Goal: Task Accomplishment & Management: Complete application form

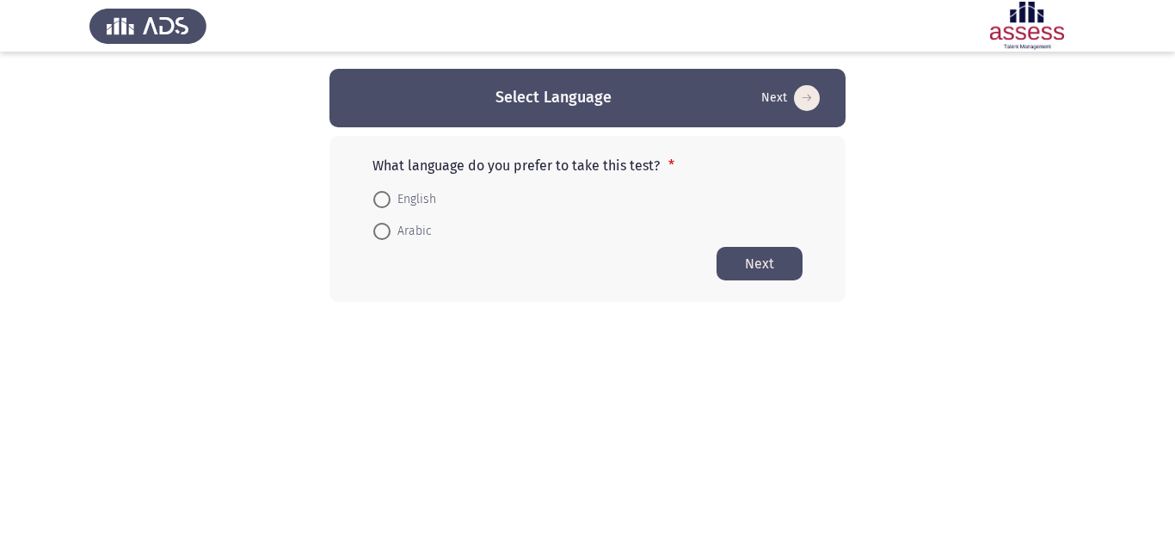
click at [386, 202] on span at bounding box center [381, 199] width 17 height 17
click at [386, 202] on input "English" at bounding box center [381, 199] width 17 height 17
radio input "true"
click at [743, 276] on button "Next" at bounding box center [760, 263] width 86 height 34
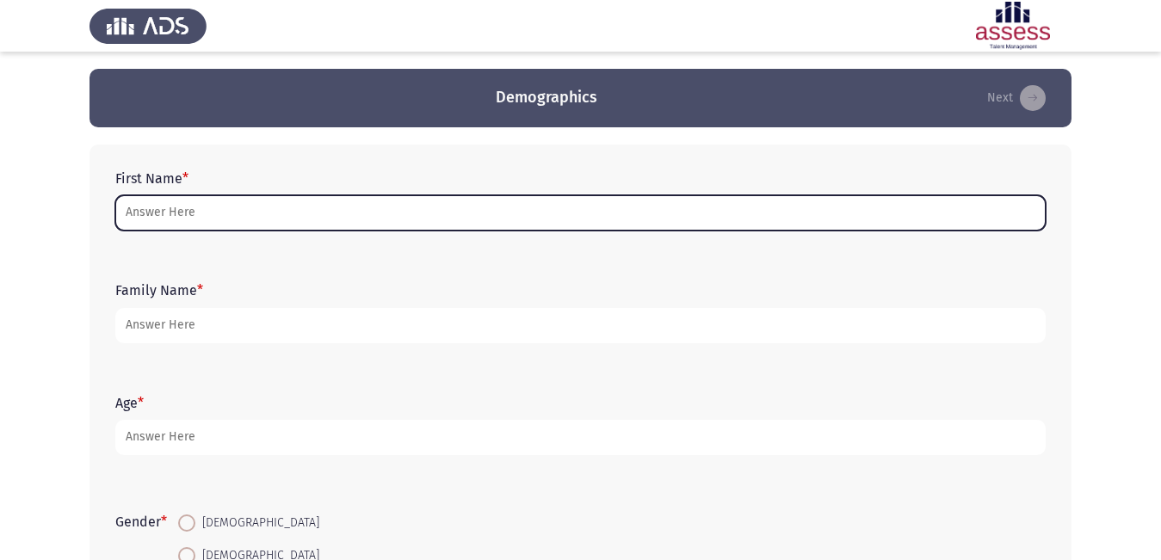
click at [322, 213] on input "First Name *" at bounding box center [580, 212] width 930 height 35
click at [701, 207] on input "First Name *" at bounding box center [580, 212] width 930 height 35
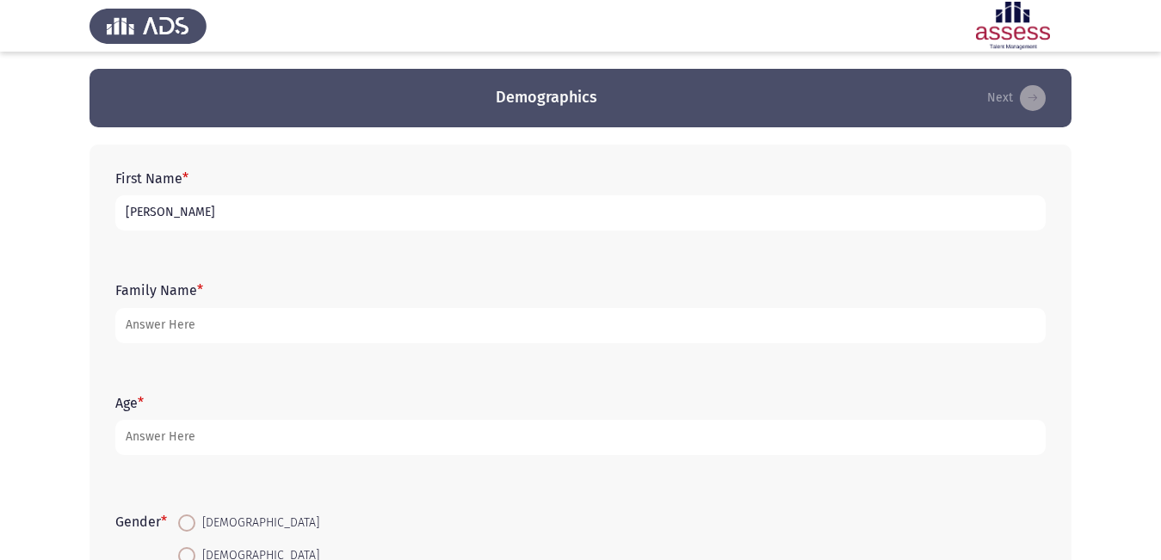
type input "[PERSON_NAME]"
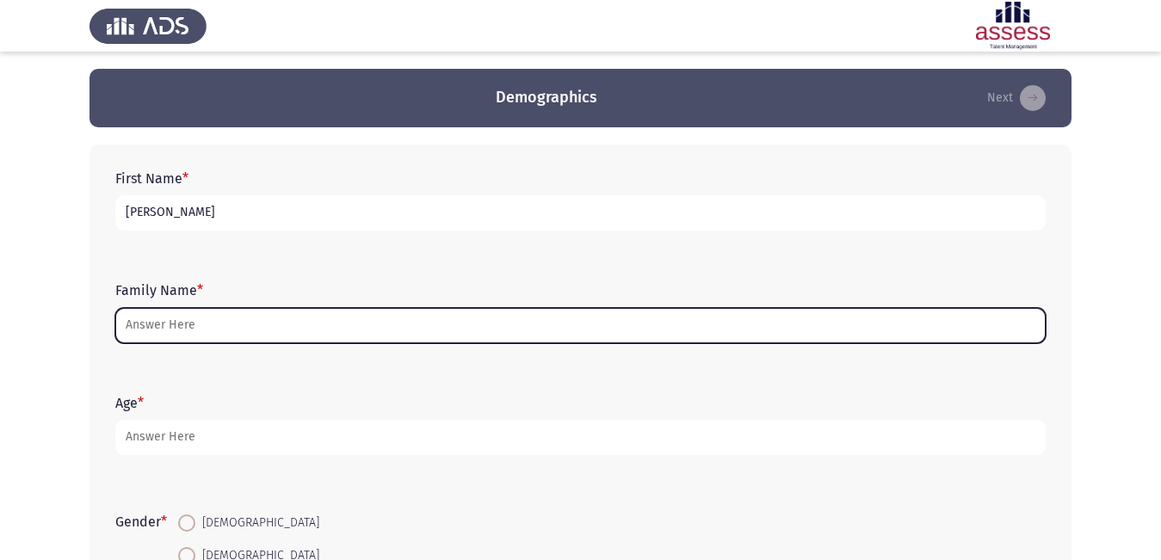
click at [621, 324] on input "Family Name *" at bounding box center [580, 325] width 930 height 35
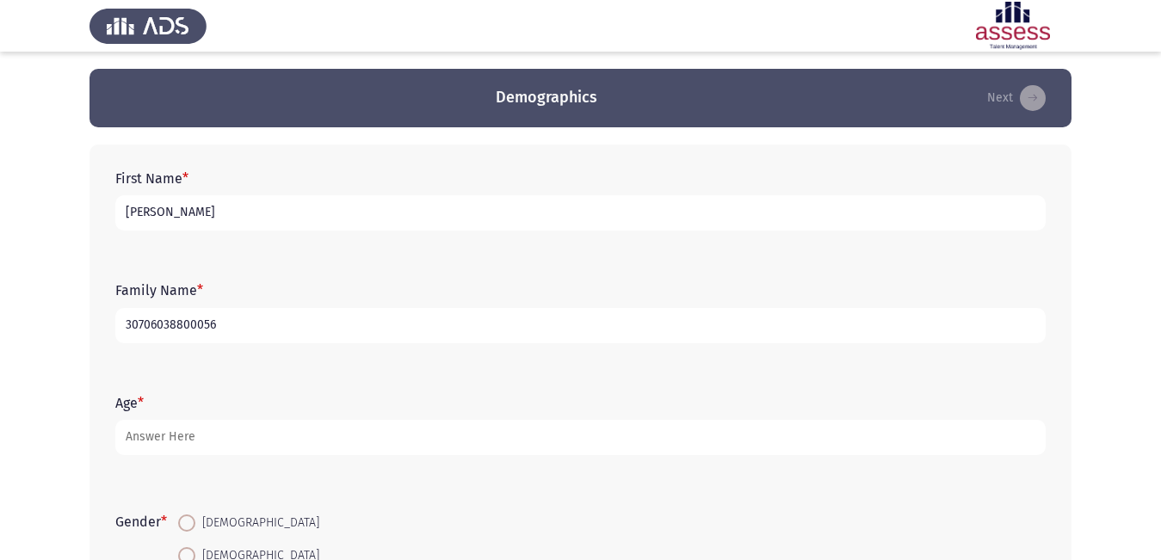
type input "30706038800056"
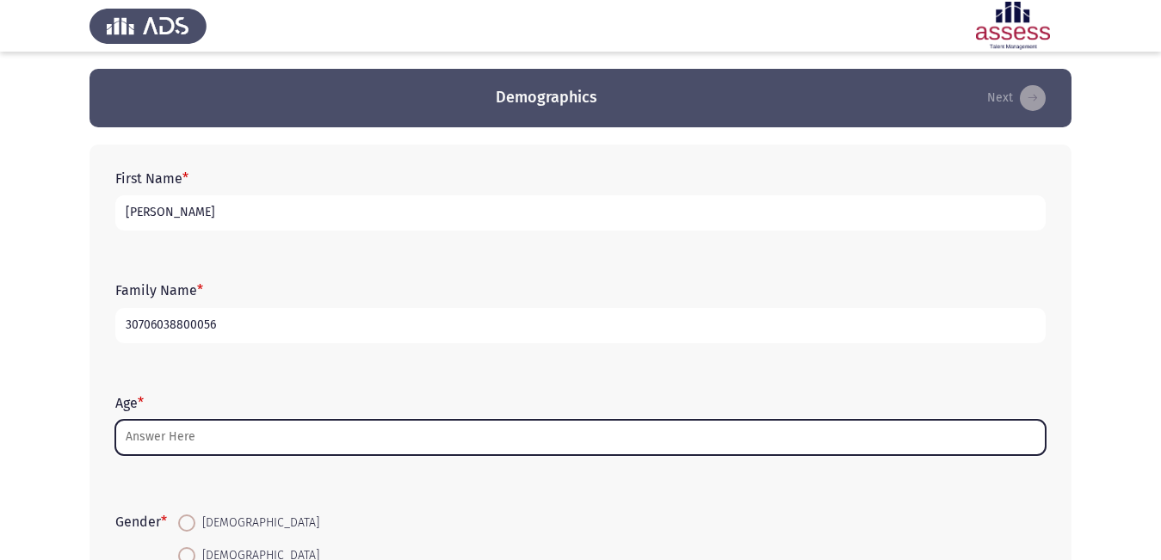
click at [503, 425] on input "Age *" at bounding box center [580, 437] width 930 height 35
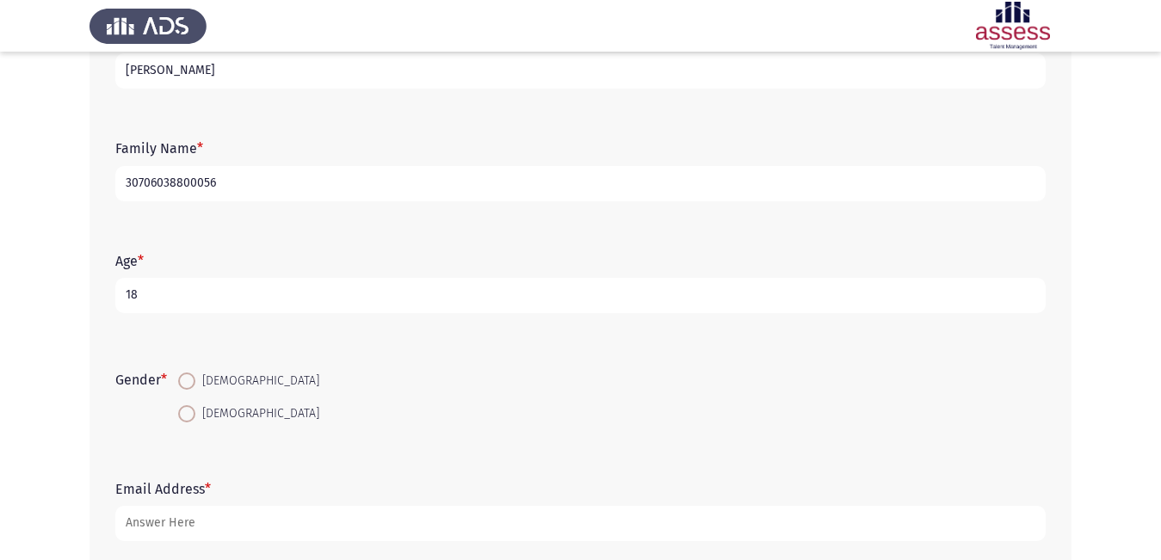
scroll to position [172, 0]
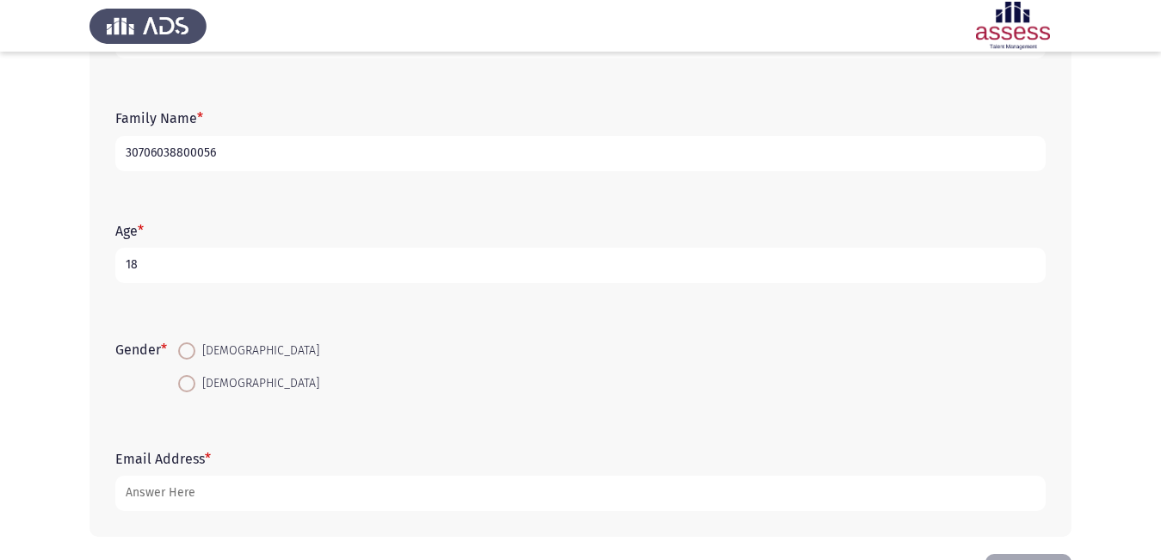
type input "18"
click at [193, 343] on span at bounding box center [186, 350] width 17 height 17
click at [193, 343] on input "[DEMOGRAPHIC_DATA]" at bounding box center [186, 350] width 17 height 17
radio input "true"
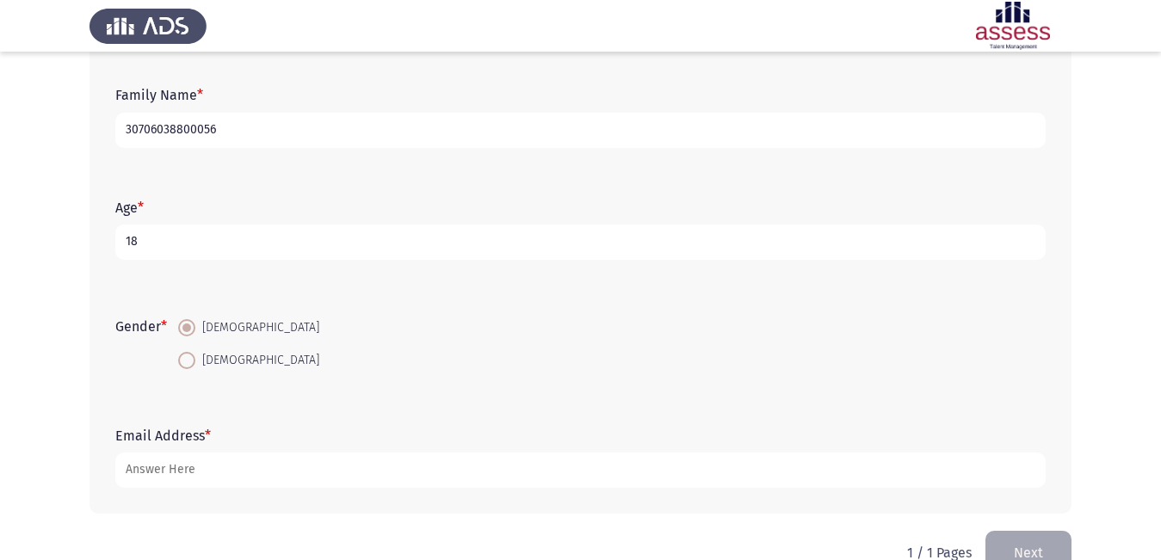
scroll to position [235, 0]
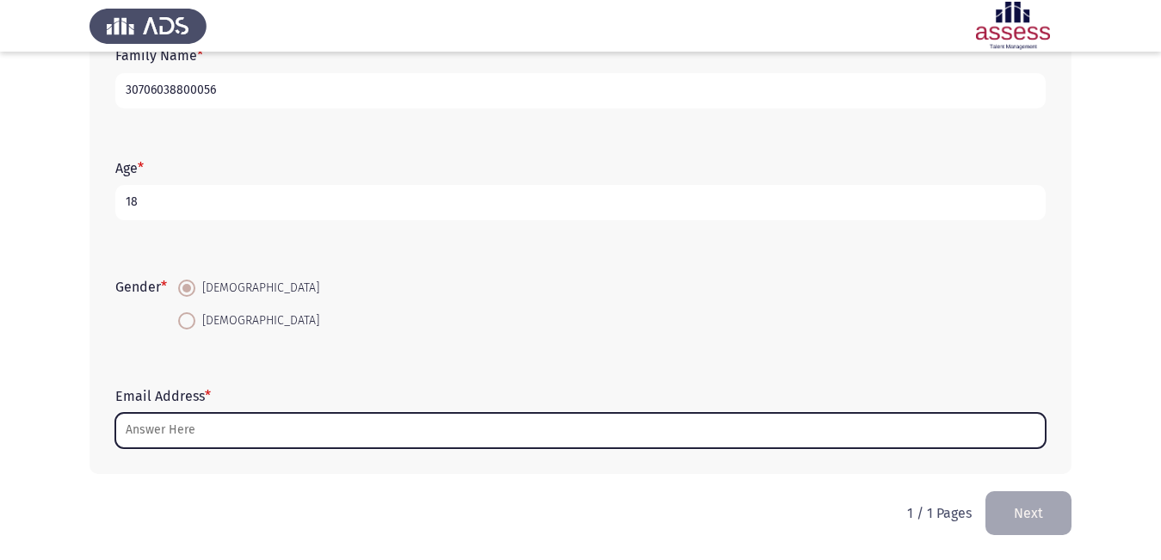
click at [339, 423] on input "Email Address *" at bounding box center [580, 430] width 930 height 35
type input "ش"
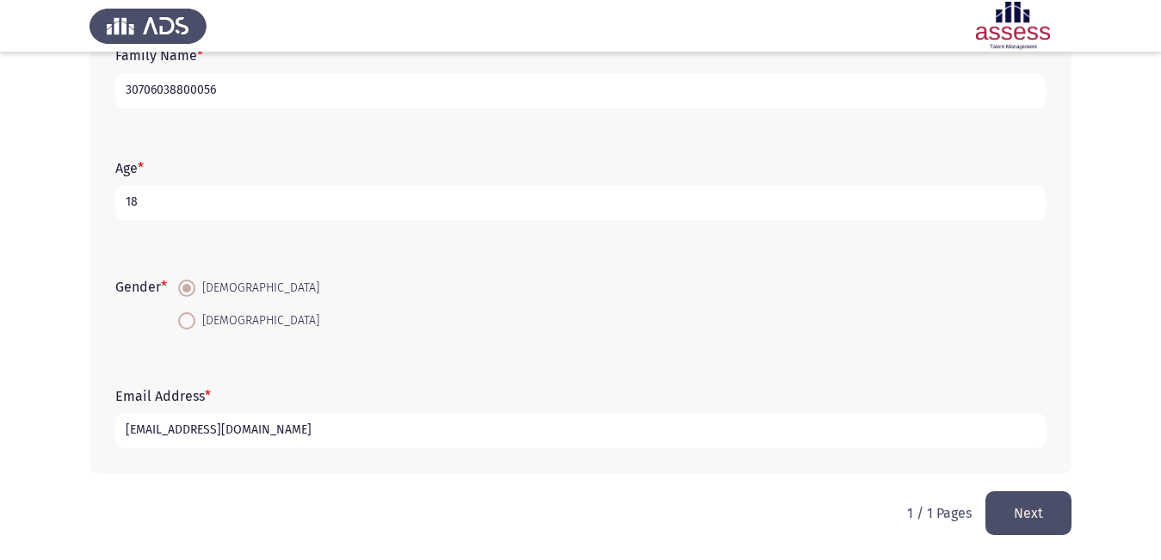
type input "[EMAIL_ADDRESS][DOMAIN_NAME]"
click at [1047, 515] on button "Next" at bounding box center [1028, 513] width 86 height 44
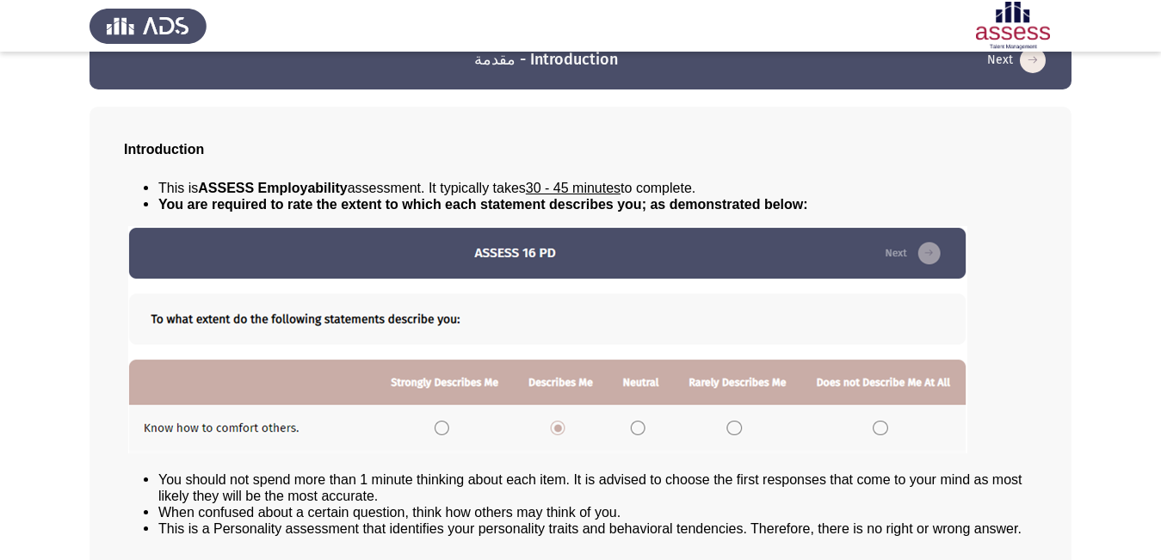
scroll to position [124, 0]
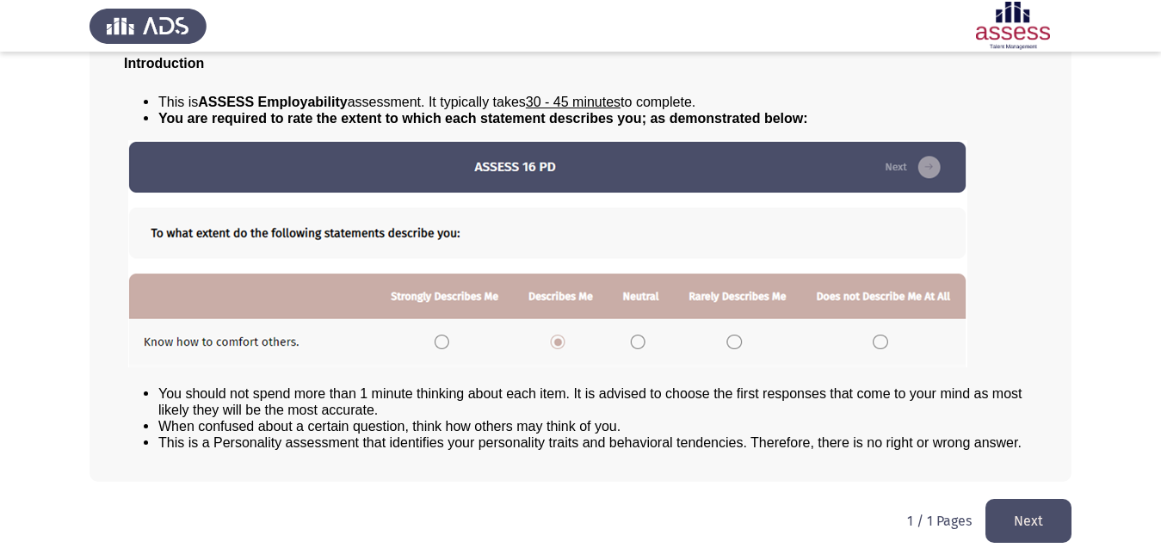
click at [1016, 509] on button "Next" at bounding box center [1028, 521] width 86 height 44
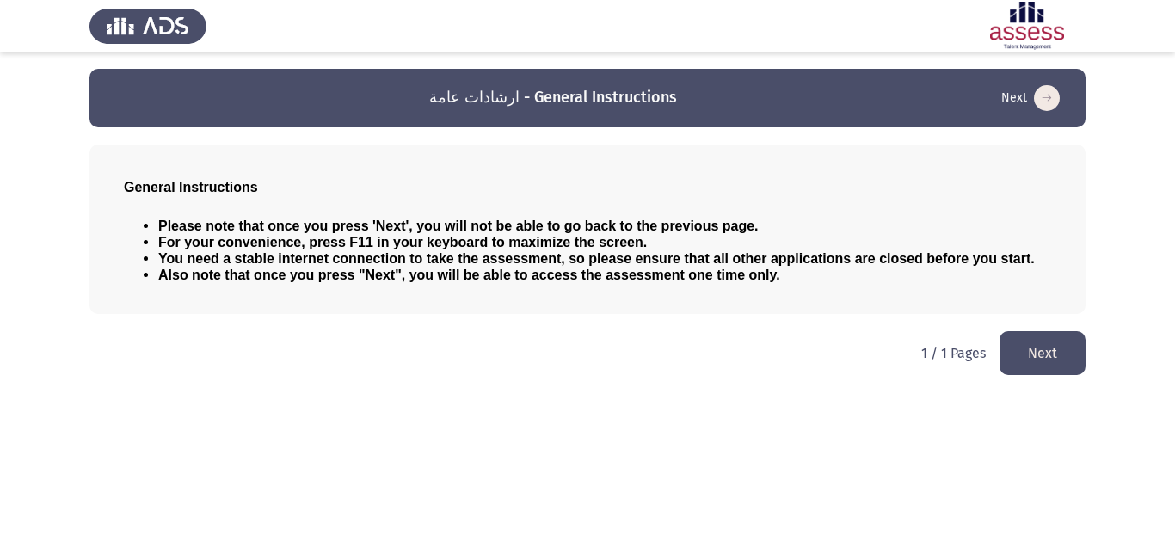
drag, startPoint x: 1060, startPoint y: 332, endPoint x: 1058, endPoint y: 342, distance: 10.5
click at [1059, 338] on button "Next" at bounding box center [1043, 353] width 86 height 44
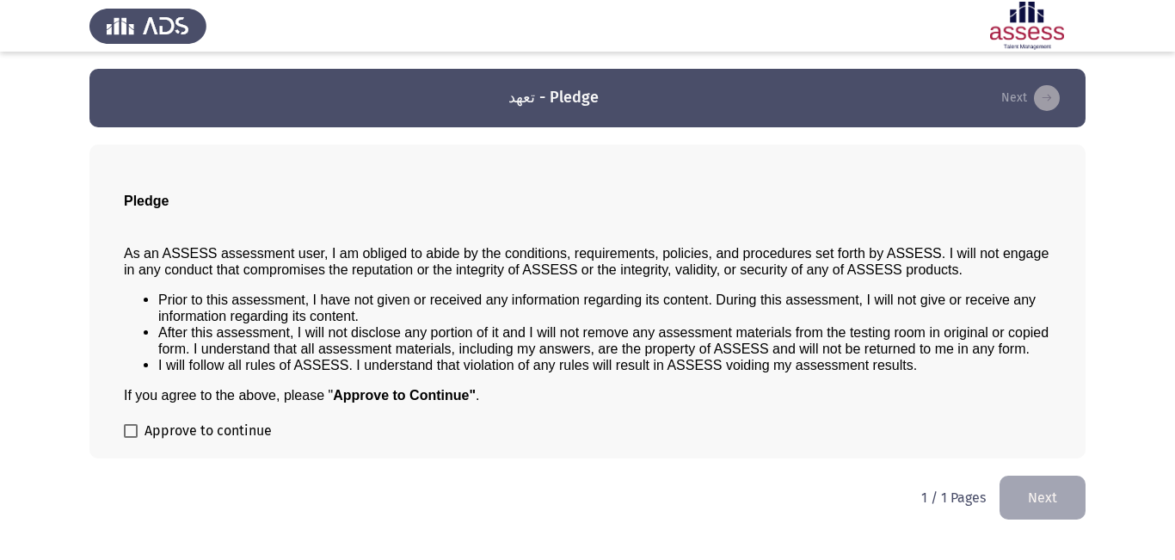
click at [133, 429] on span at bounding box center [131, 431] width 14 height 14
click at [131, 438] on input "Approve to continue" at bounding box center [130, 438] width 1 height 1
checkbox input "true"
click at [1029, 489] on button "Next" at bounding box center [1043, 498] width 86 height 44
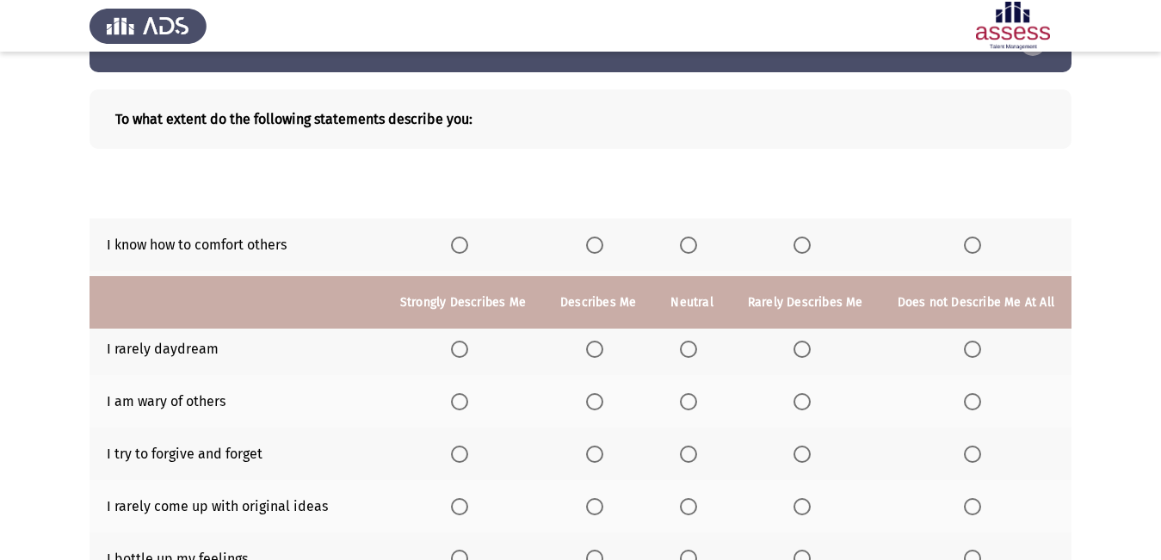
scroll to position [28, 0]
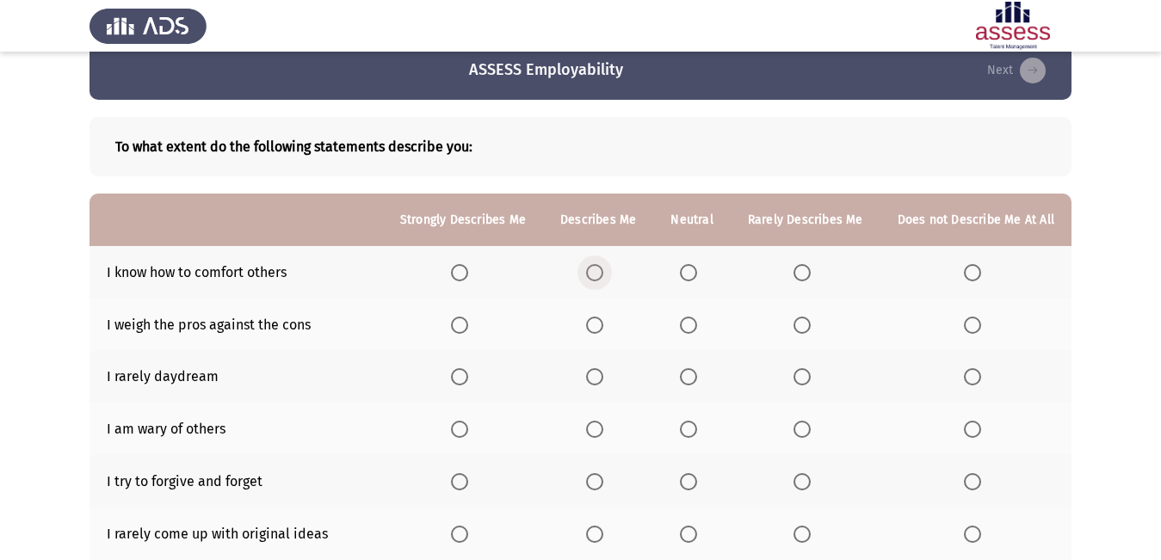
click at [602, 279] on span "Select an option" at bounding box center [594, 272] width 17 height 17
click at [602, 279] on input "Select an option" at bounding box center [594, 272] width 17 height 17
click at [696, 329] on span "Select an option" at bounding box center [688, 325] width 17 height 17
click at [696, 329] on input "Select an option" at bounding box center [688, 325] width 17 height 17
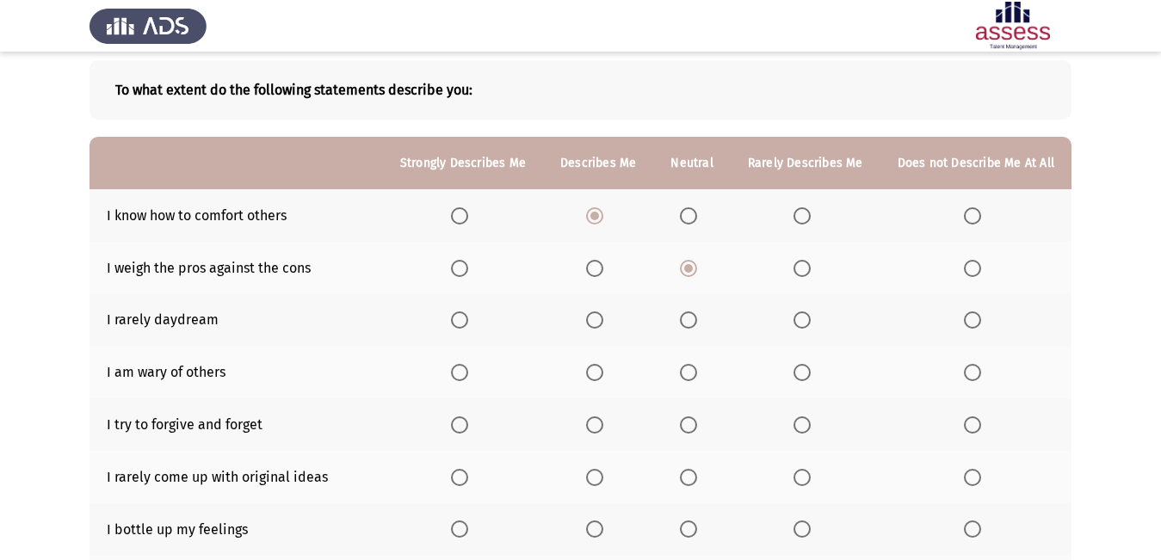
scroll to position [114, 0]
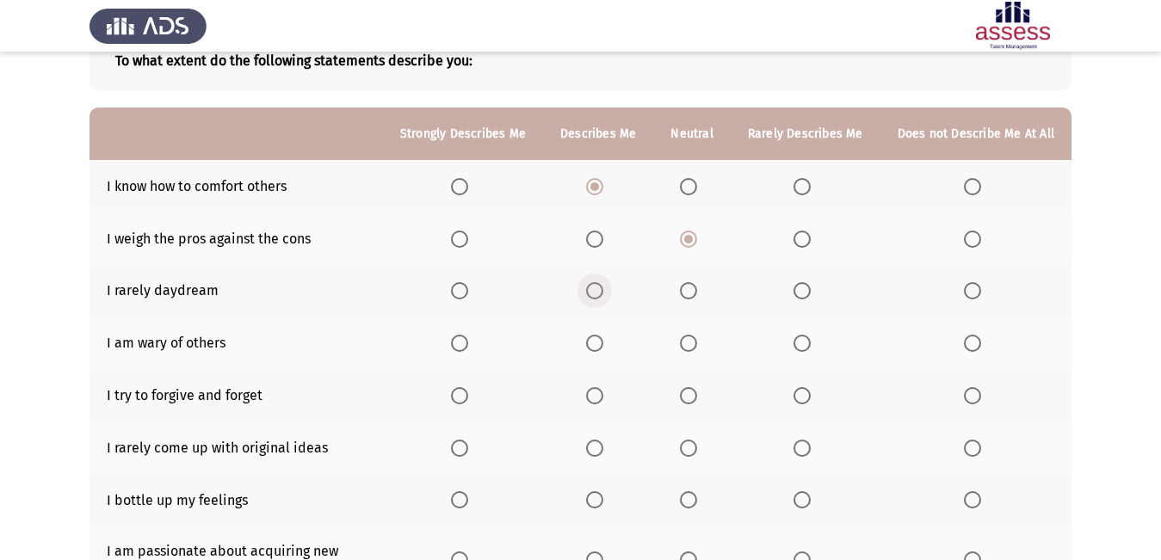
click at [603, 295] on span "Select an option" at bounding box center [594, 290] width 17 height 17
click at [603, 295] on input "Select an option" at bounding box center [594, 290] width 17 height 17
click at [468, 342] on span "Select an option" at bounding box center [459, 343] width 17 height 17
click at [468, 342] on input "Select an option" at bounding box center [459, 343] width 17 height 17
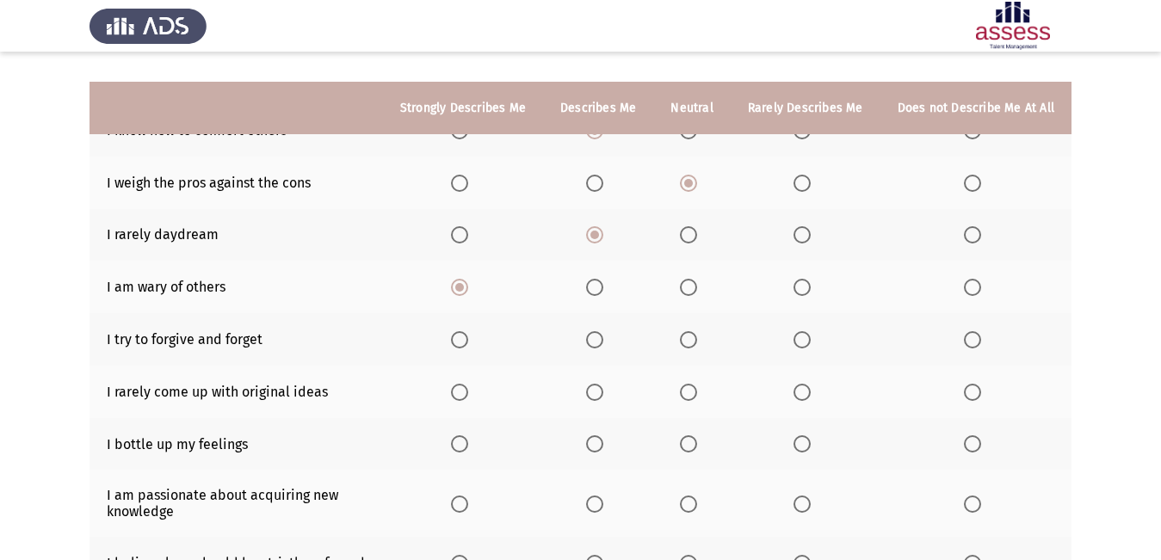
scroll to position [200, 0]
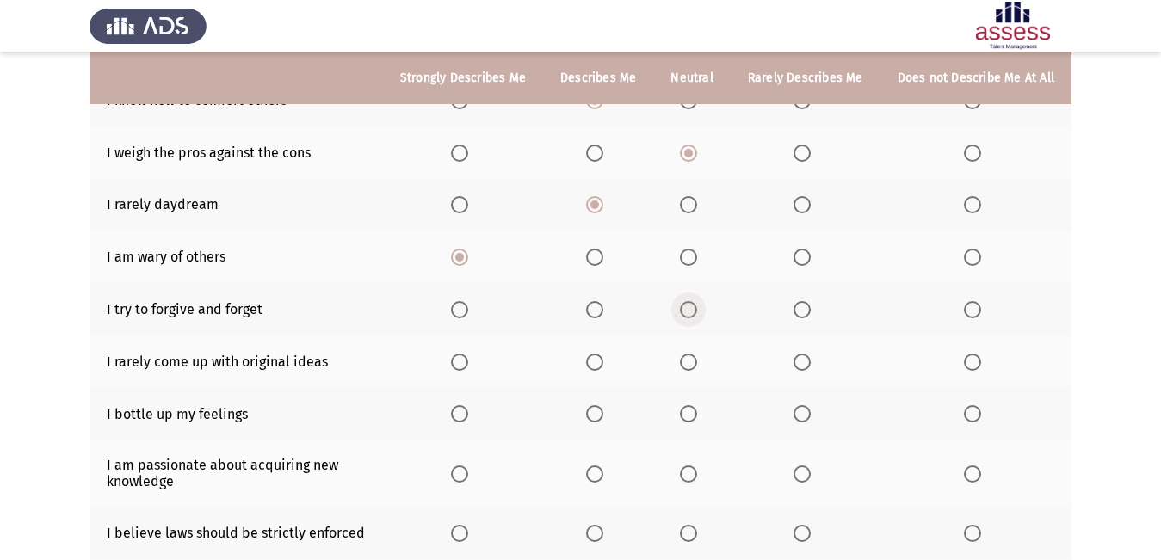
click at [693, 314] on span "Select an option" at bounding box center [688, 309] width 17 height 17
click at [693, 314] on input "Select an option" at bounding box center [688, 309] width 17 height 17
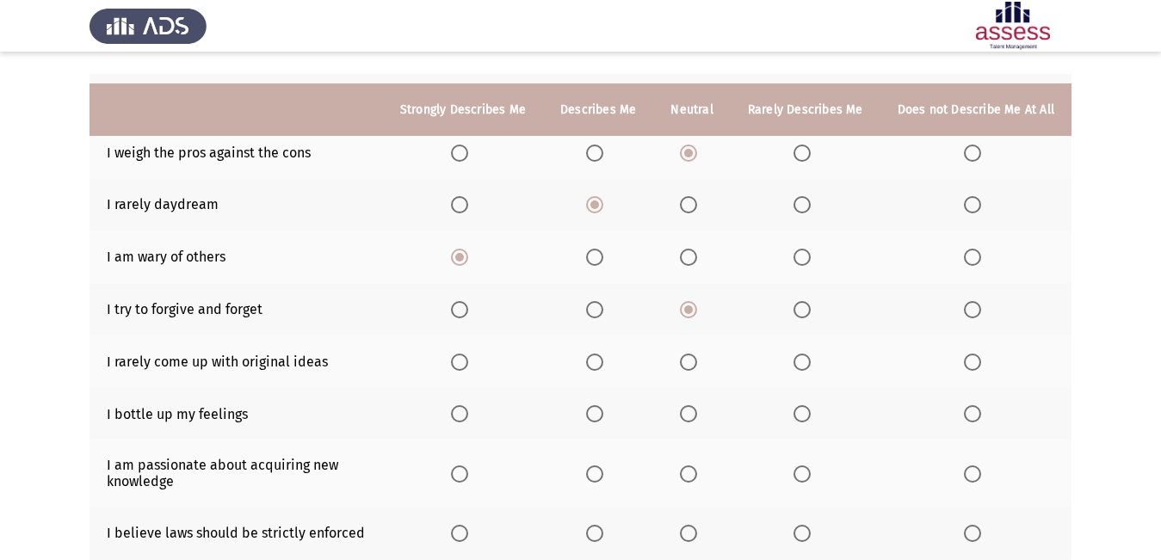
scroll to position [286, 0]
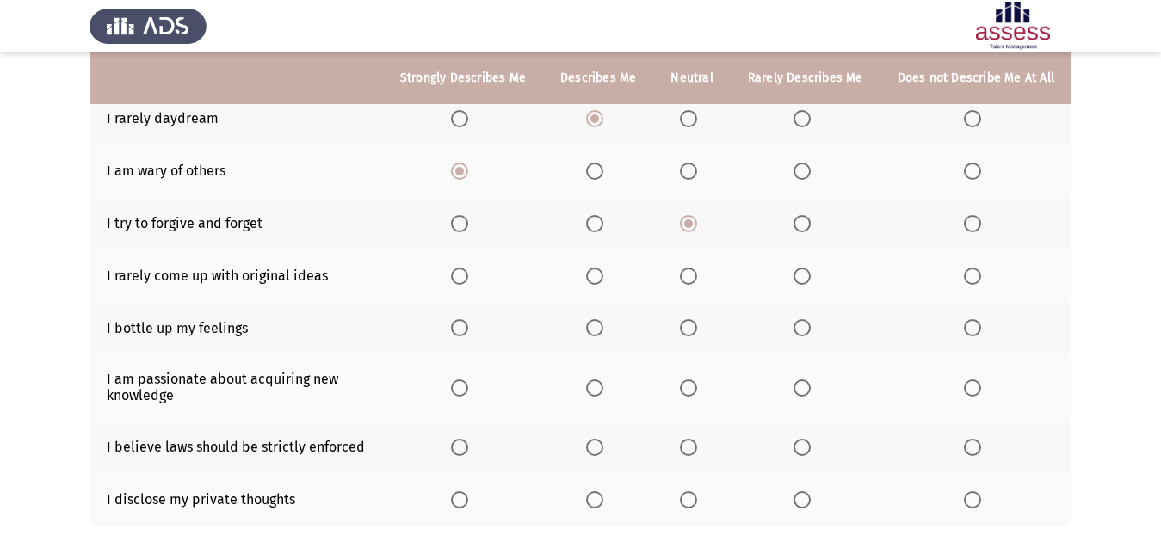
click at [468, 277] on span "Select an option" at bounding box center [459, 276] width 17 height 17
click at [468, 277] on input "Select an option" at bounding box center [459, 276] width 17 height 17
click at [468, 336] on span "Select an option" at bounding box center [459, 327] width 17 height 17
click at [468, 336] on input "Select an option" at bounding box center [459, 327] width 17 height 17
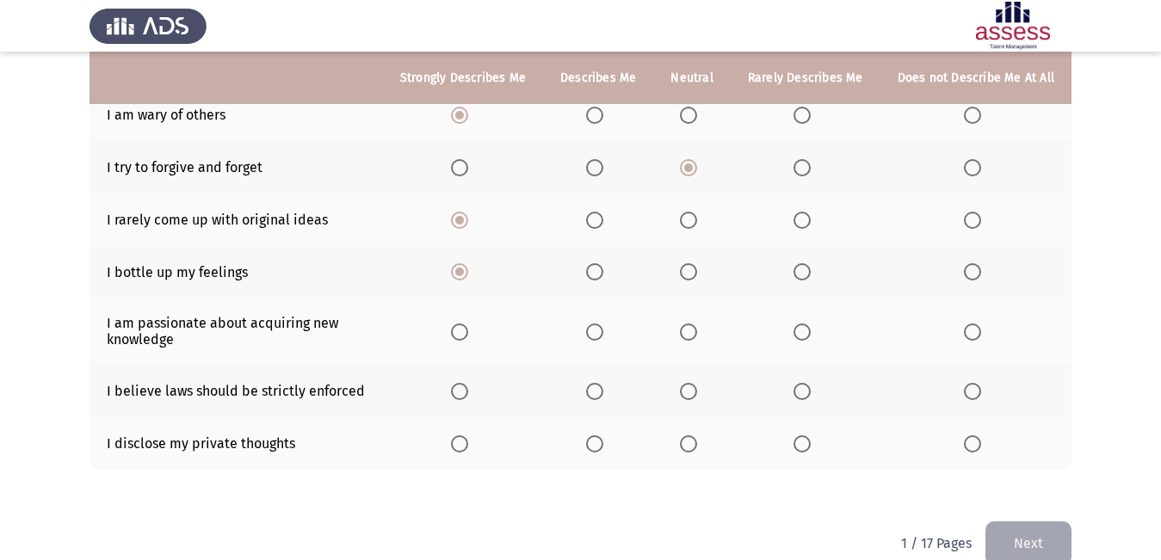
scroll to position [372, 0]
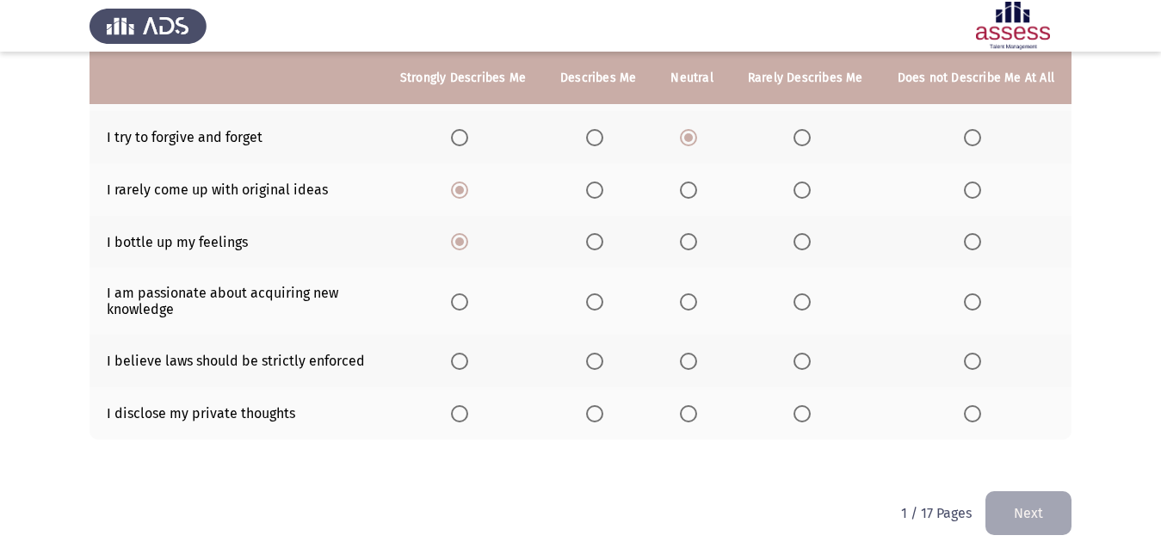
click at [595, 302] on span "Select an option" at bounding box center [595, 302] width 0 height 0
click at [601, 302] on input "Select an option" at bounding box center [594, 301] width 17 height 17
click at [704, 364] on label "Select an option" at bounding box center [692, 361] width 24 height 17
click at [697, 364] on input "Select an option" at bounding box center [688, 361] width 17 height 17
click at [468, 410] on span "Select an option" at bounding box center [459, 413] width 17 height 17
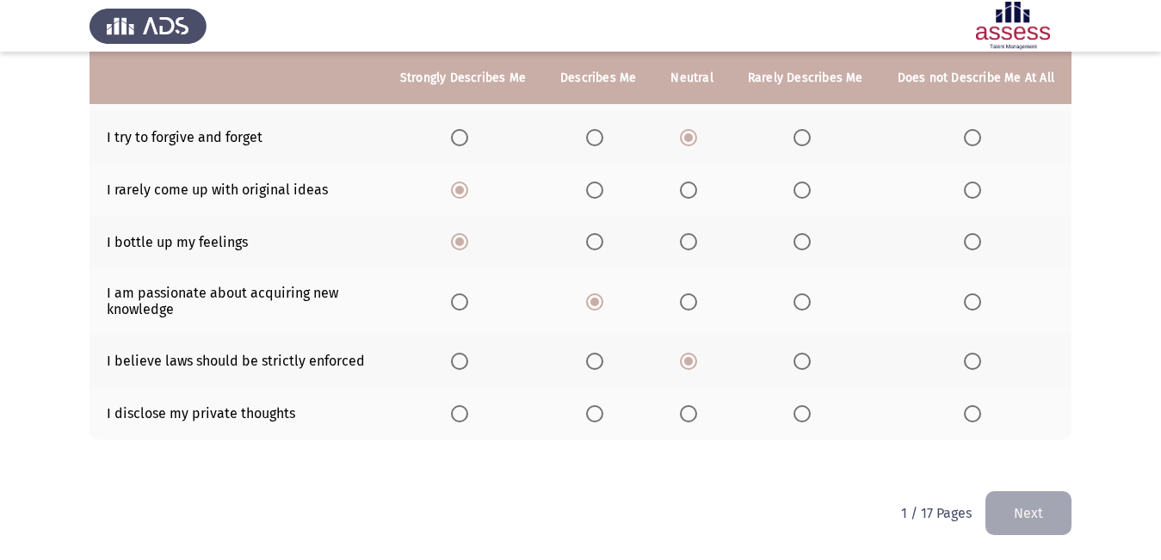
click at [468, 410] on input "Select an option" at bounding box center [459, 413] width 17 height 17
click at [1059, 498] on button "Next" at bounding box center [1028, 513] width 86 height 44
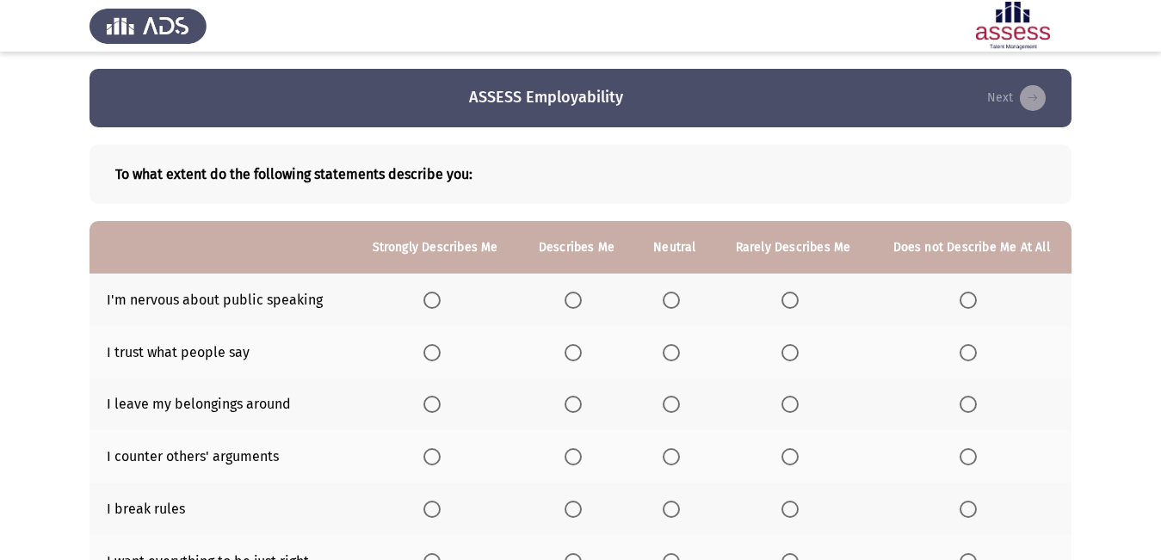
scroll to position [86, 0]
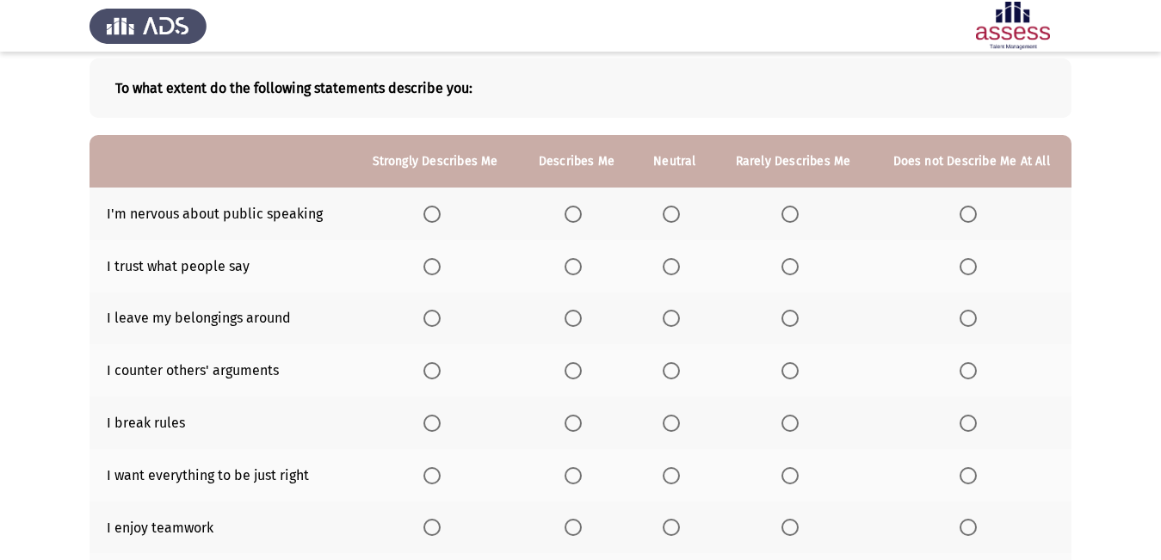
click at [978, 207] on label "Select an option" at bounding box center [971, 214] width 24 height 17
click at [977, 207] on input "Select an option" at bounding box center [967, 214] width 17 height 17
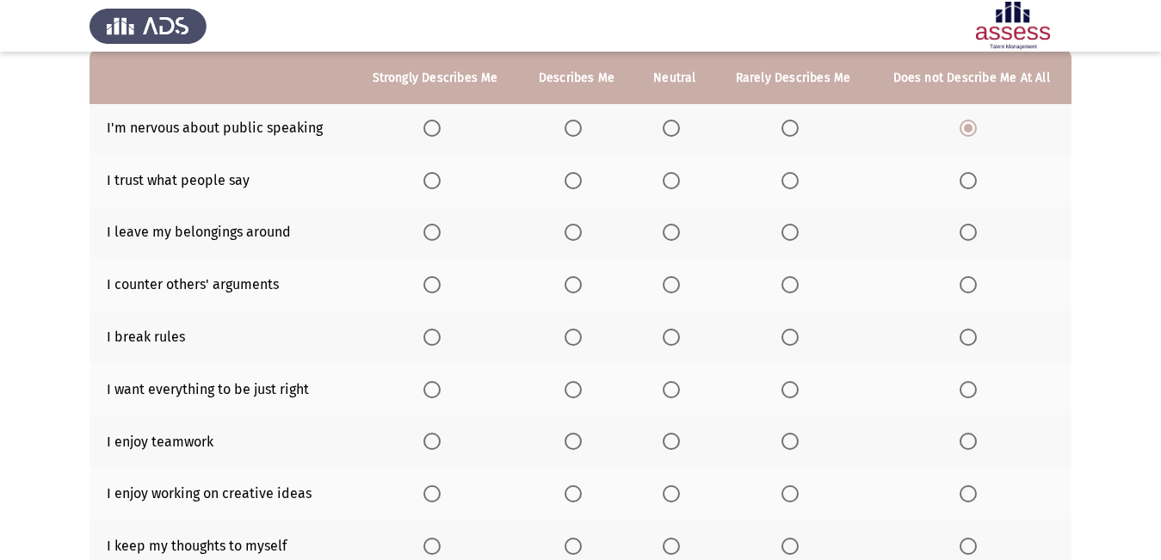
click at [668, 188] on span "Select an option" at bounding box center [671, 180] width 17 height 17
click at [668, 188] on input "Select an option" at bounding box center [671, 180] width 17 height 17
click at [793, 233] on span "Select an option" at bounding box center [789, 232] width 17 height 17
click at [793, 233] on input "Select an option" at bounding box center [789, 232] width 17 height 17
click at [676, 284] on span "Select an option" at bounding box center [671, 284] width 17 height 17
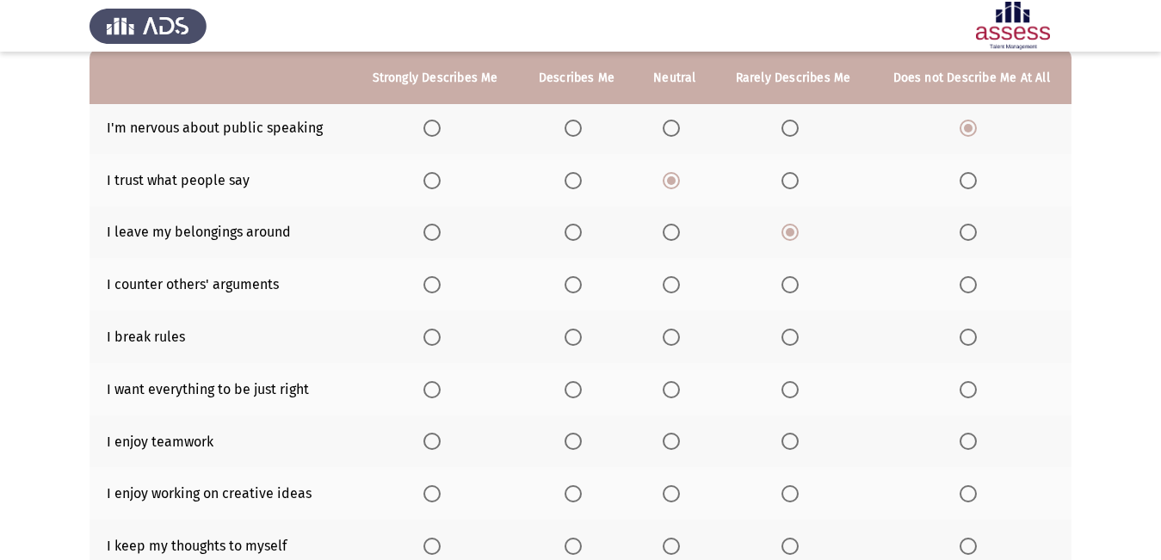
click at [676, 284] on input "Select an option" at bounding box center [671, 284] width 17 height 17
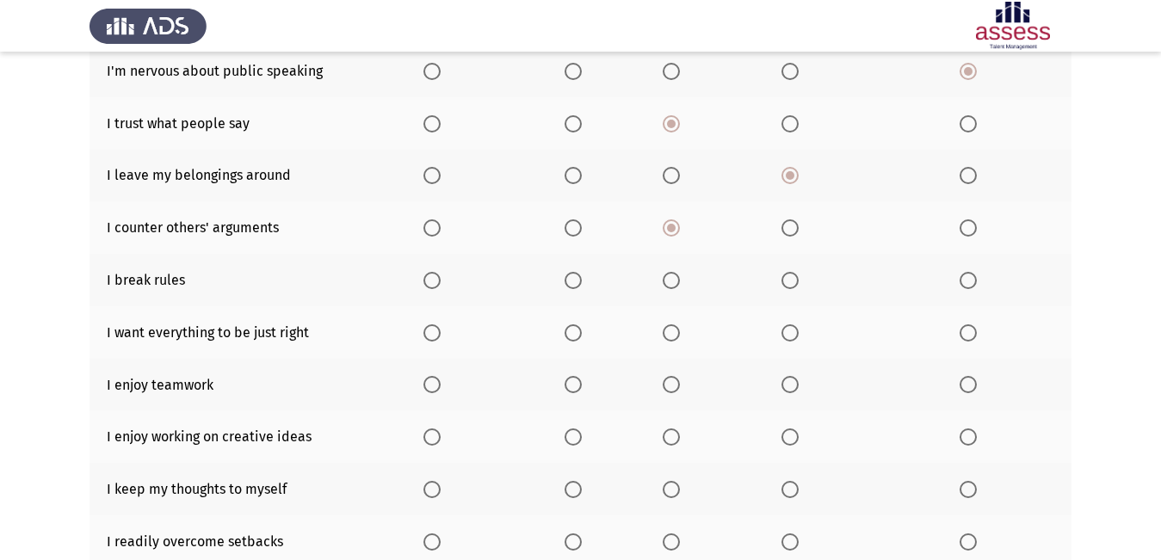
scroll to position [258, 0]
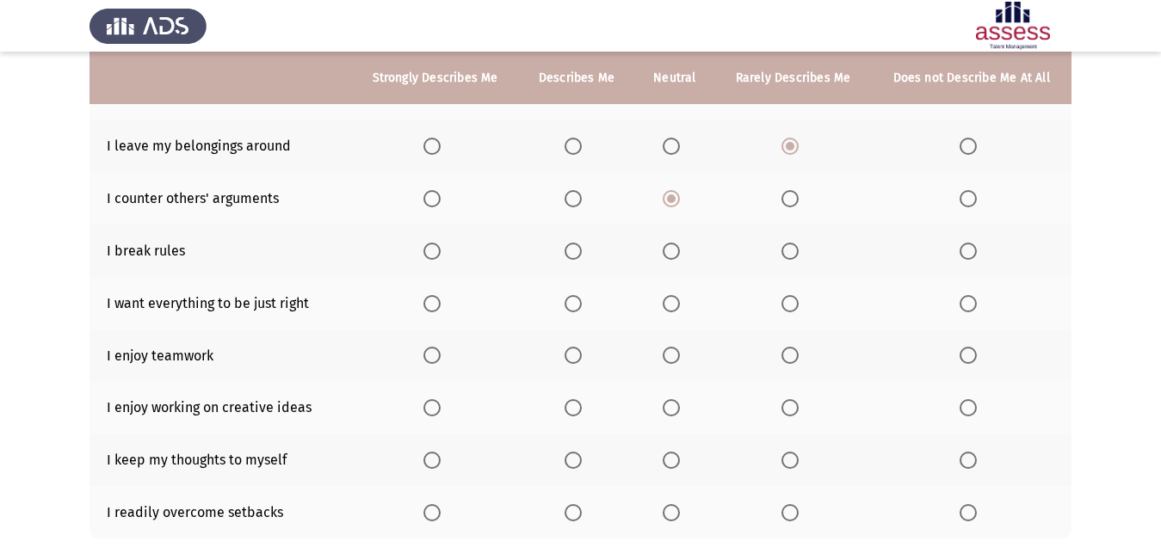
click at [575, 247] on span "Select an option" at bounding box center [573, 251] width 17 height 17
click at [575, 247] on input "Select an option" at bounding box center [573, 251] width 17 height 17
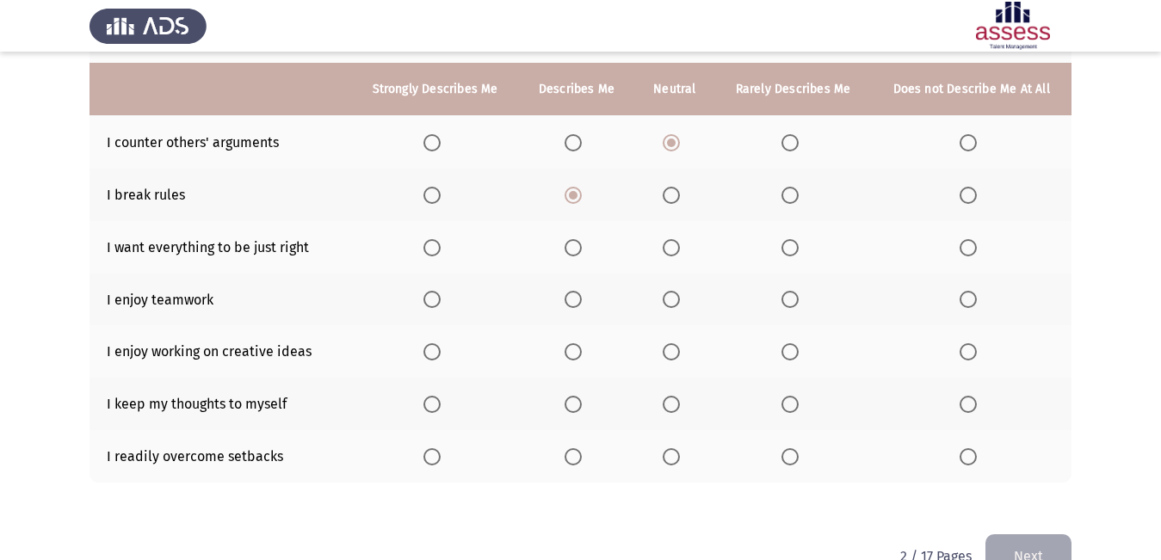
scroll to position [344, 0]
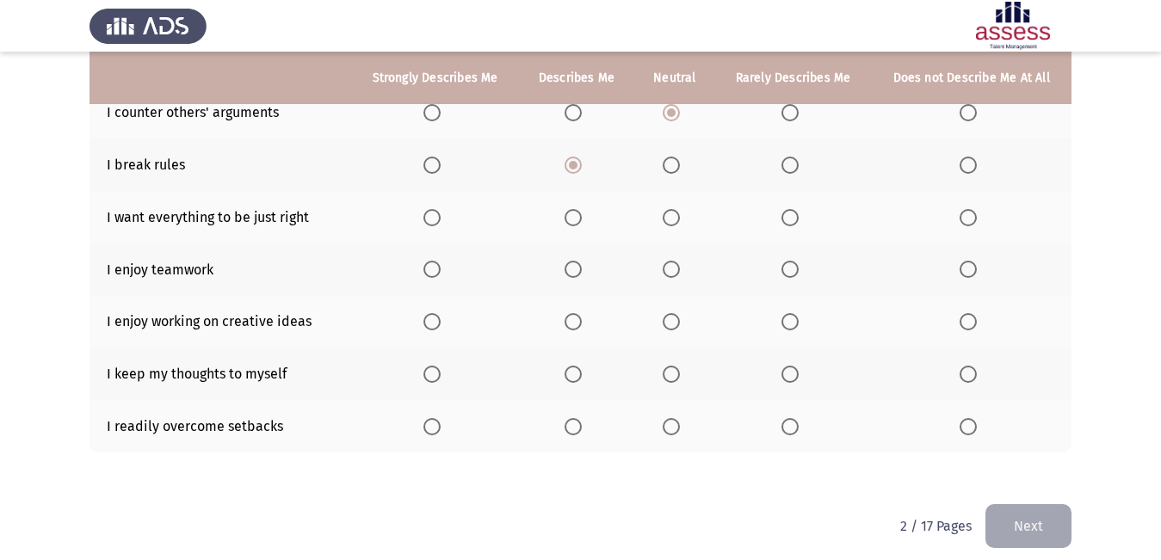
click at [577, 214] on span "Select an option" at bounding box center [573, 217] width 17 height 17
click at [577, 214] on input "Select an option" at bounding box center [573, 217] width 17 height 17
click at [435, 272] on span "Select an option" at bounding box center [431, 269] width 17 height 17
click at [435, 272] on input "Select an option" at bounding box center [431, 269] width 17 height 17
click at [437, 321] on span "Select an option" at bounding box center [431, 321] width 17 height 17
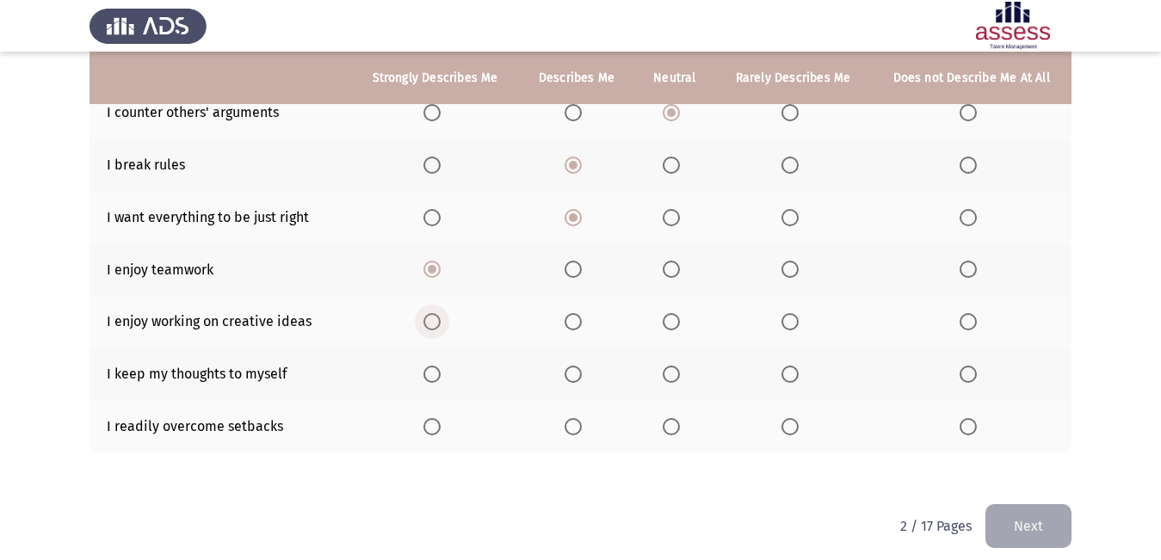
click at [437, 321] on input "Select an option" at bounding box center [431, 321] width 17 height 17
click at [582, 373] on span "Select an option" at bounding box center [573, 374] width 17 height 17
click at [582, 373] on input "Select an option" at bounding box center [573, 374] width 17 height 17
click at [669, 430] on span "Select an option" at bounding box center [671, 426] width 17 height 17
click at [669, 430] on input "Select an option" at bounding box center [671, 426] width 17 height 17
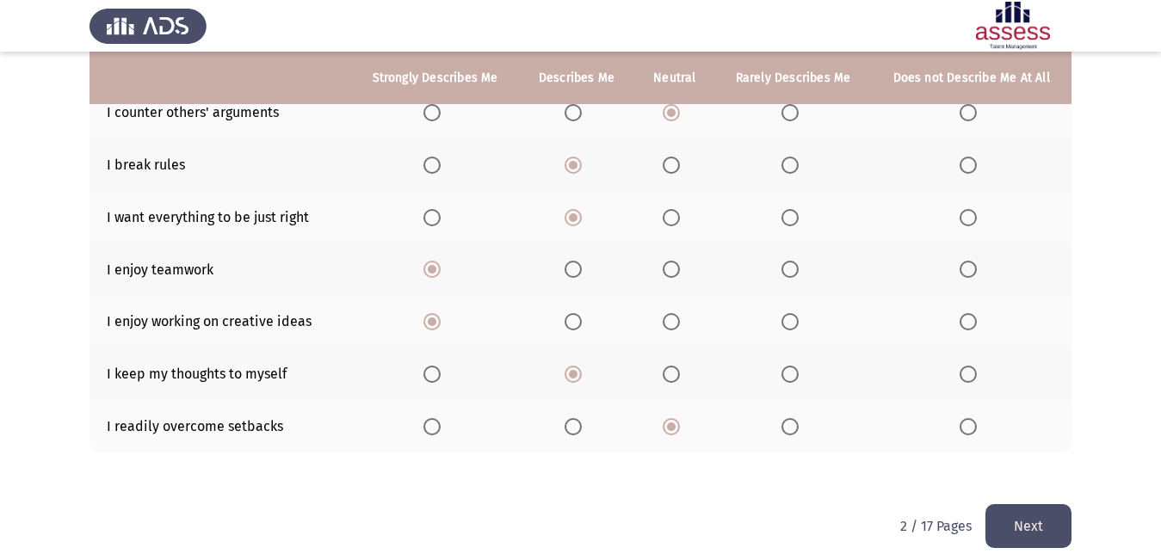
click at [1012, 525] on button "Next" at bounding box center [1028, 526] width 86 height 44
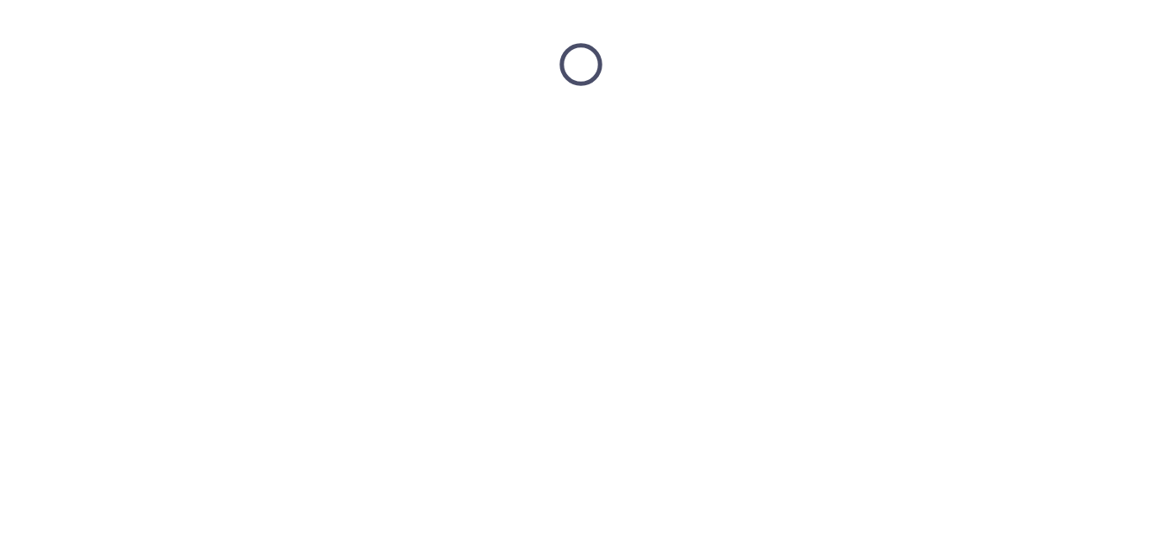
scroll to position [0, 0]
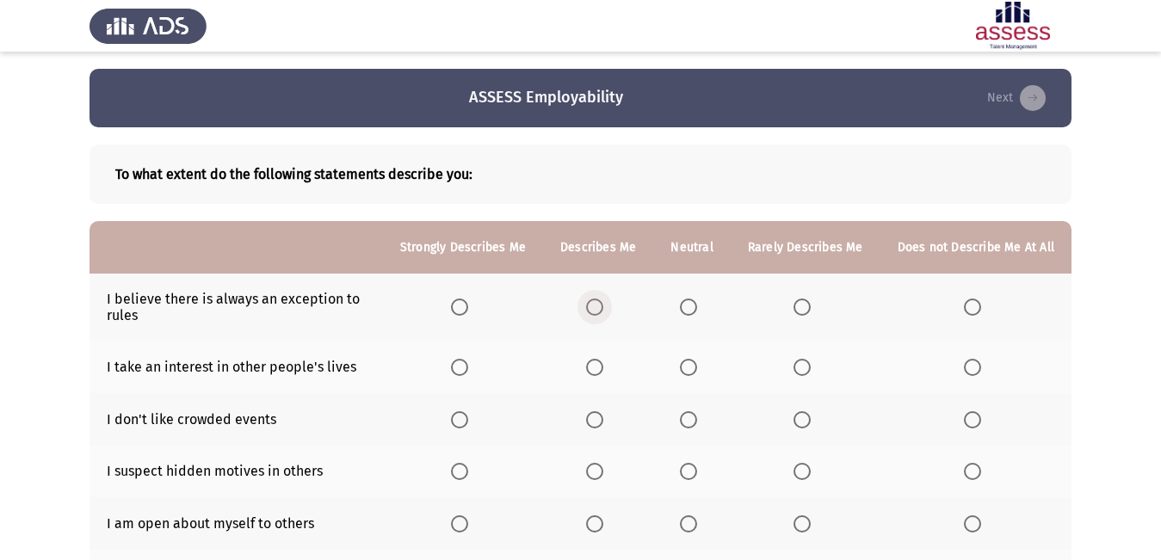
click at [603, 304] on span "Select an option" at bounding box center [594, 307] width 17 height 17
click at [603, 304] on input "Select an option" at bounding box center [594, 307] width 17 height 17
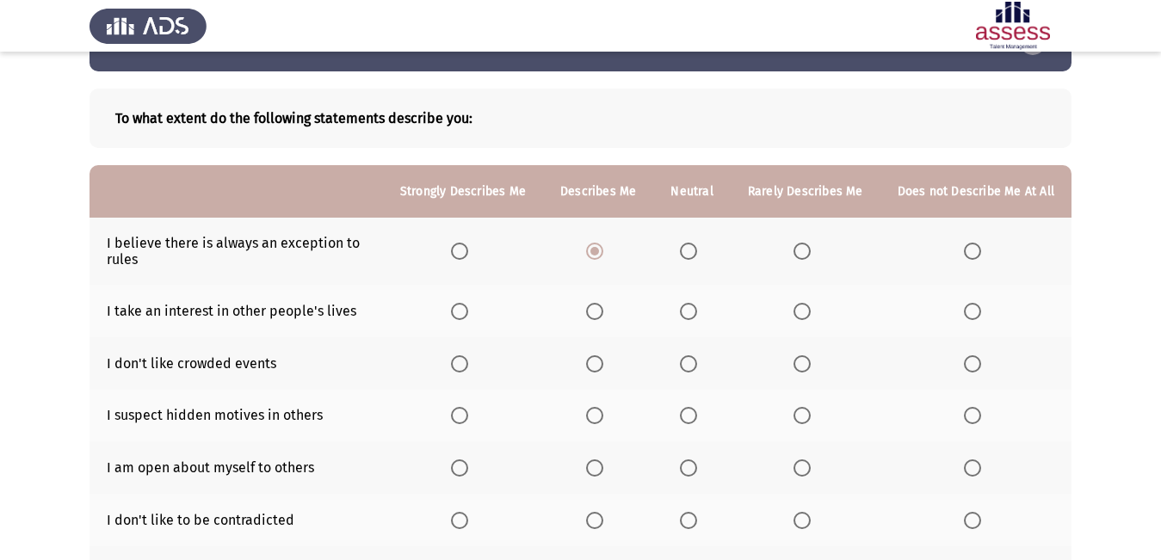
scroll to position [86, 0]
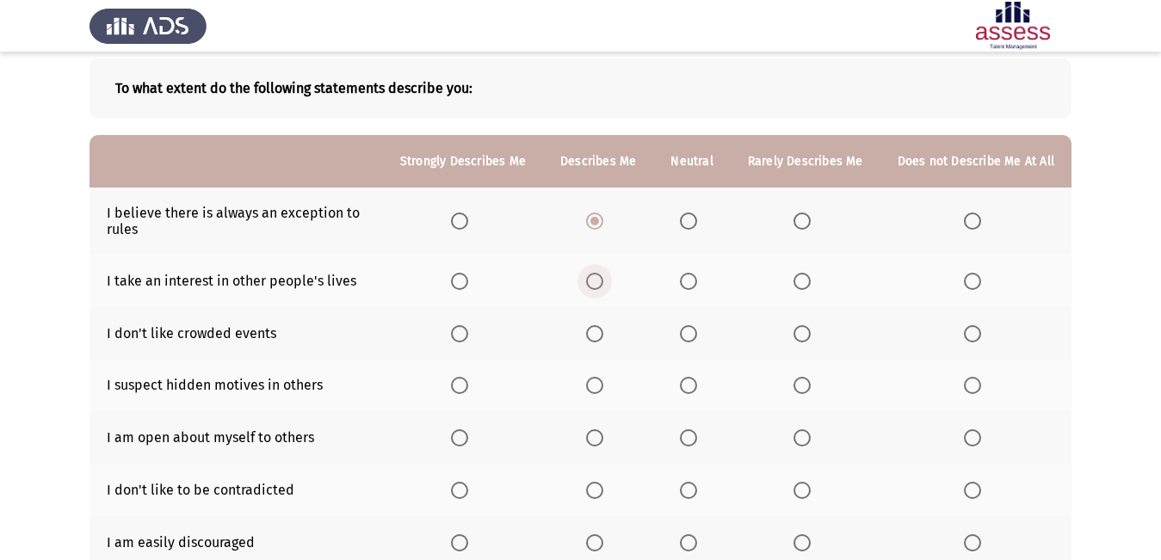
click at [603, 285] on span "Select an option" at bounding box center [594, 281] width 17 height 17
click at [603, 285] on input "Select an option" at bounding box center [594, 281] width 17 height 17
click at [971, 336] on span "Select an option" at bounding box center [972, 333] width 17 height 17
click at [971, 336] on input "Select an option" at bounding box center [972, 333] width 17 height 17
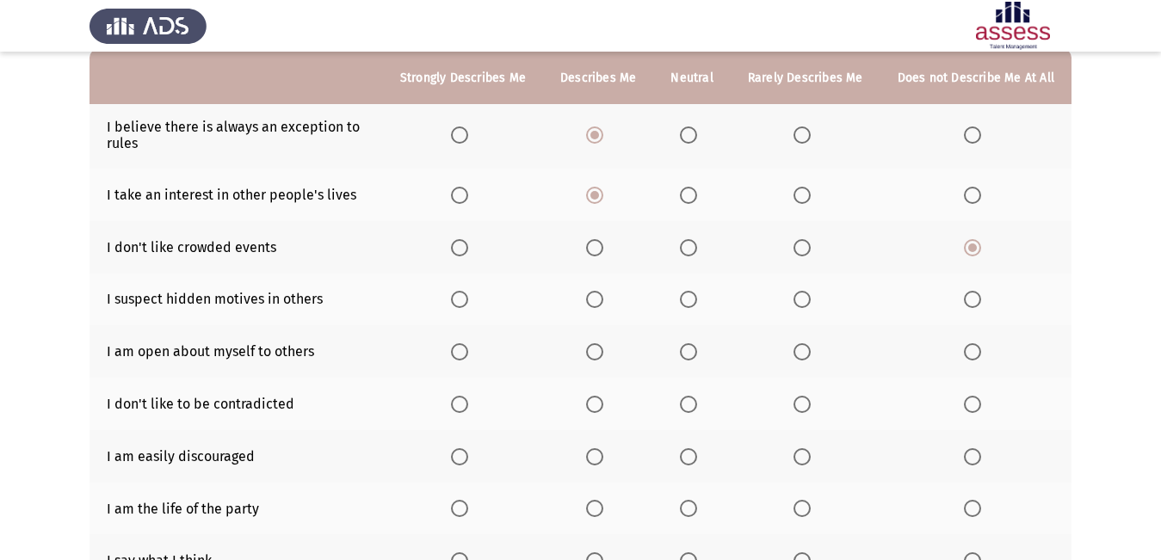
click at [811, 303] on span "Select an option" at bounding box center [801, 299] width 17 height 17
click at [811, 303] on input "Select an option" at bounding box center [801, 299] width 17 height 17
click at [697, 356] on span "Select an option" at bounding box center [688, 351] width 17 height 17
click at [697, 356] on input "Select an option" at bounding box center [688, 351] width 17 height 17
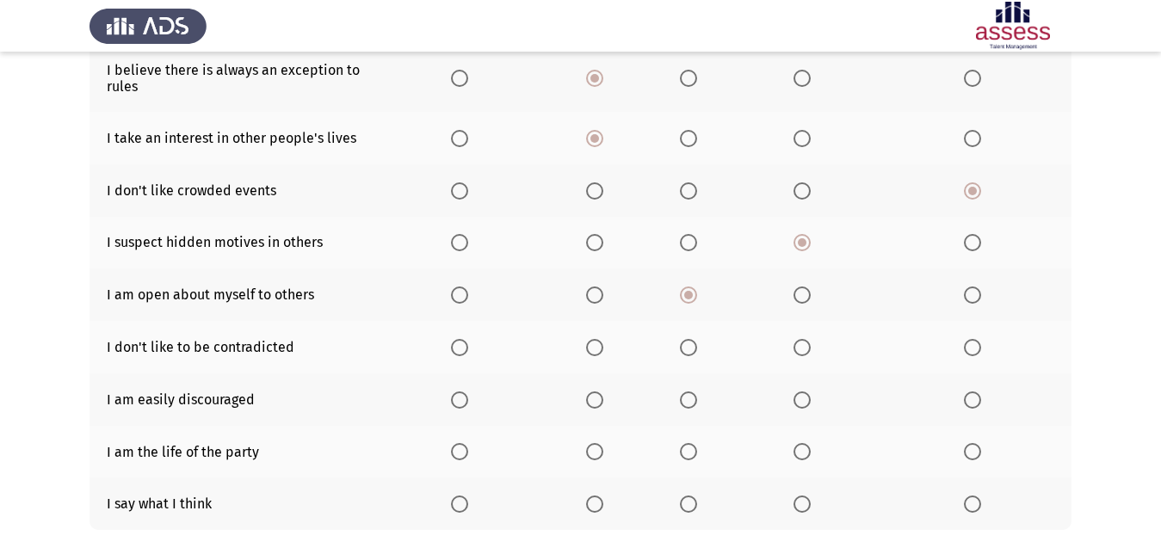
scroll to position [258, 0]
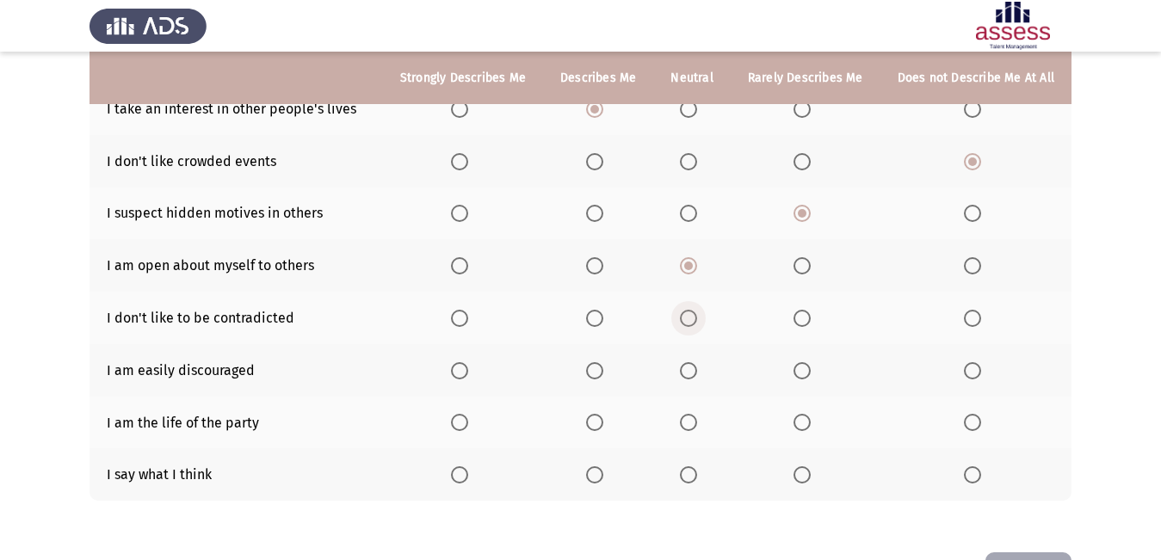
click at [697, 325] on span "Select an option" at bounding box center [688, 318] width 17 height 17
click at [697, 325] on input "Select an option" at bounding box center [688, 318] width 17 height 17
click at [465, 365] on span "Select an option" at bounding box center [459, 370] width 17 height 17
click at [465, 365] on input "Select an option" at bounding box center [459, 370] width 17 height 17
click at [603, 420] on span "Select an option" at bounding box center [594, 422] width 17 height 17
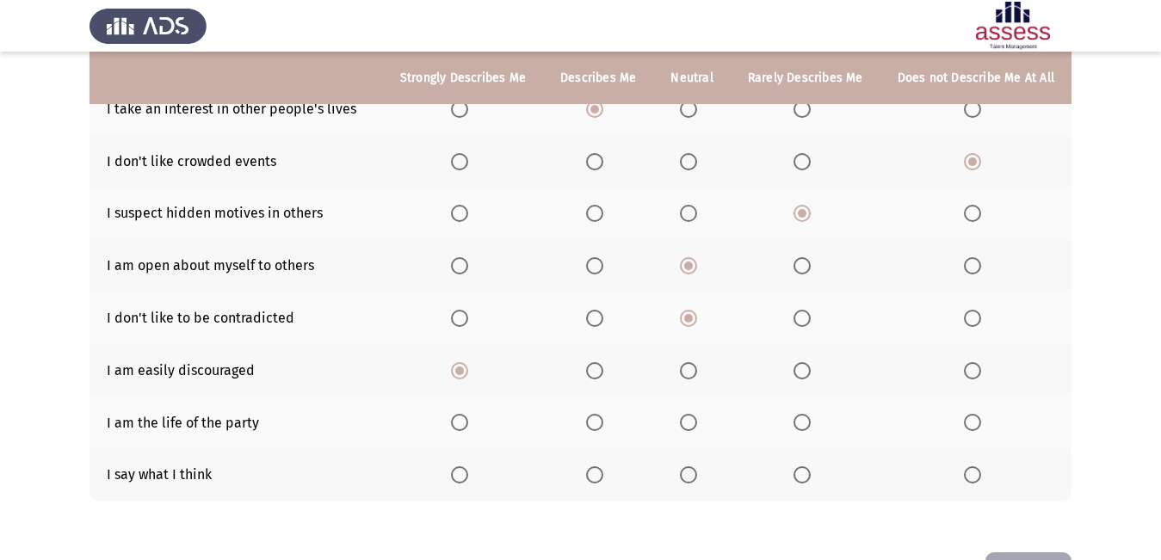
click at [603, 420] on input "Select an option" at bounding box center [594, 422] width 17 height 17
click at [600, 478] on span "Select an option" at bounding box center [594, 474] width 17 height 17
click at [600, 478] on input "Select an option" at bounding box center [594, 474] width 17 height 17
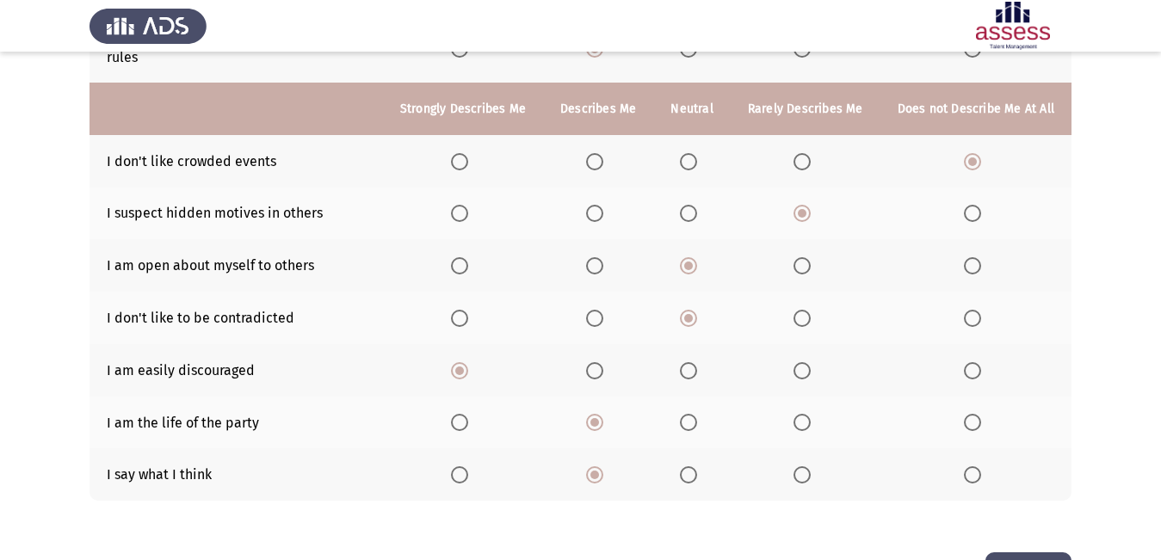
scroll to position [319, 0]
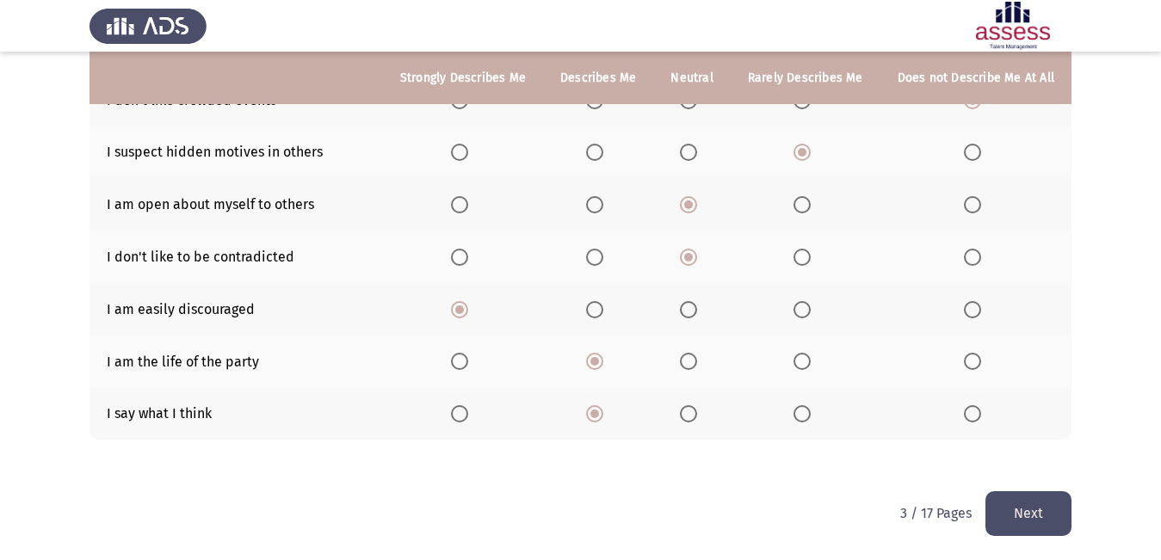
click at [1033, 507] on button "Next" at bounding box center [1028, 513] width 86 height 44
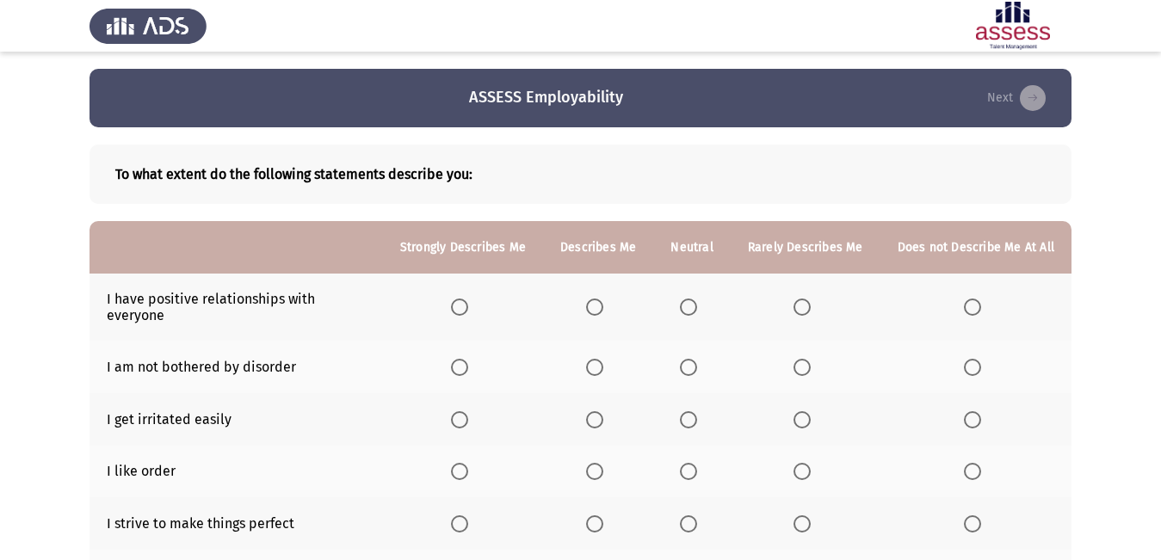
click at [460, 305] on span "Select an option" at bounding box center [459, 307] width 17 height 17
click at [460, 305] on input "Select an option" at bounding box center [459, 307] width 17 height 17
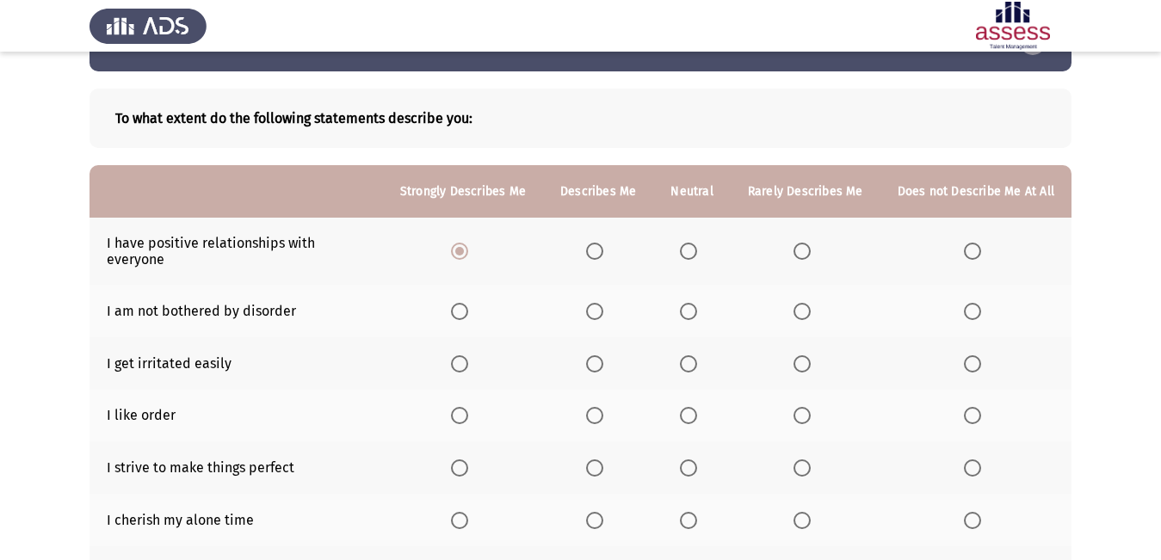
scroll to position [86, 0]
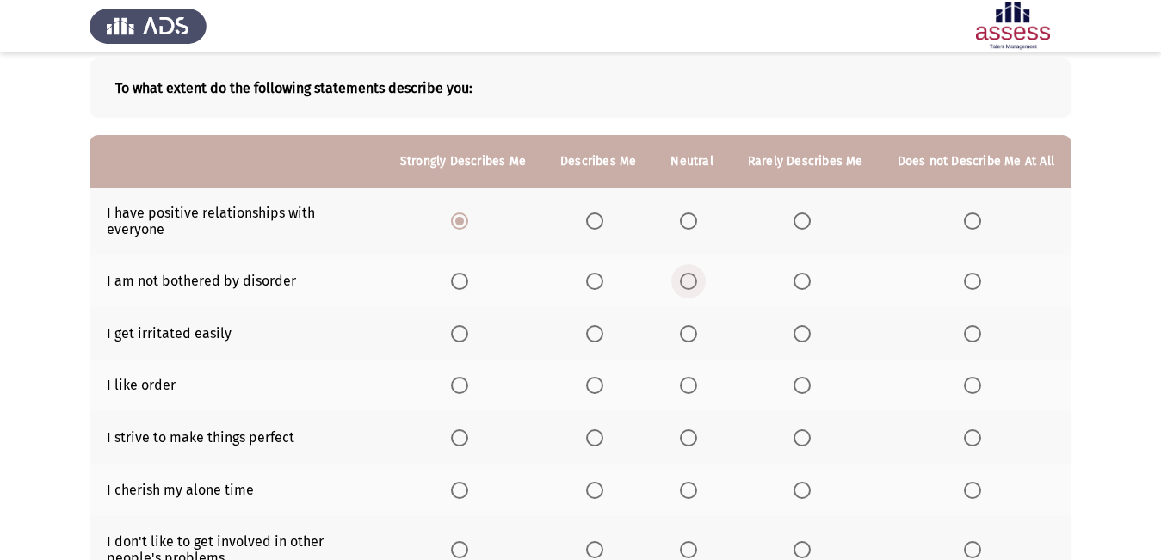
click at [692, 273] on span "Select an option" at bounding box center [688, 281] width 17 height 17
click at [692, 273] on input "Select an option" at bounding box center [688, 281] width 17 height 17
click at [691, 325] on span "Select an option" at bounding box center [688, 333] width 17 height 17
click at [691, 325] on input "Select an option" at bounding box center [688, 333] width 17 height 17
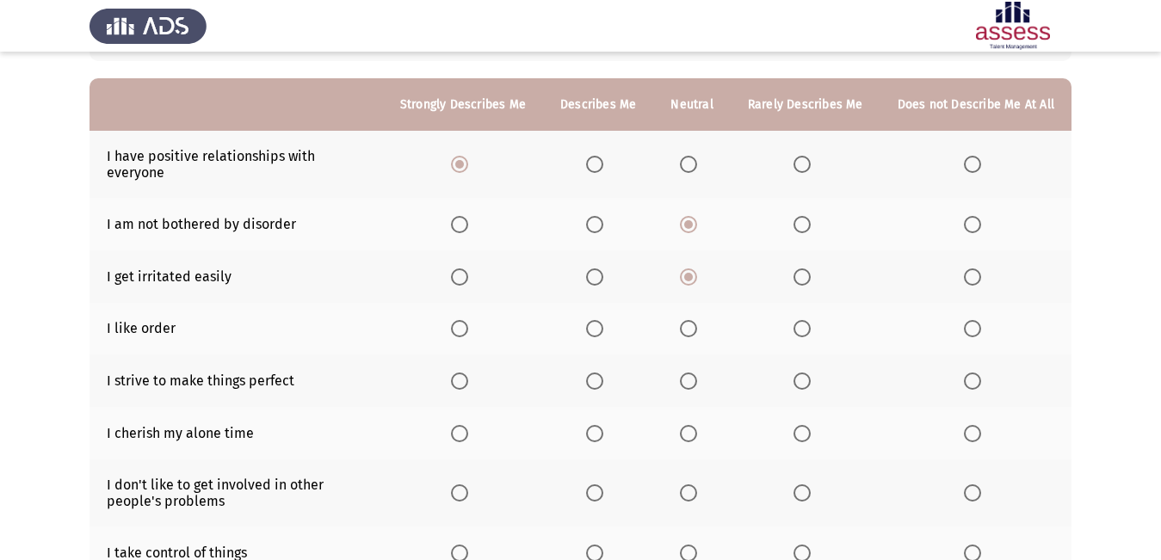
scroll to position [172, 0]
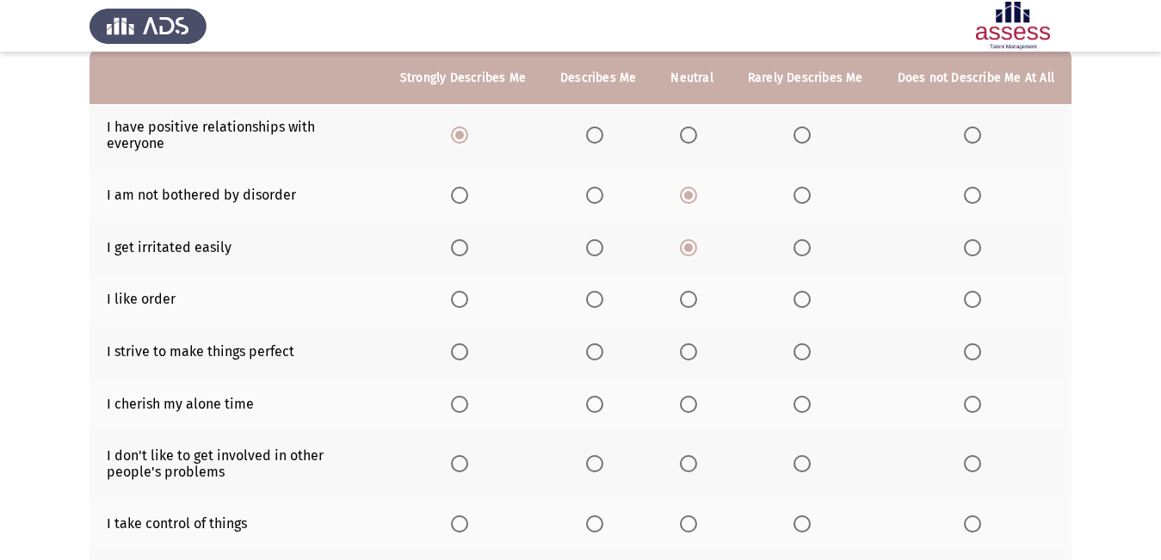
click at [602, 293] on span "Select an option" at bounding box center [594, 299] width 17 height 17
click at [602, 293] on input "Select an option" at bounding box center [594, 299] width 17 height 17
click at [468, 343] on span "Select an option" at bounding box center [459, 351] width 17 height 17
click at [468, 343] on input "Select an option" at bounding box center [459, 351] width 17 height 17
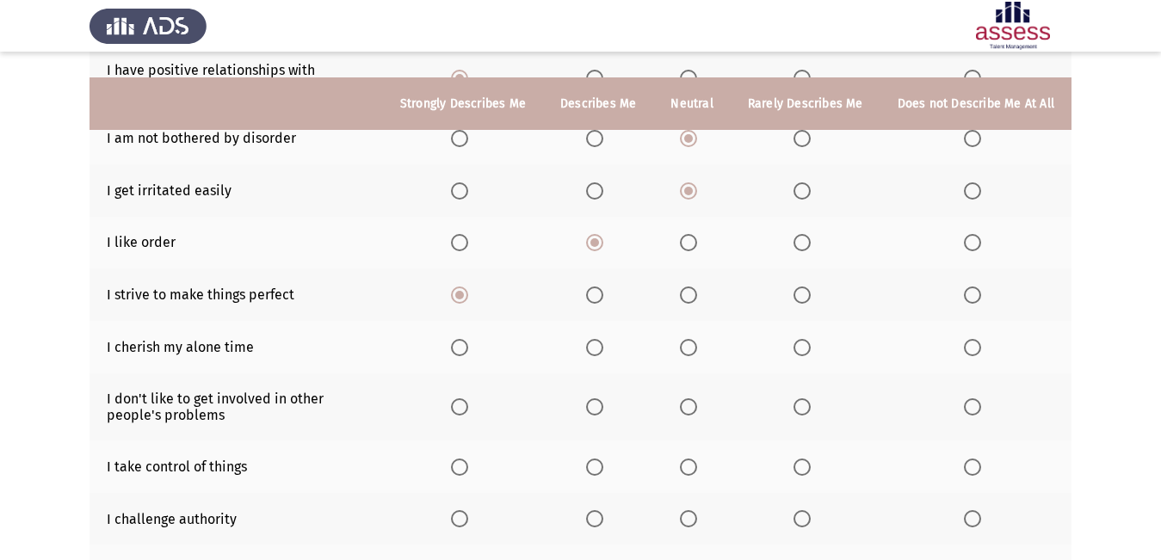
scroll to position [258, 0]
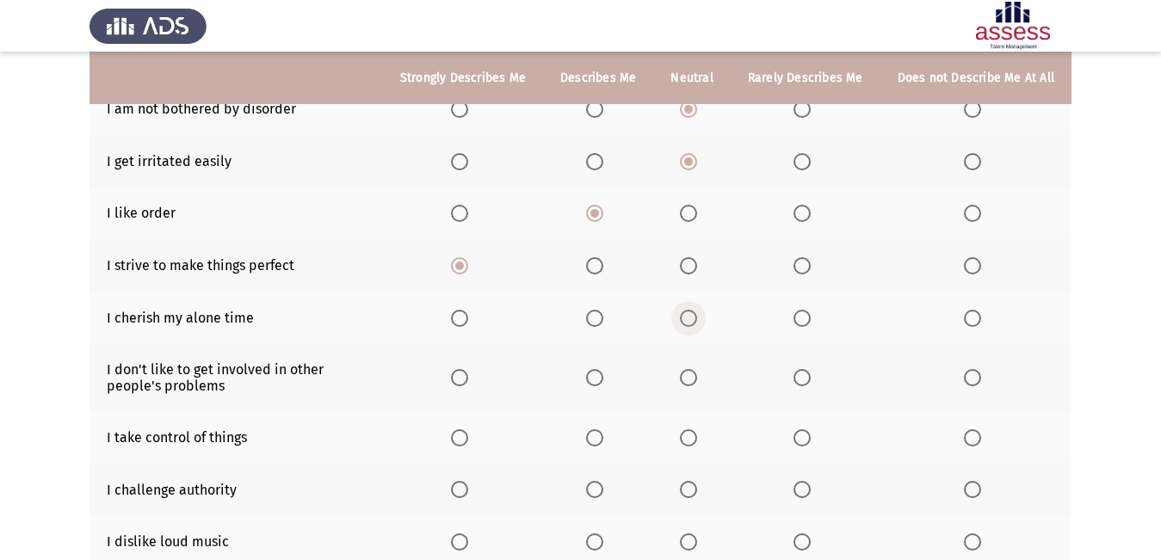
click at [697, 310] on span "Select an option" at bounding box center [688, 318] width 17 height 17
click at [697, 310] on input "Select an option" at bounding box center [688, 318] width 17 height 17
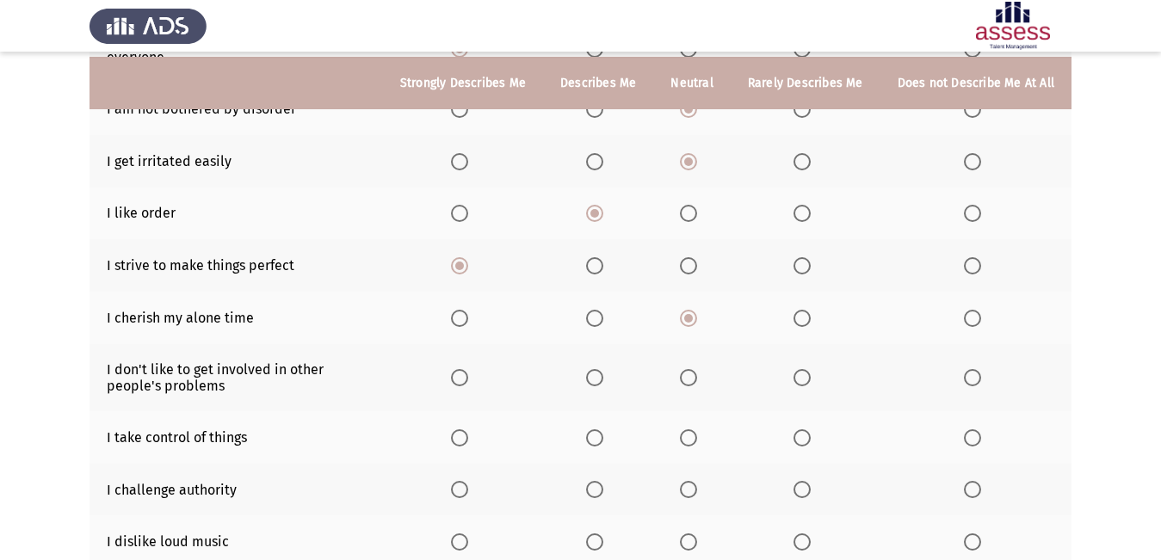
scroll to position [344, 0]
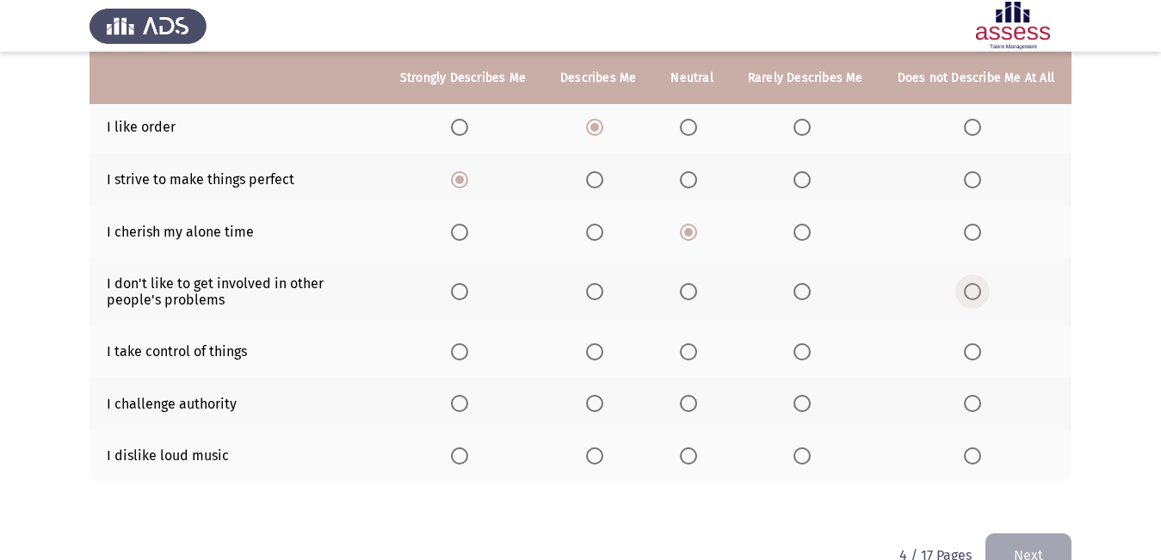
click at [972, 285] on span "Select an option" at bounding box center [972, 291] width 17 height 17
click at [972, 285] on input "Select an option" at bounding box center [972, 291] width 17 height 17
click at [468, 343] on span "Select an option" at bounding box center [459, 351] width 17 height 17
click at [468, 343] on input "Select an option" at bounding box center [459, 351] width 17 height 17
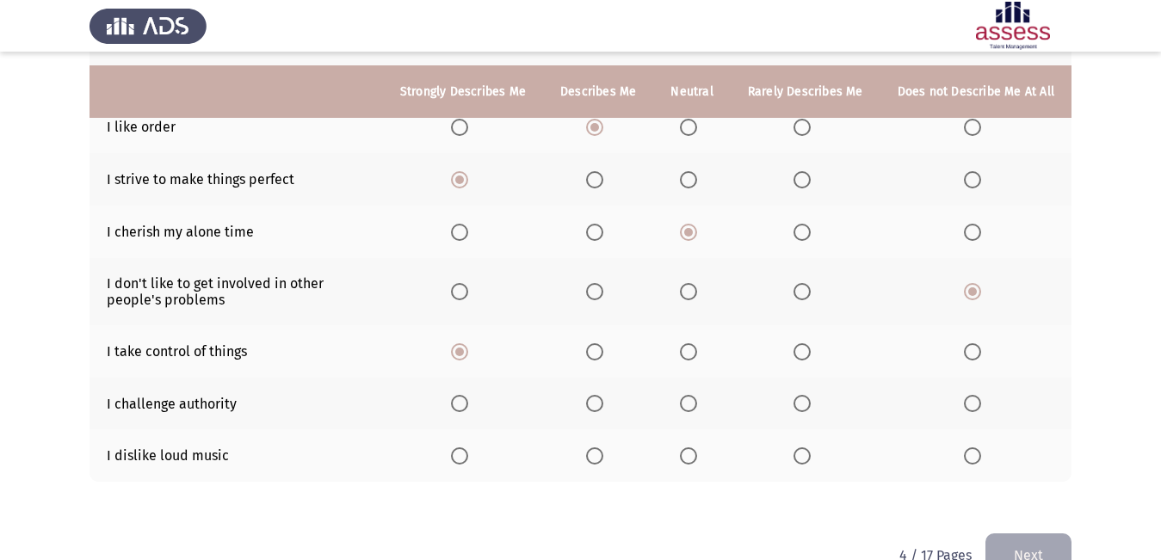
scroll to position [372, 0]
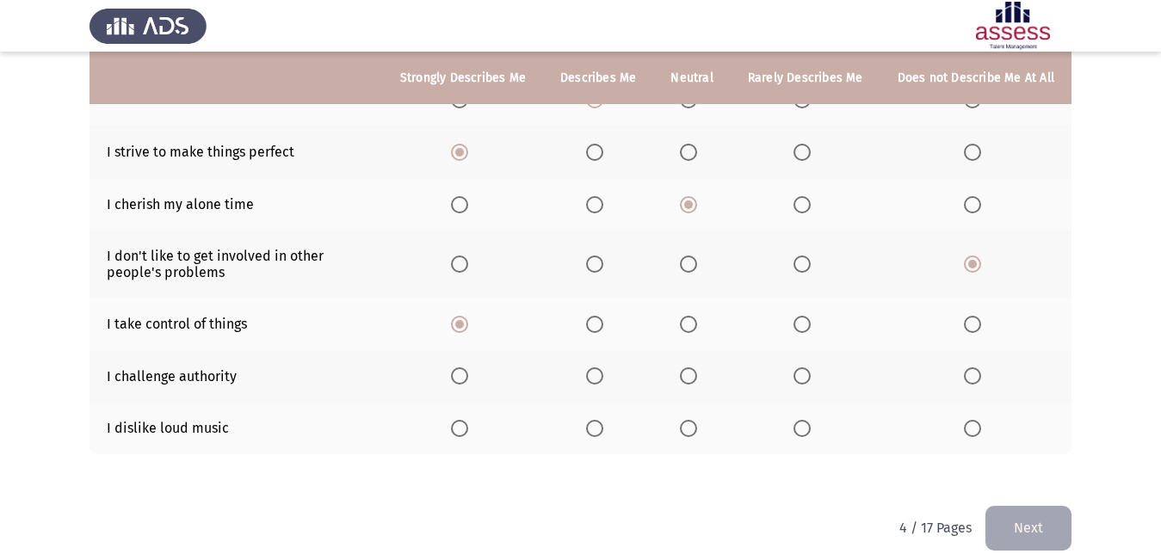
click at [590, 361] on th at bounding box center [598, 376] width 110 height 52
click at [811, 420] on span "Select an option" at bounding box center [801, 428] width 17 height 17
click at [811, 420] on input "Select an option" at bounding box center [801, 428] width 17 height 17
drag, startPoint x: 981, startPoint y: 419, endPoint x: 983, endPoint y: 446, distance: 26.7
click at [981, 434] on th at bounding box center [975, 428] width 191 height 52
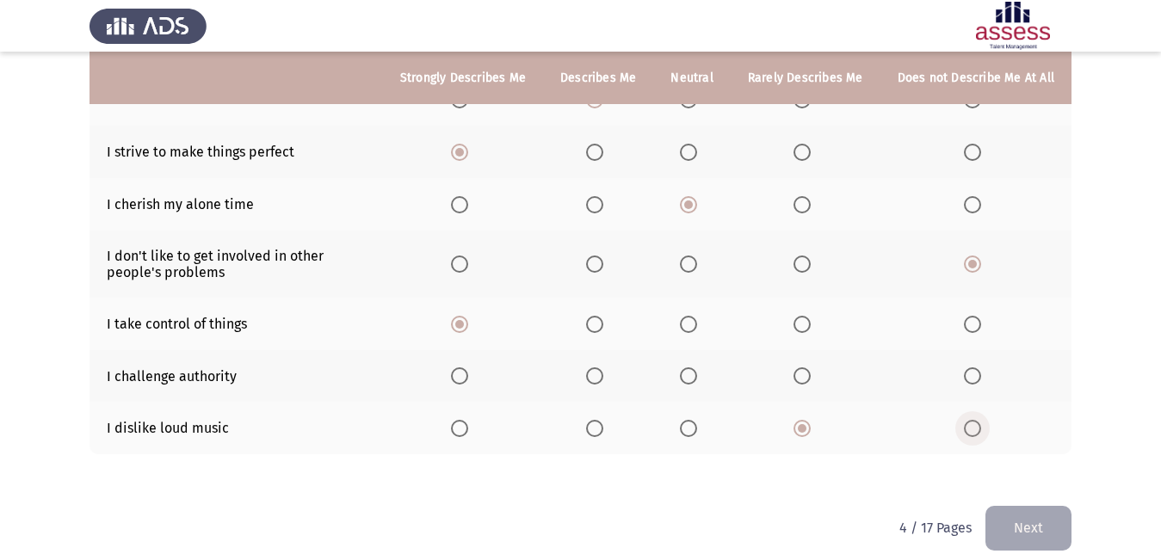
click at [977, 420] on span "Select an option" at bounding box center [972, 428] width 17 height 17
click at [977, 420] on input "Select an option" at bounding box center [972, 428] width 17 height 17
click at [704, 367] on label "Select an option" at bounding box center [692, 375] width 24 height 17
click at [697, 367] on input "Select an option" at bounding box center [688, 375] width 17 height 17
click at [1024, 521] on button "Next" at bounding box center [1028, 528] width 86 height 44
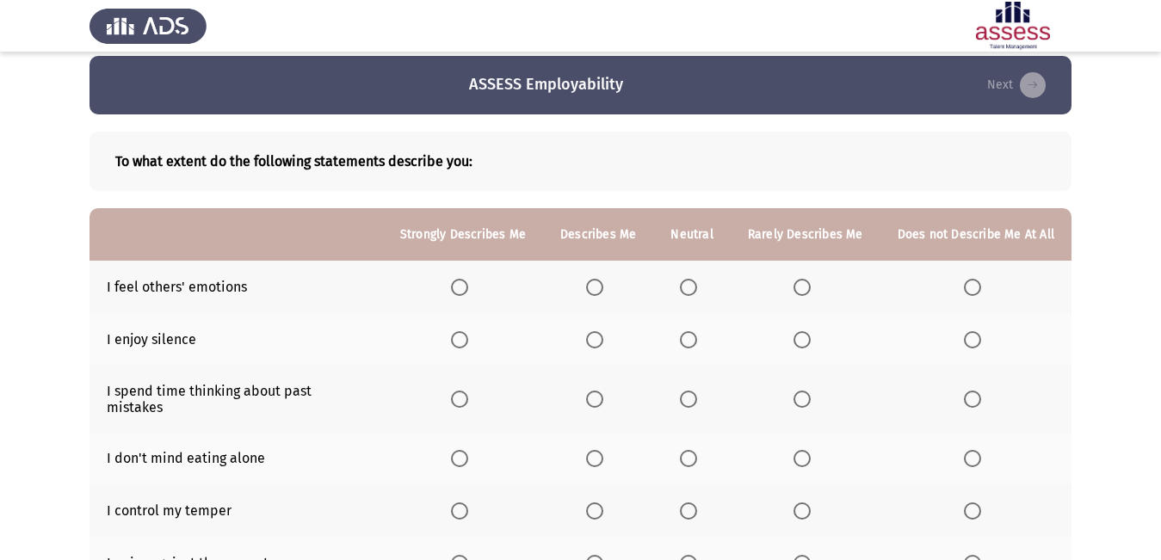
scroll to position [99, 0]
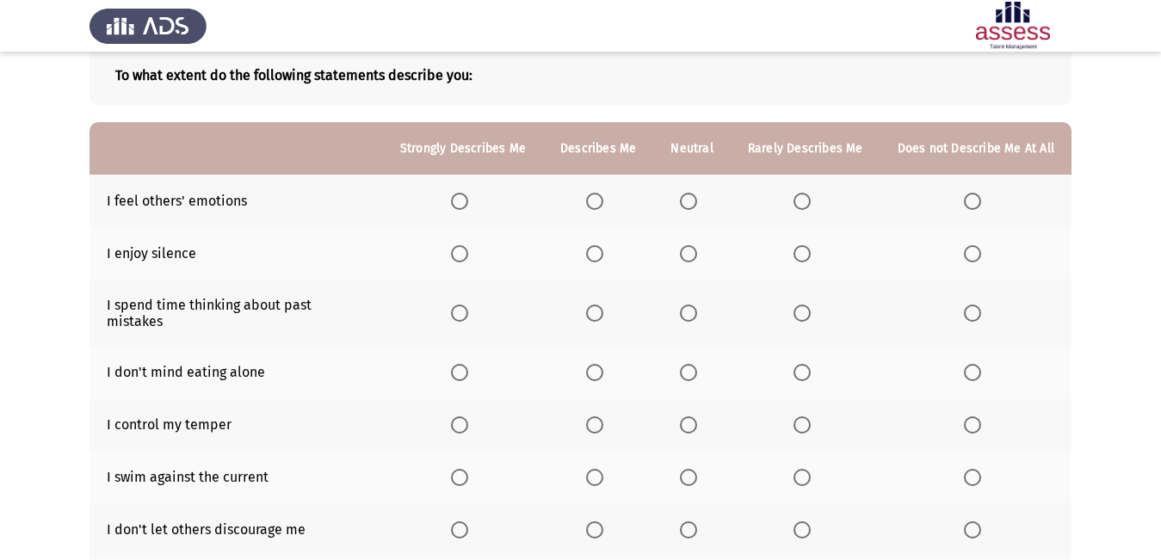
click at [697, 206] on span "Select an option" at bounding box center [688, 201] width 17 height 17
click at [697, 206] on input "Select an option" at bounding box center [688, 201] width 17 height 17
click at [459, 250] on span "Select an option" at bounding box center [459, 253] width 17 height 17
click at [459, 250] on input "Select an option" at bounding box center [459, 253] width 17 height 17
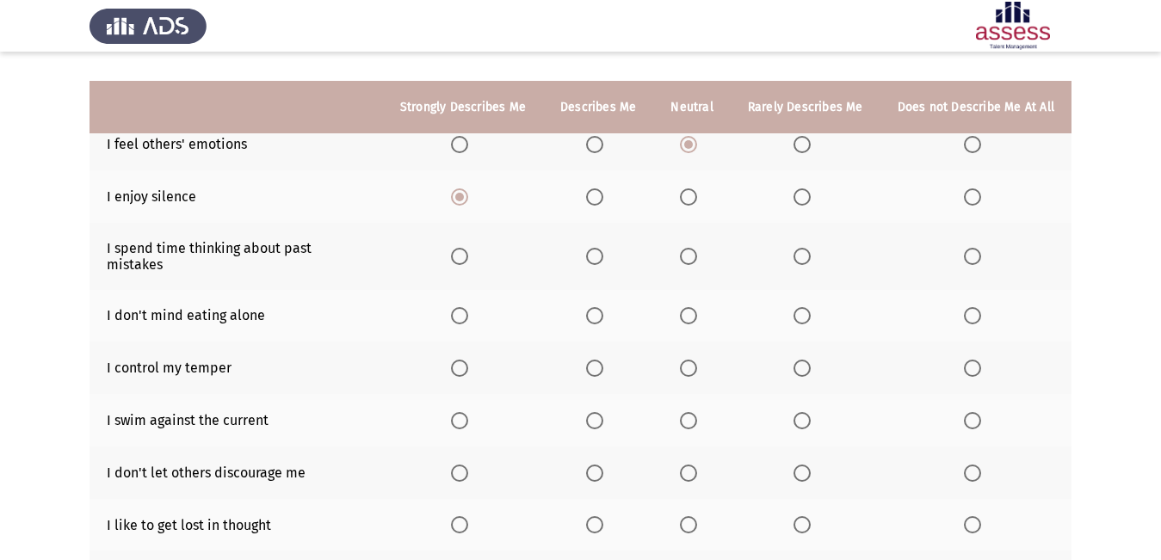
scroll to position [185, 0]
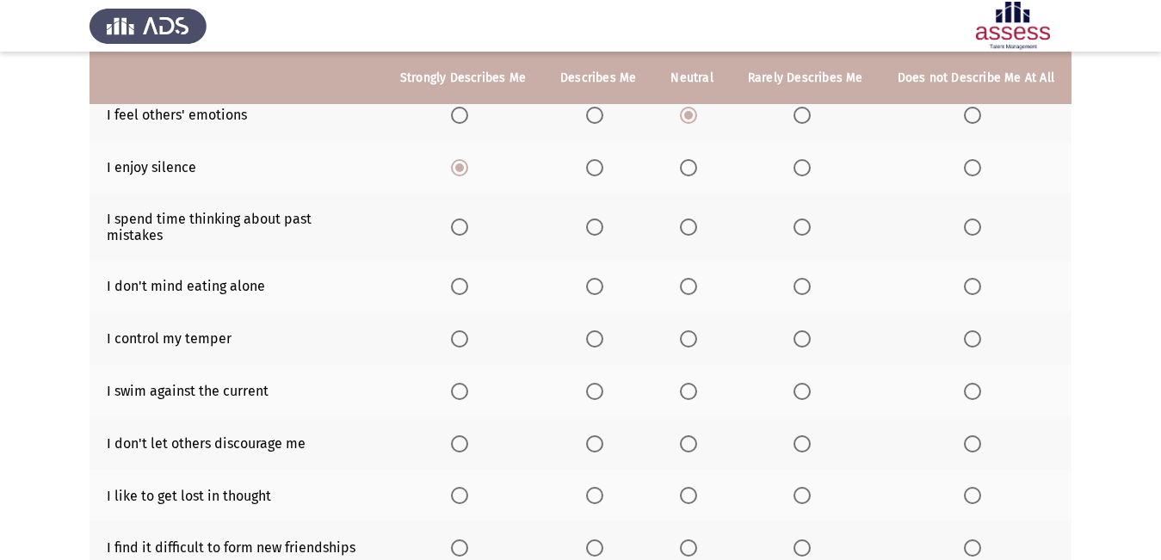
click at [797, 221] on span "Select an option" at bounding box center [801, 227] width 17 height 17
click at [797, 221] on input "Select an option" at bounding box center [801, 227] width 17 height 17
click at [694, 280] on span "Select an option" at bounding box center [688, 286] width 17 height 17
click at [694, 280] on input "Select an option" at bounding box center [688, 286] width 17 height 17
click at [598, 330] on span "Select an option" at bounding box center [594, 338] width 17 height 17
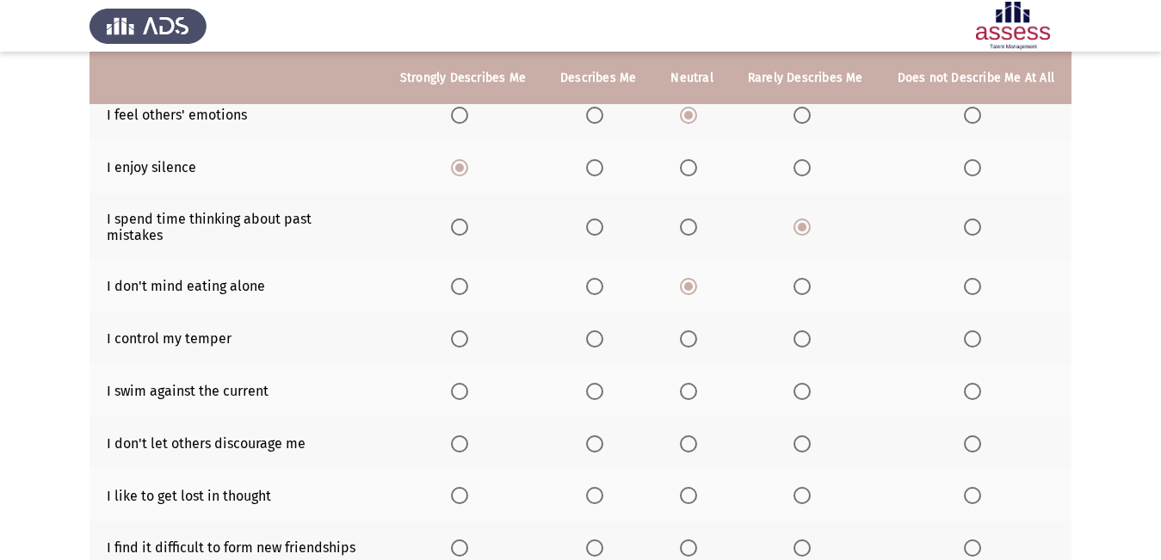
click at [598, 330] on input "Select an option" at bounding box center [594, 338] width 17 height 17
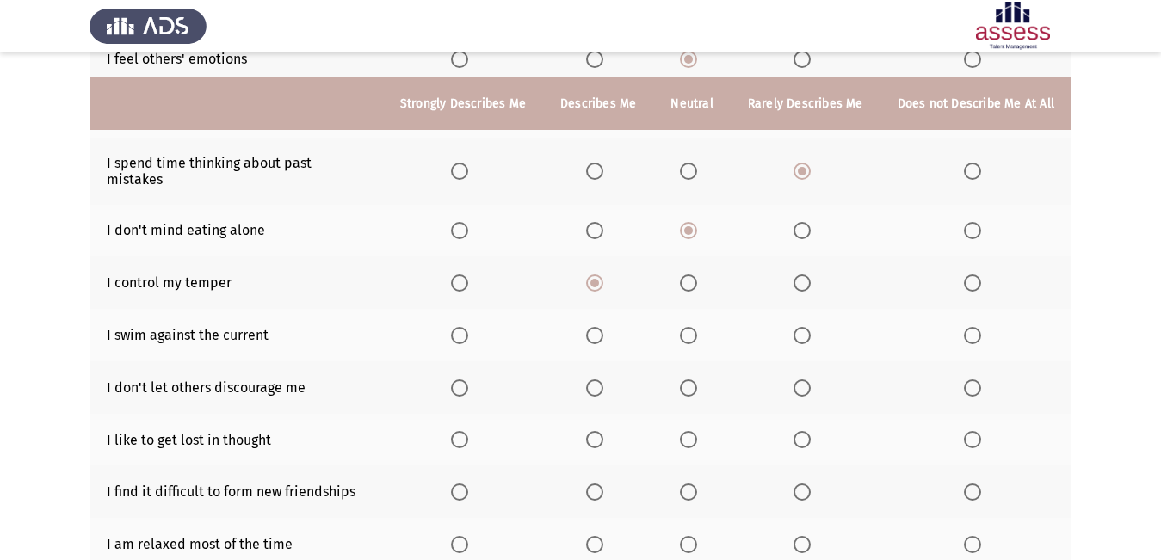
scroll to position [271, 0]
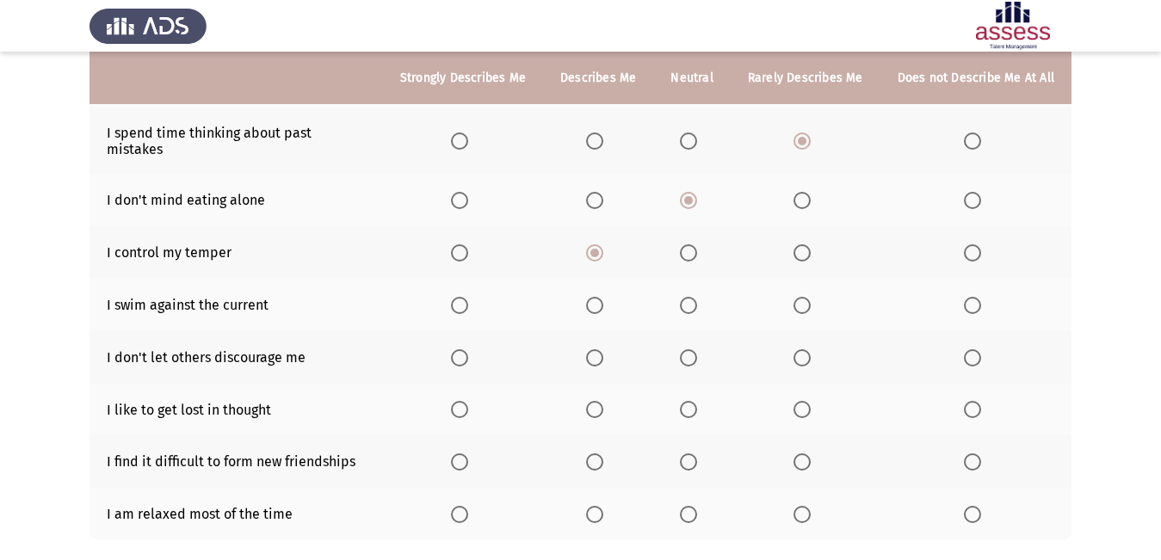
click at [603, 297] on span "Select an option" at bounding box center [594, 305] width 17 height 17
click at [603, 297] on input "Select an option" at bounding box center [594, 305] width 17 height 17
click at [800, 349] on span "Select an option" at bounding box center [801, 357] width 17 height 17
click at [800, 349] on input "Select an option" at bounding box center [801, 357] width 17 height 17
click at [970, 349] on span "Select an option" at bounding box center [972, 357] width 17 height 17
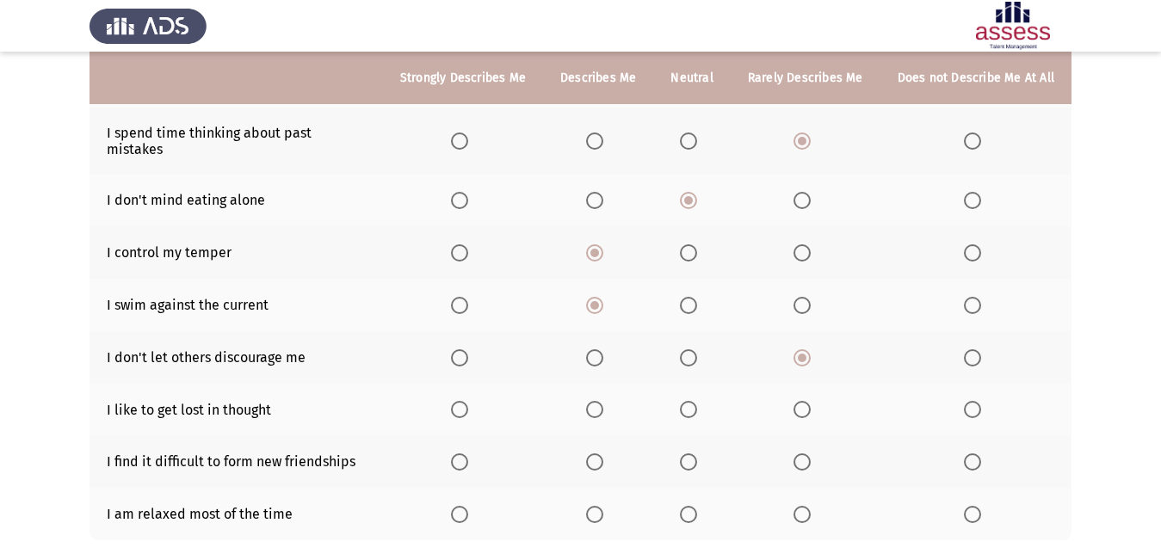
click at [970, 349] on input "Select an option" at bounding box center [972, 357] width 17 height 17
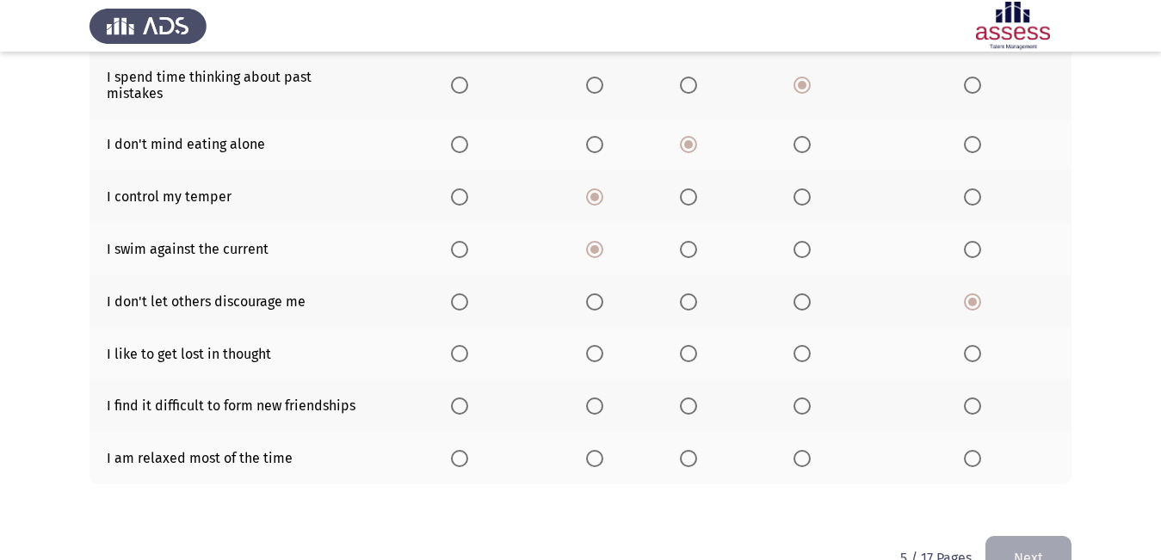
scroll to position [357, 0]
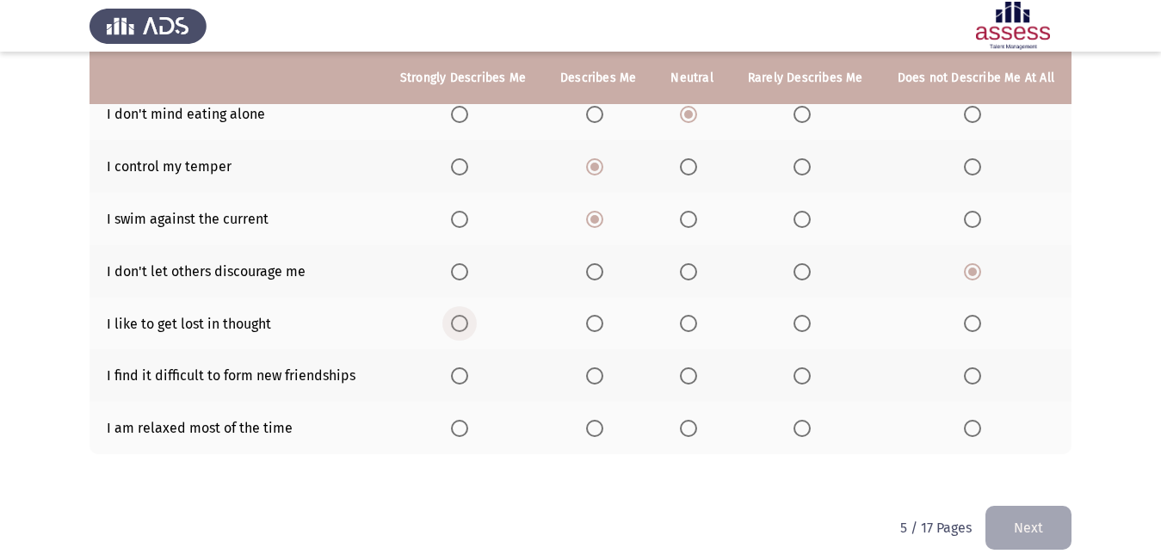
click at [468, 315] on span "Select an option" at bounding box center [459, 323] width 17 height 17
click at [468, 315] on input "Select an option" at bounding box center [459, 323] width 17 height 17
click at [467, 369] on span "Select an option" at bounding box center [459, 375] width 17 height 17
click at [467, 369] on input "Select an option" at bounding box center [459, 375] width 17 height 17
click at [460, 429] on span "Select an option" at bounding box center [460, 429] width 0 height 0
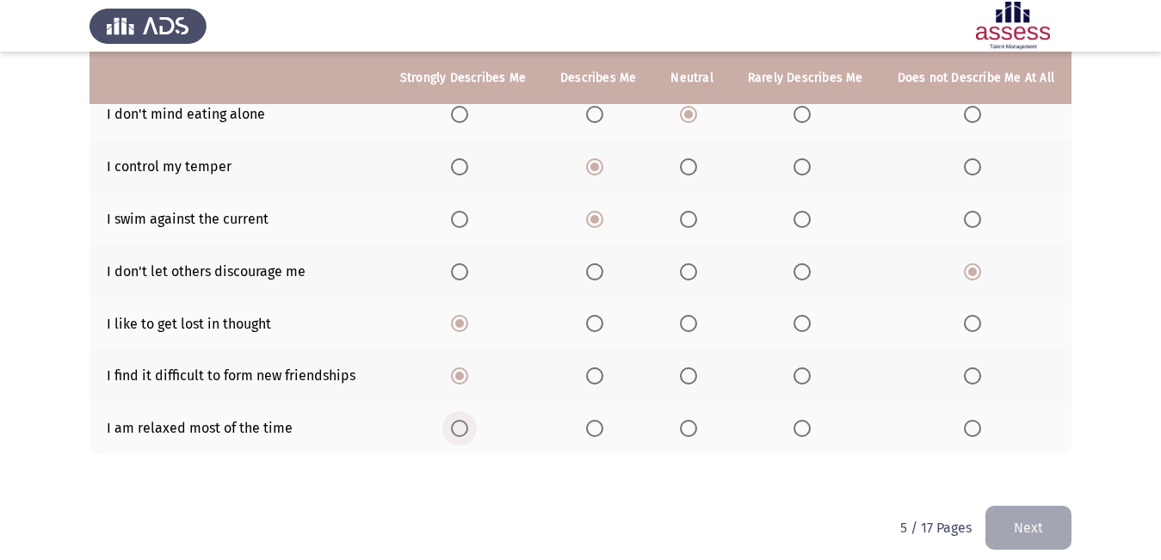
click at [465, 420] on input "Select an option" at bounding box center [459, 428] width 17 height 17
click at [594, 420] on span "Select an option" at bounding box center [594, 428] width 17 height 17
click at [594, 420] on input "Select an option" at bounding box center [594, 428] width 17 height 17
click at [692, 420] on span "Select an option" at bounding box center [688, 428] width 17 height 17
click at [692, 420] on input "Select an option" at bounding box center [688, 428] width 17 height 17
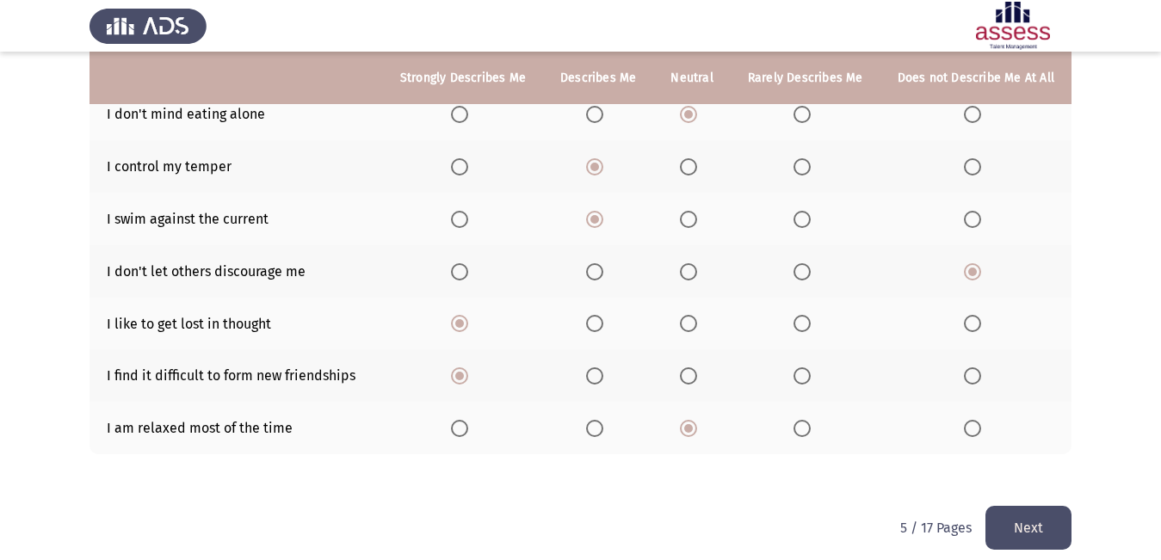
click at [1030, 511] on button "Next" at bounding box center [1028, 528] width 86 height 44
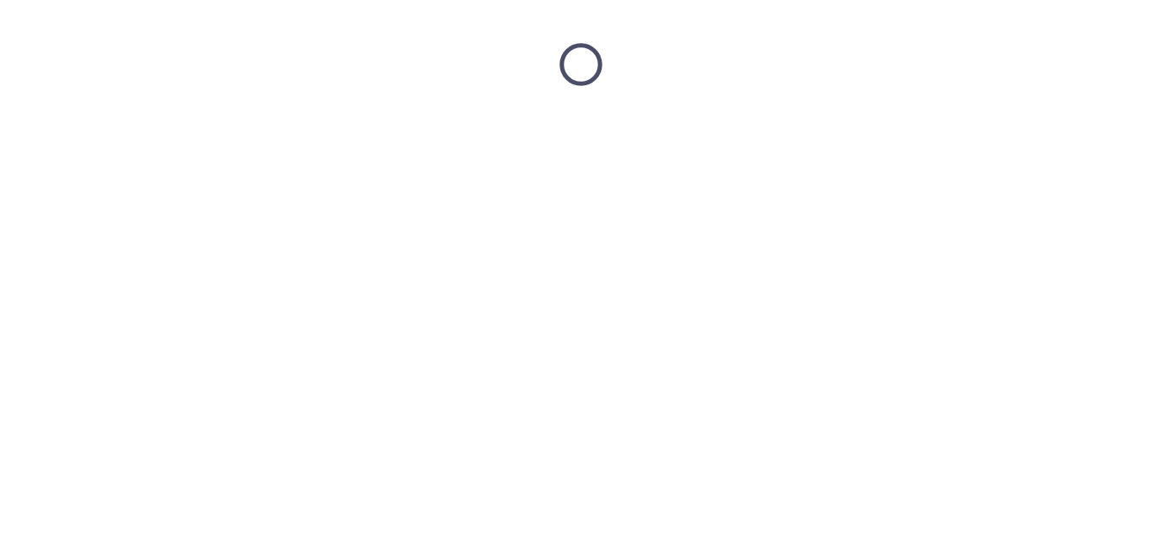
scroll to position [0, 0]
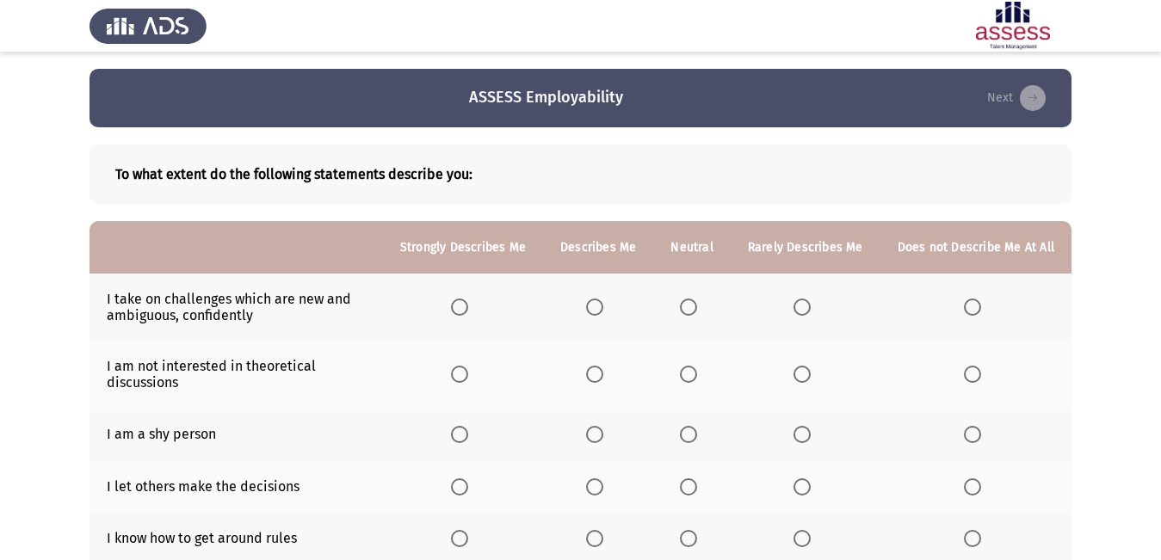
click at [468, 303] on span "Select an option" at bounding box center [459, 307] width 17 height 17
click at [468, 303] on input "Select an option" at bounding box center [459, 307] width 17 height 17
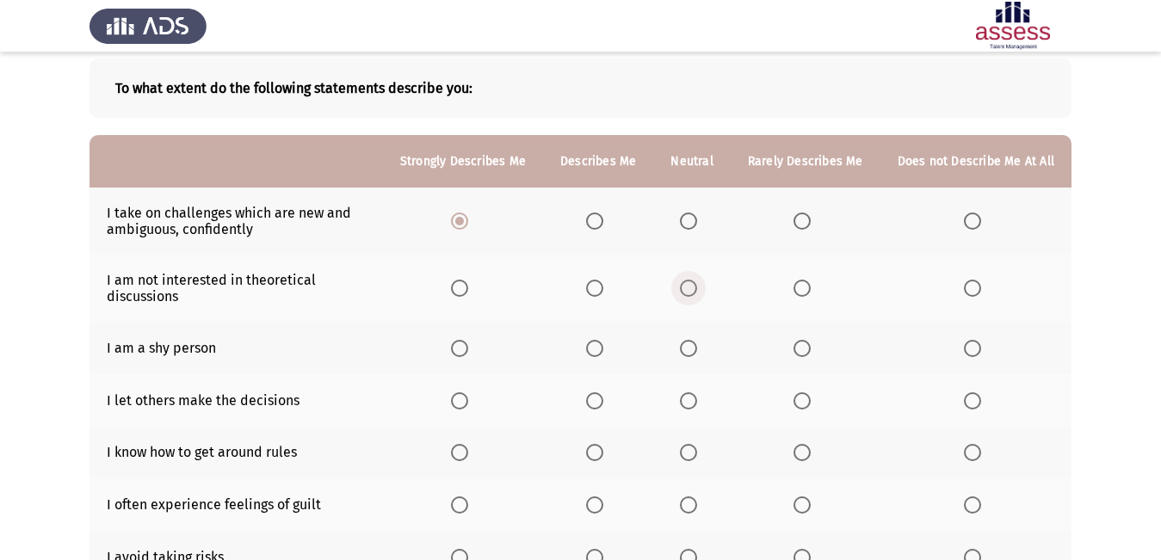
click at [697, 295] on span "Select an option" at bounding box center [688, 288] width 17 height 17
click at [697, 295] on input "Select an option" at bounding box center [688, 288] width 17 height 17
click at [694, 345] on span "Select an option" at bounding box center [688, 348] width 17 height 17
click at [694, 345] on input "Select an option" at bounding box center [688, 348] width 17 height 17
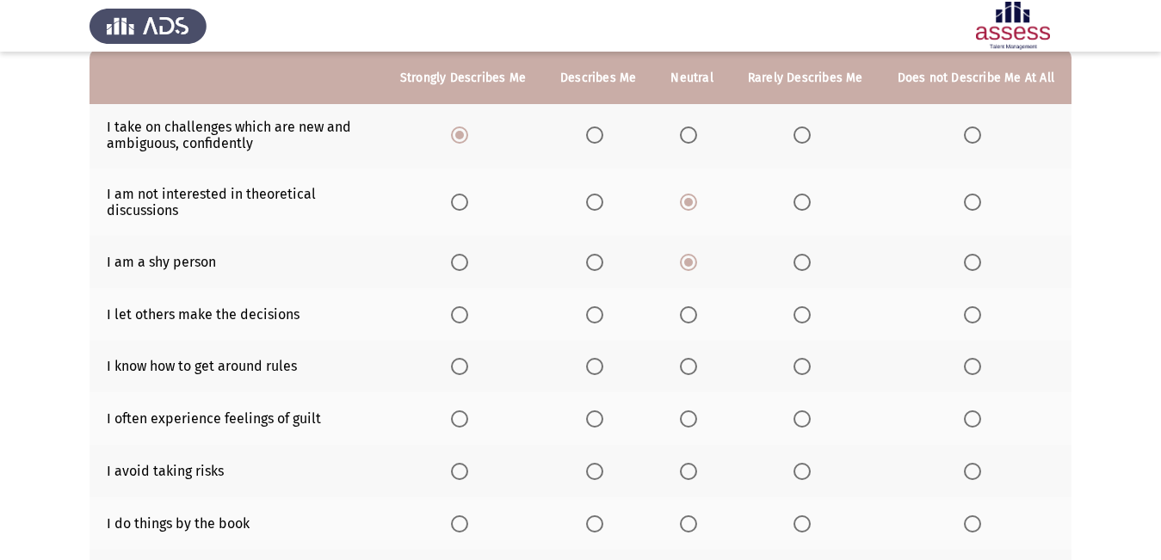
click at [811, 322] on span "Select an option" at bounding box center [801, 314] width 17 height 17
click at [811, 322] on input "Select an option" at bounding box center [801, 314] width 17 height 17
click at [468, 367] on span "Select an option" at bounding box center [459, 366] width 17 height 17
click at [468, 367] on input "Select an option" at bounding box center [459, 366] width 17 height 17
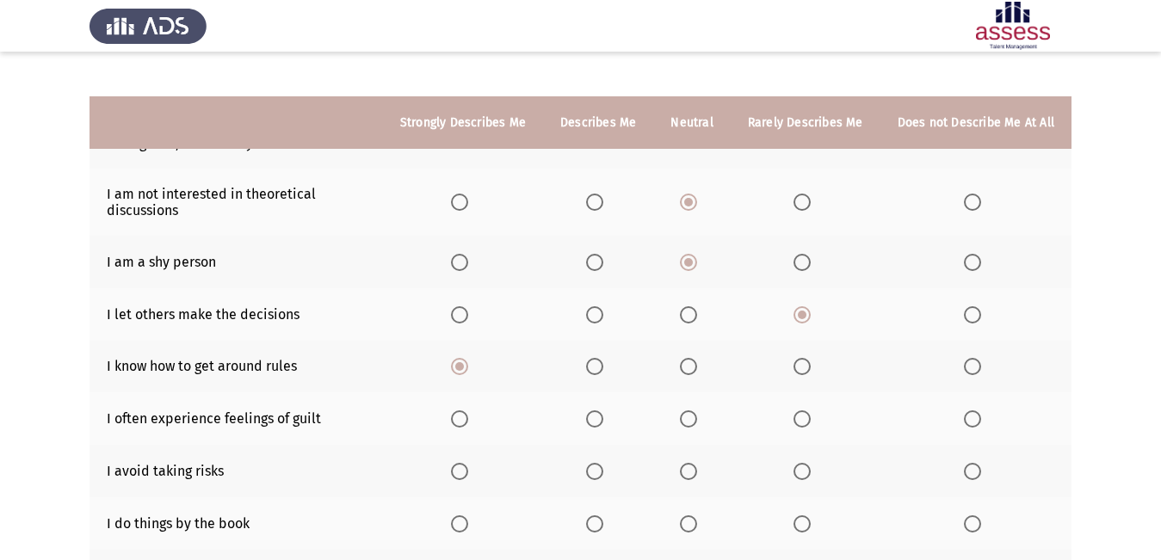
scroll to position [258, 0]
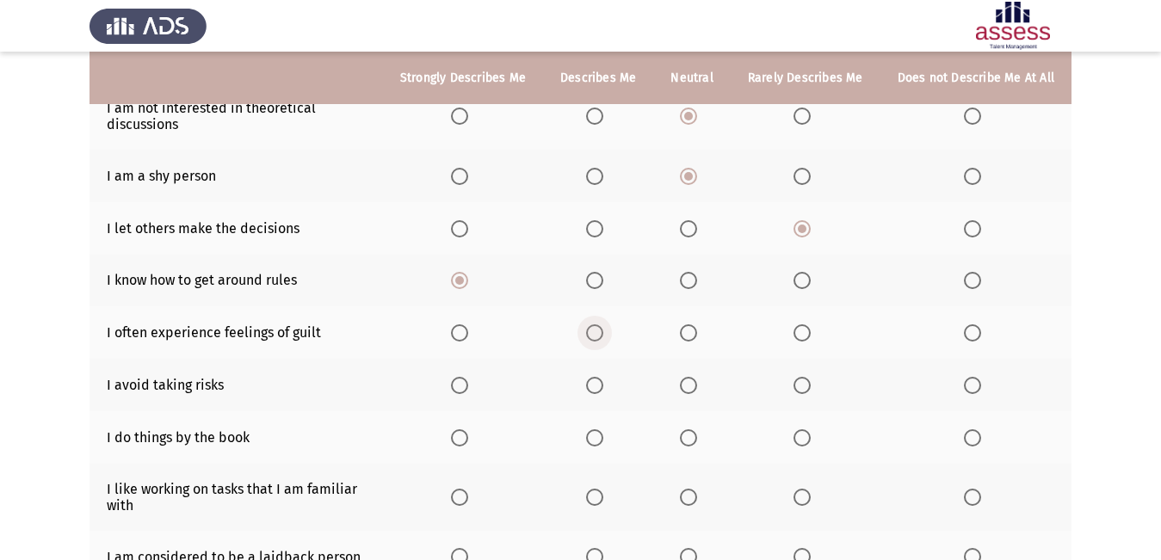
click at [599, 339] on span "Select an option" at bounding box center [594, 332] width 17 height 17
click at [599, 339] on input "Select an option" at bounding box center [594, 332] width 17 height 17
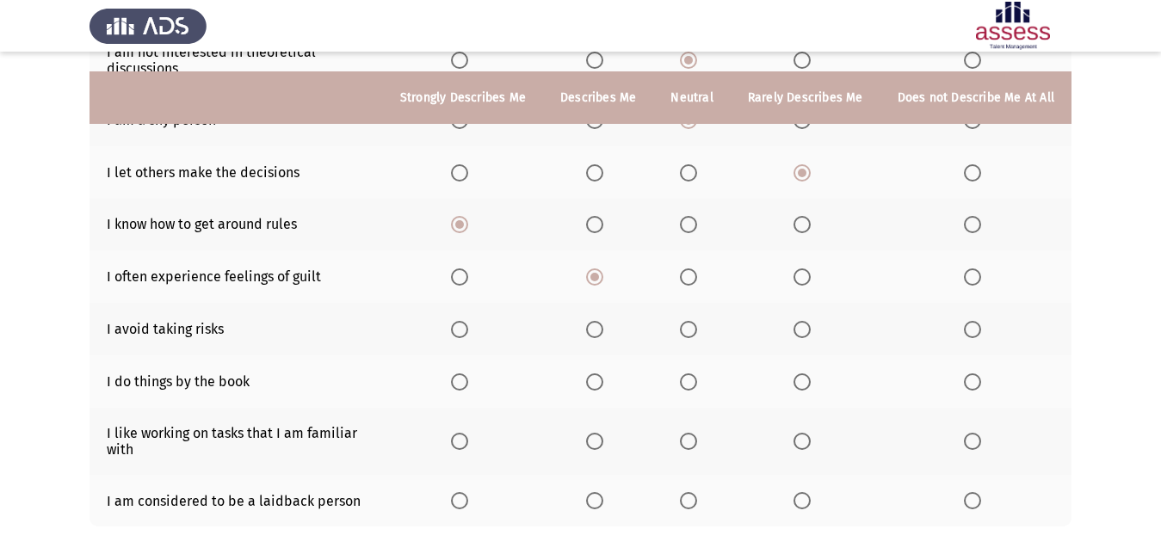
scroll to position [344, 0]
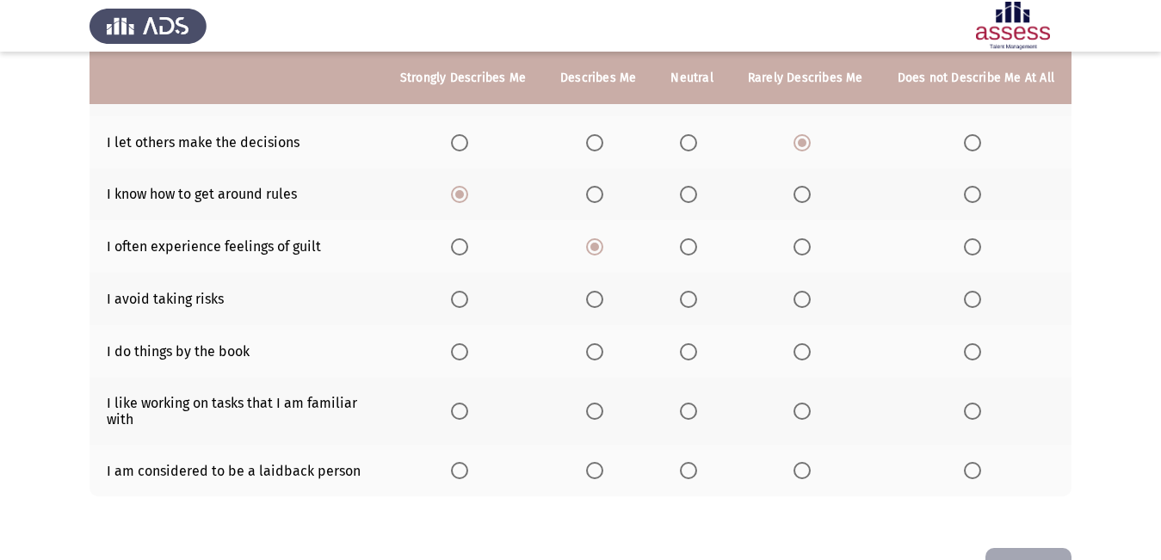
click at [603, 305] on span "Select an option" at bounding box center [594, 299] width 17 height 17
click at [603, 305] on input "Select an option" at bounding box center [594, 299] width 17 height 17
click at [692, 354] on span "Select an option" at bounding box center [688, 351] width 17 height 17
click at [692, 354] on input "Select an option" at bounding box center [688, 351] width 17 height 17
click at [815, 357] on label "Select an option" at bounding box center [805, 351] width 24 height 17
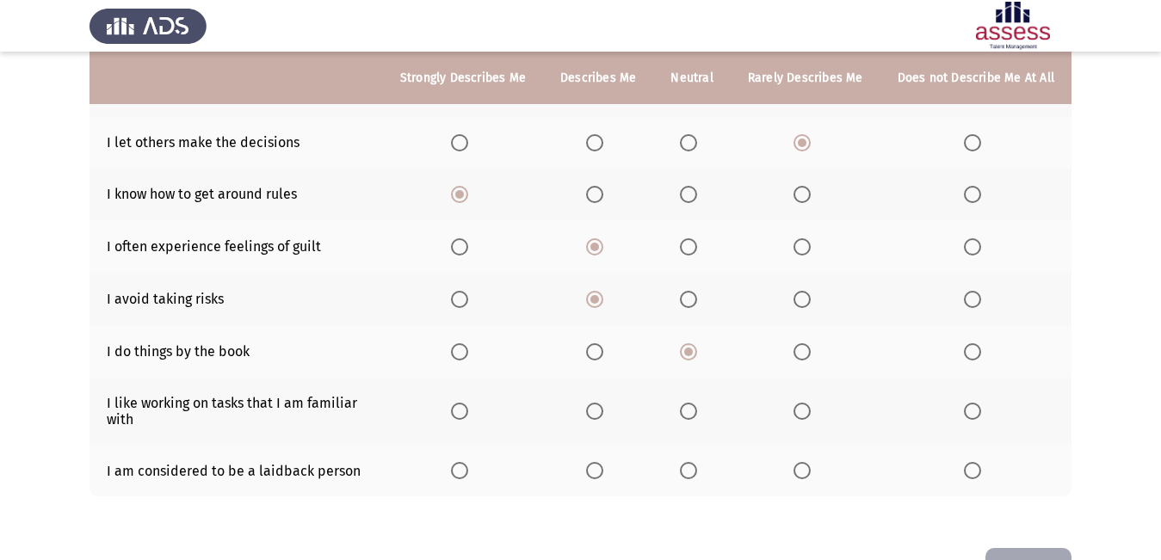
click at [811, 357] on input "Select an option" at bounding box center [801, 351] width 17 height 17
click at [697, 416] on span "Select an option" at bounding box center [688, 411] width 17 height 17
click at [697, 416] on input "Select an option" at bounding box center [688, 411] width 17 height 17
click at [468, 410] on span "Select an option" at bounding box center [459, 411] width 17 height 17
click at [468, 410] on input "Select an option" at bounding box center [459, 411] width 17 height 17
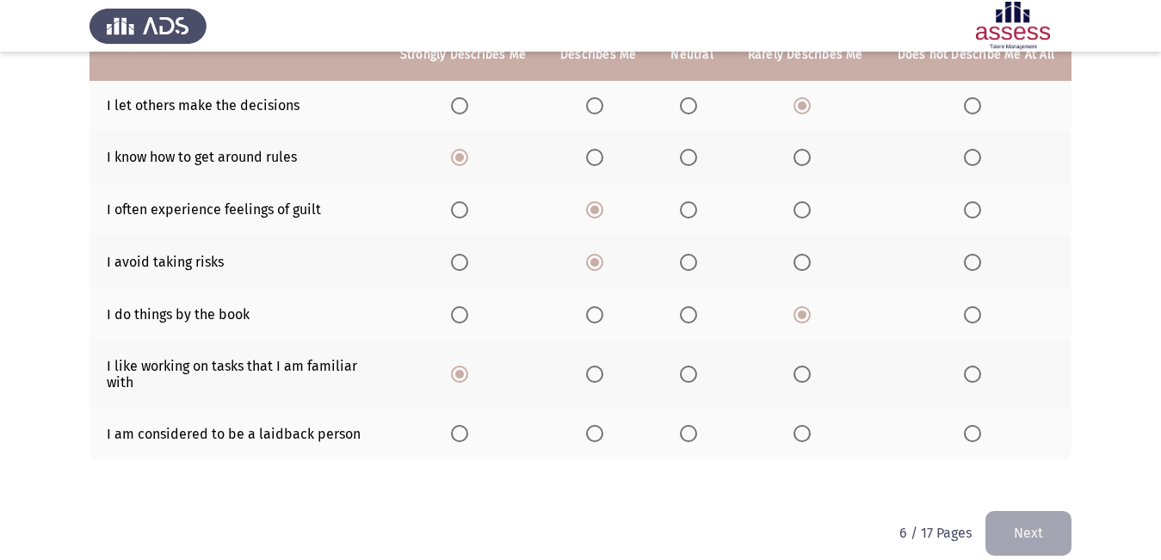
scroll to position [401, 0]
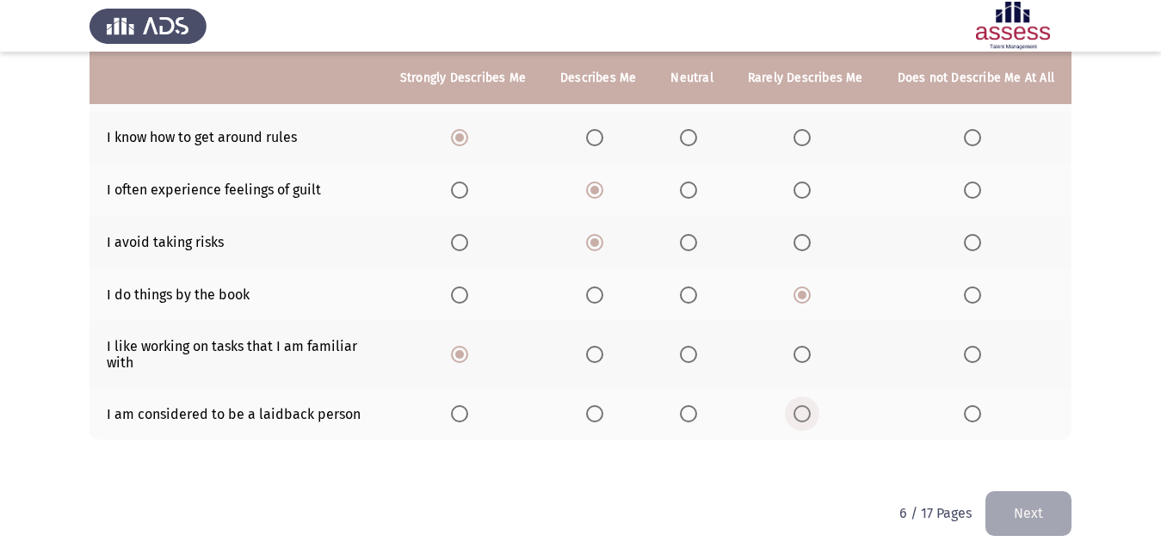
click at [802, 410] on span "Select an option" at bounding box center [801, 413] width 17 height 17
click at [802, 410] on input "Select an option" at bounding box center [801, 413] width 17 height 17
click at [1061, 520] on button "Next" at bounding box center [1028, 513] width 86 height 44
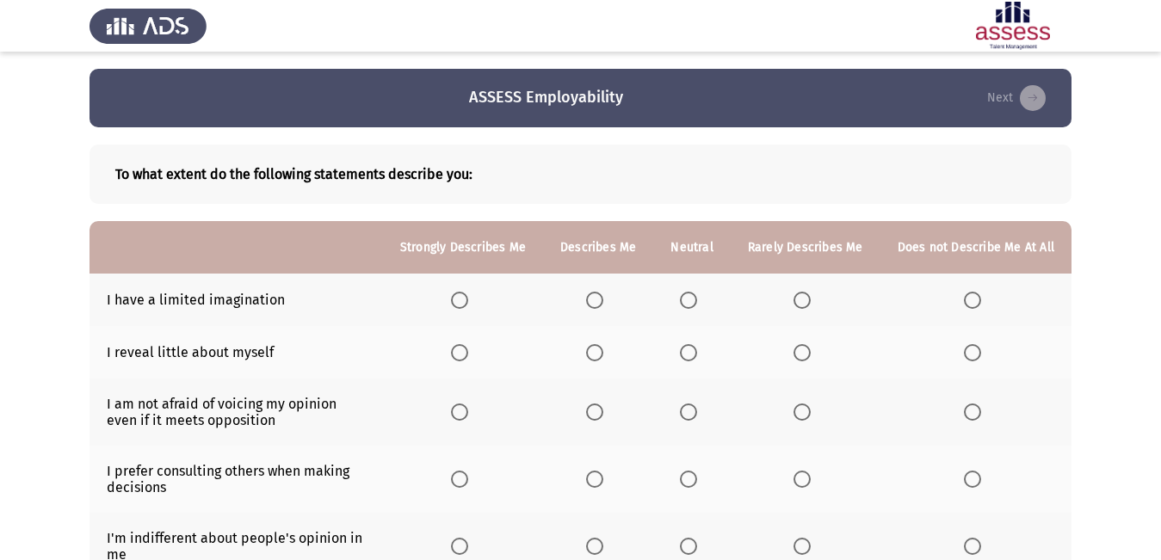
click at [468, 303] on span "Select an option" at bounding box center [459, 300] width 17 height 17
click at [468, 303] on input "Select an option" at bounding box center [459, 300] width 17 height 17
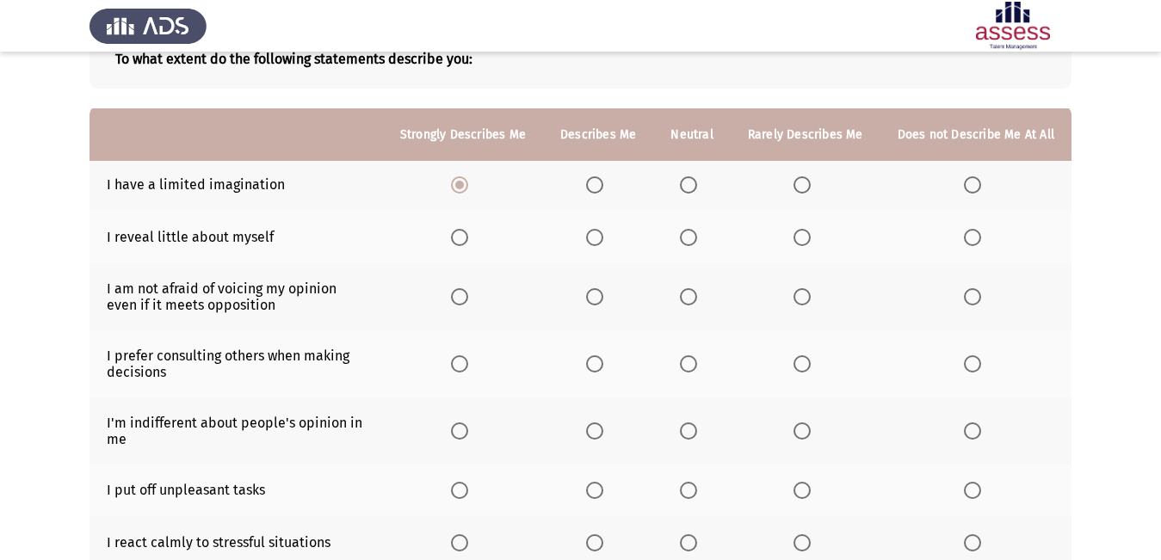
scroll to position [86, 0]
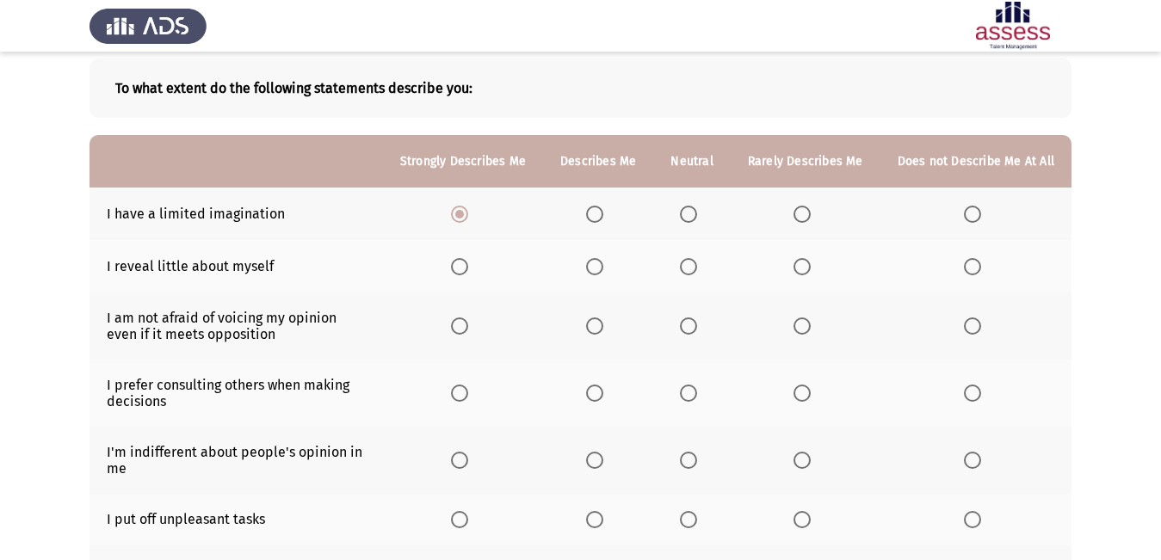
click at [697, 270] on span "Select an option" at bounding box center [688, 266] width 17 height 17
click at [697, 270] on input "Select an option" at bounding box center [688, 266] width 17 height 17
click at [693, 332] on span "Select an option" at bounding box center [688, 326] width 17 height 17
click at [693, 332] on input "Select an option" at bounding box center [688, 326] width 17 height 17
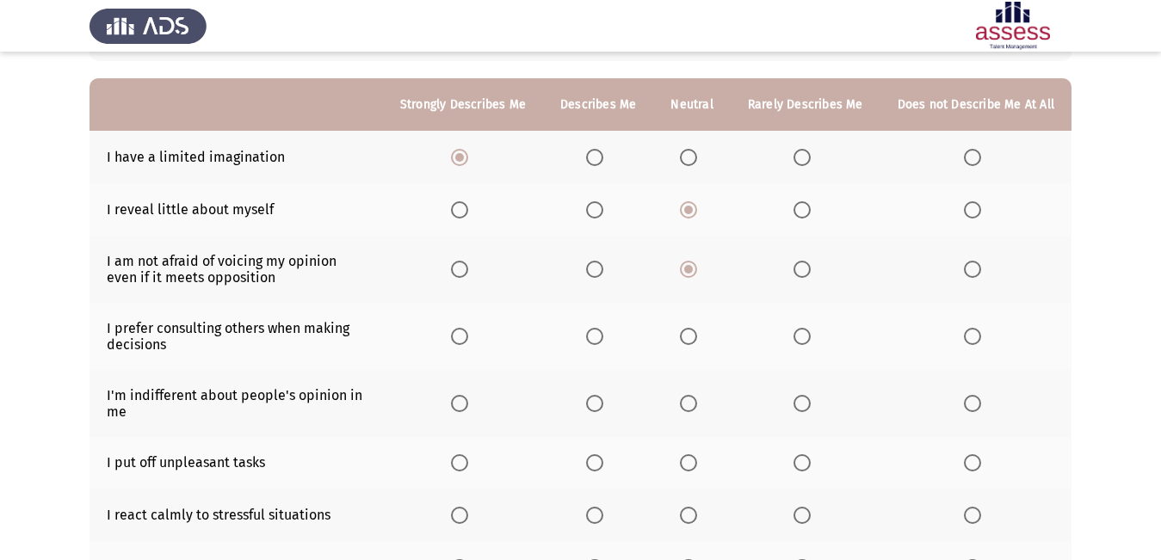
scroll to position [172, 0]
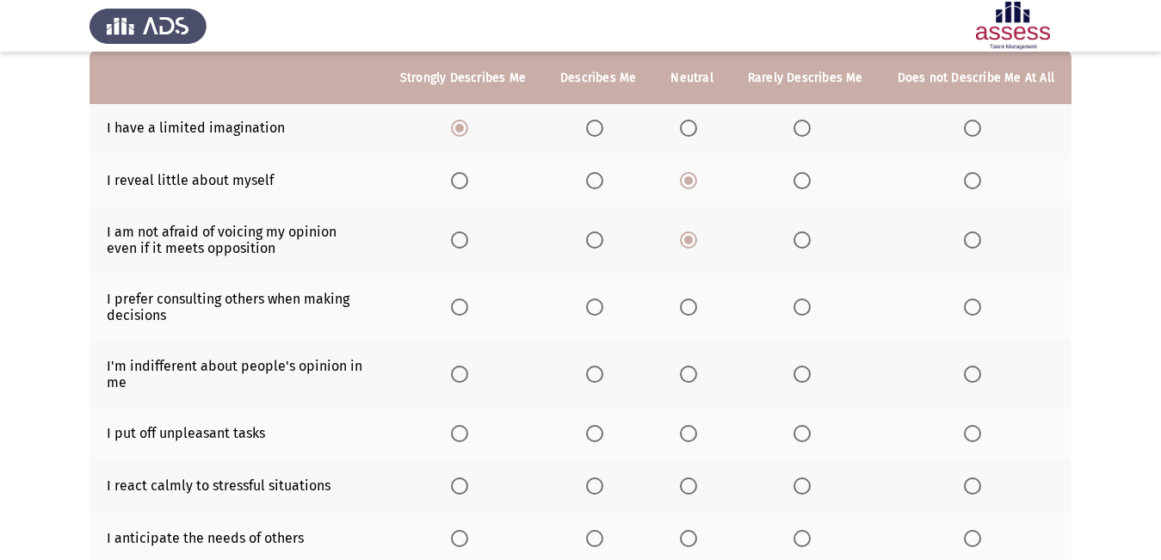
click at [809, 312] on span "Select an option" at bounding box center [801, 307] width 17 height 17
click at [809, 312] on input "Select an option" at bounding box center [801, 307] width 17 height 17
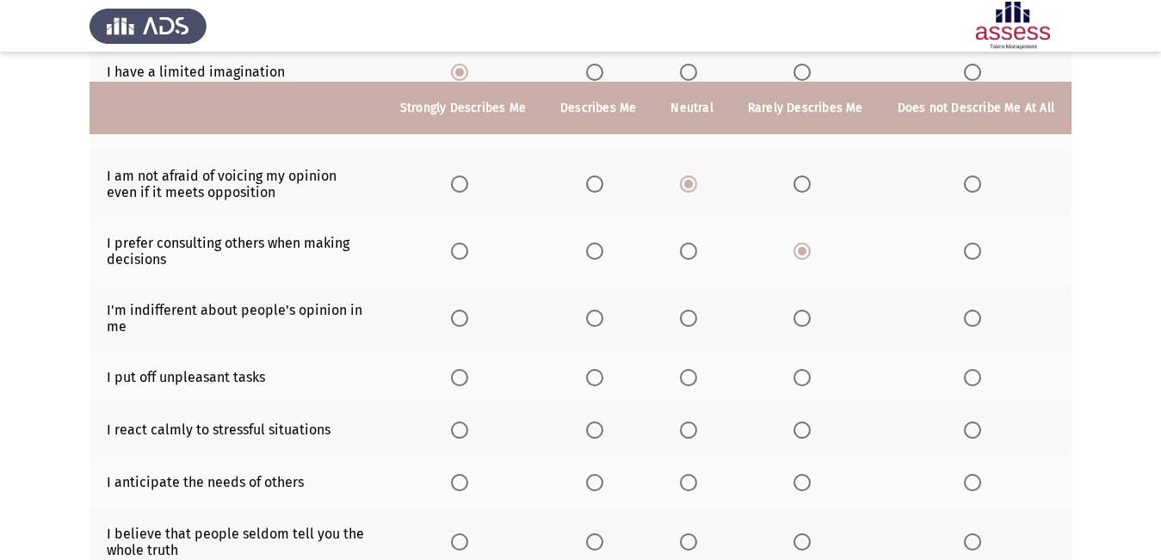
scroll to position [258, 0]
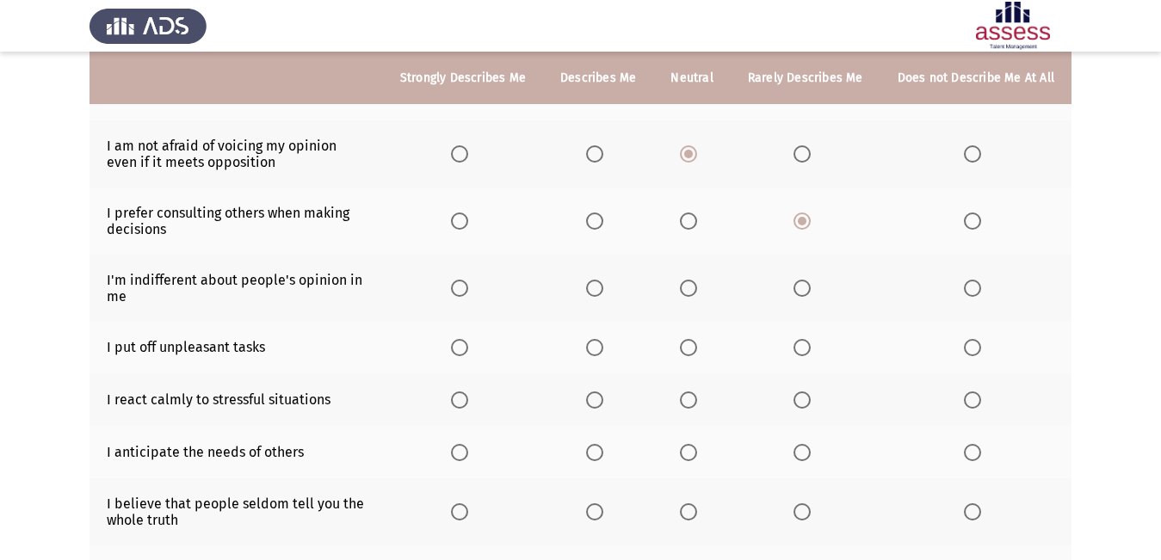
click at [599, 292] on span "Select an option" at bounding box center [594, 288] width 17 height 17
click at [599, 292] on input "Select an option" at bounding box center [594, 288] width 17 height 17
click at [697, 354] on span "Select an option" at bounding box center [688, 347] width 17 height 17
click at [697, 354] on input "Select an option" at bounding box center [688, 347] width 17 height 17
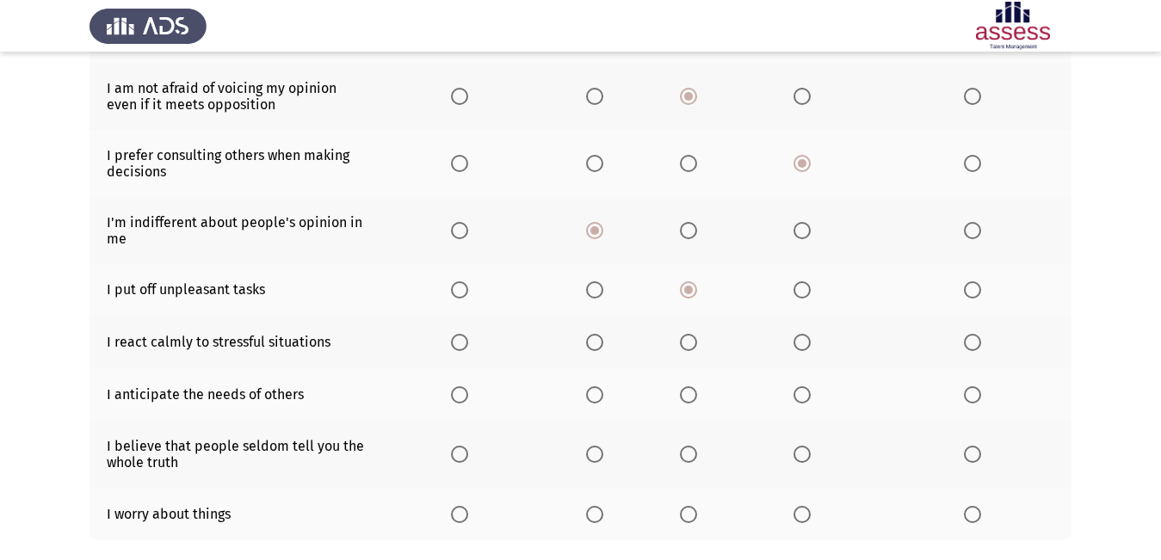
scroll to position [344, 0]
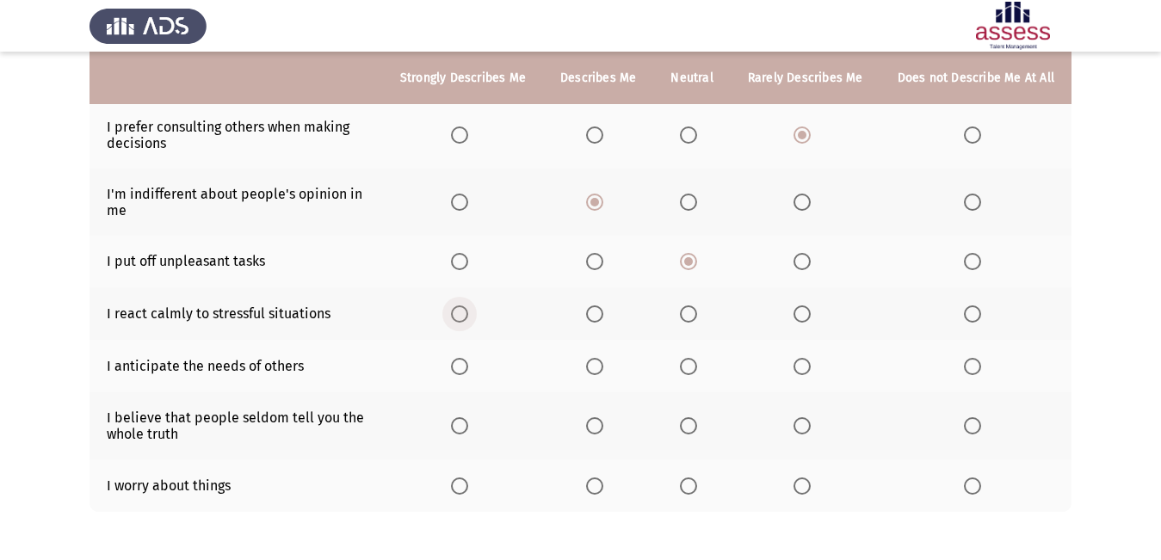
click at [467, 323] on span "Select an option" at bounding box center [459, 313] width 17 height 17
click at [467, 323] on input "Select an option" at bounding box center [459, 313] width 17 height 17
click at [597, 367] on span "Select an option" at bounding box center [594, 366] width 17 height 17
click at [597, 367] on input "Select an option" at bounding box center [594, 366] width 17 height 17
click at [798, 430] on span "Select an option" at bounding box center [801, 425] width 17 height 17
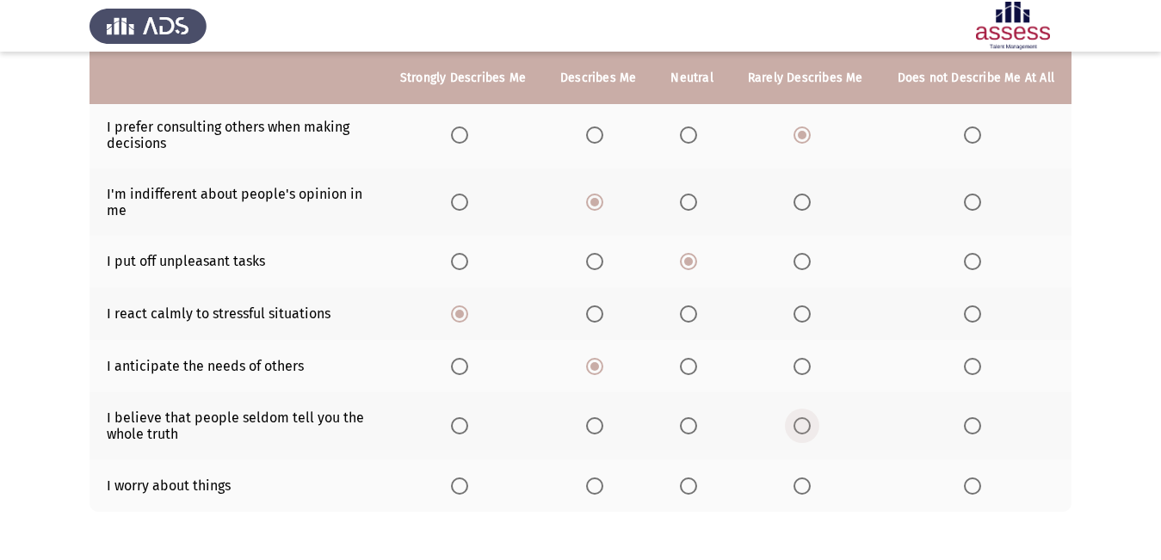
click at [798, 430] on input "Select an option" at bounding box center [801, 425] width 17 height 17
click at [692, 490] on span "Select an option" at bounding box center [688, 486] width 17 height 17
click at [692, 490] on input "Select an option" at bounding box center [688, 486] width 17 height 17
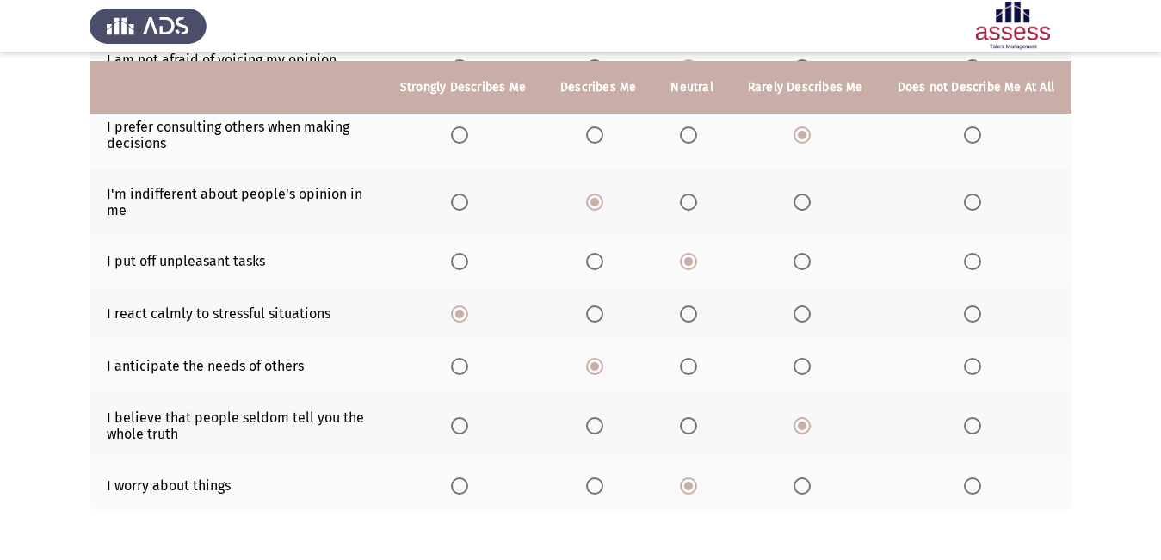
scroll to position [416, 0]
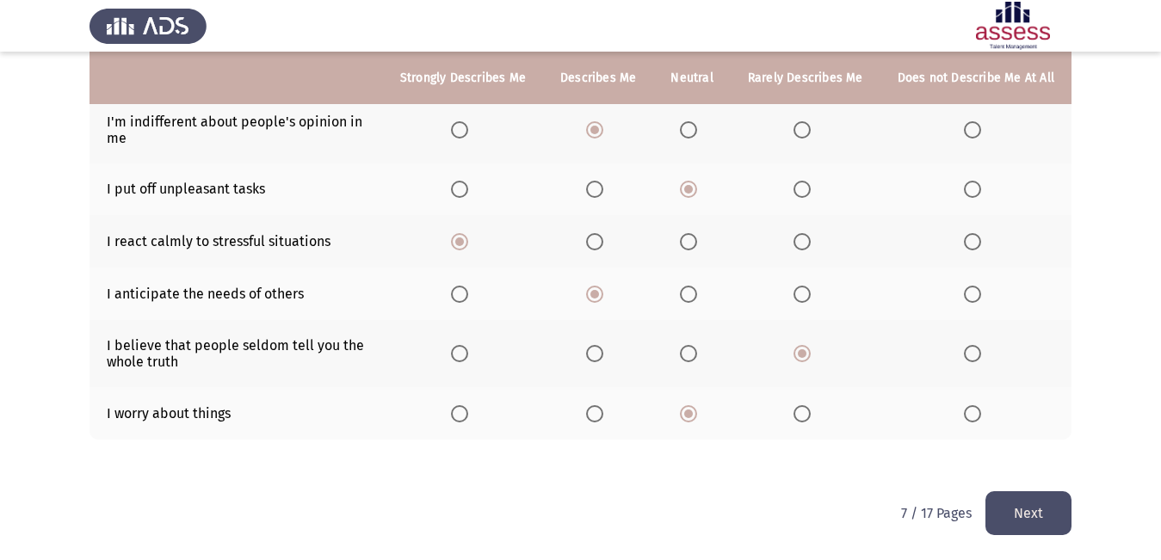
click at [1017, 516] on button "Next" at bounding box center [1028, 513] width 86 height 44
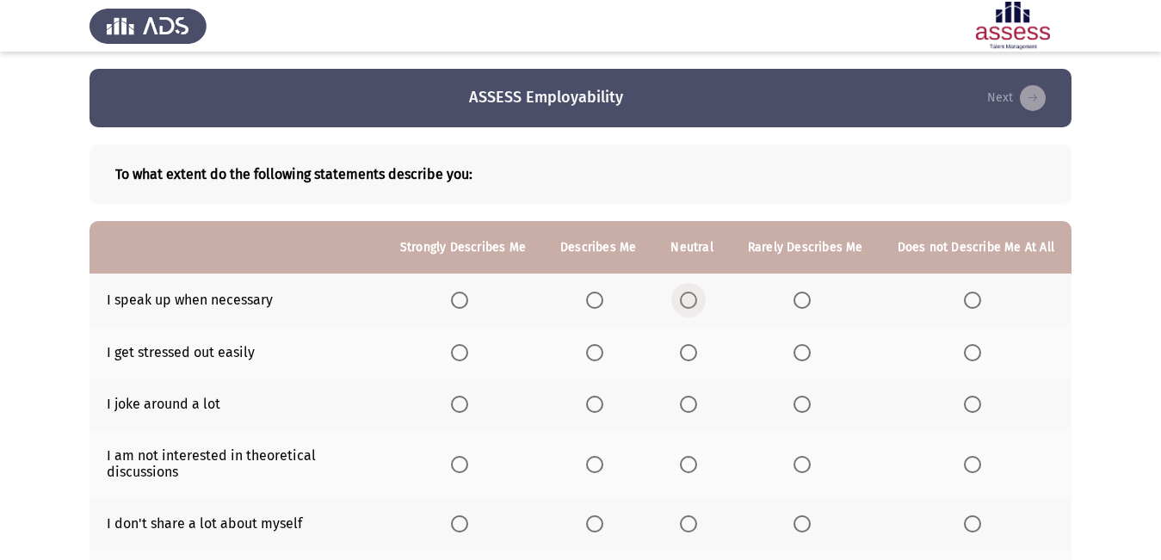
click at [689, 305] on span "Select an option" at bounding box center [688, 300] width 17 height 17
click at [689, 305] on input "Select an option" at bounding box center [688, 300] width 17 height 17
click at [463, 349] on span "Select an option" at bounding box center [459, 352] width 17 height 17
click at [463, 349] on input "Select an option" at bounding box center [459, 352] width 17 height 17
click at [689, 403] on span "Select an option" at bounding box center [688, 404] width 17 height 17
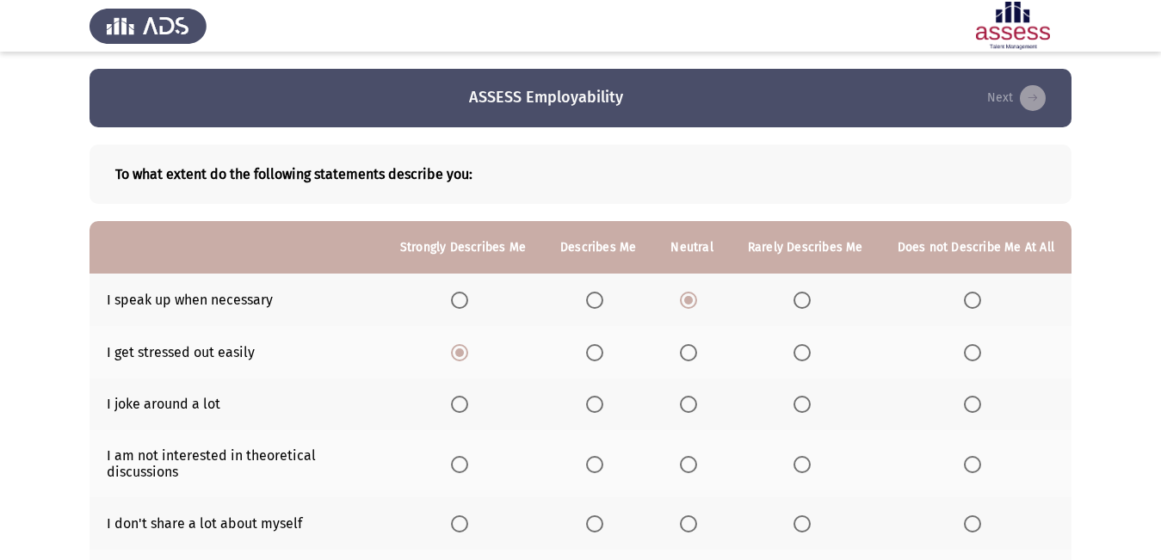
click at [689, 403] on input "Select an option" at bounding box center [688, 404] width 17 height 17
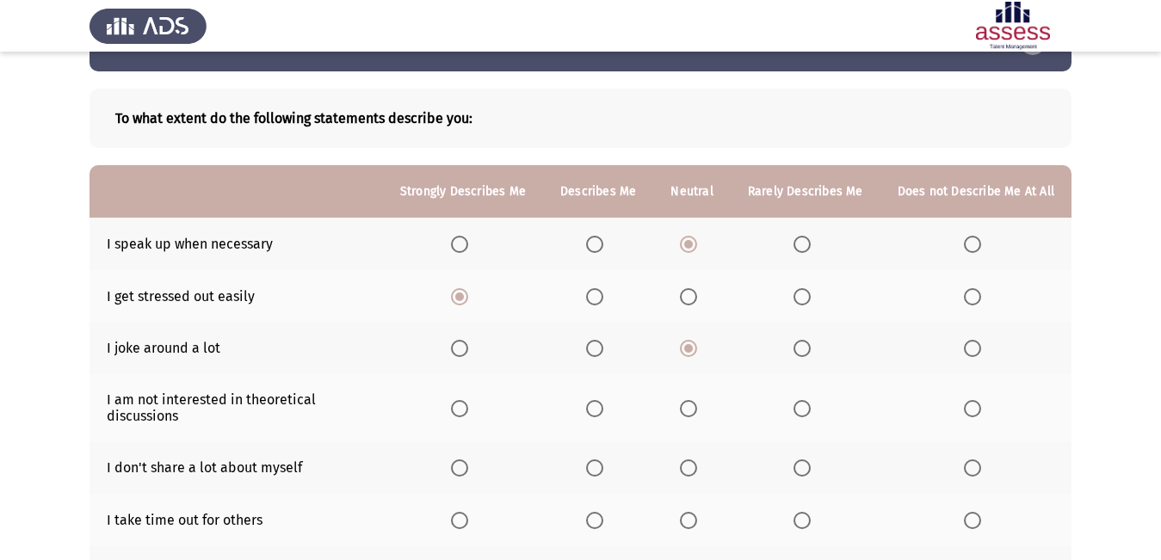
scroll to position [86, 0]
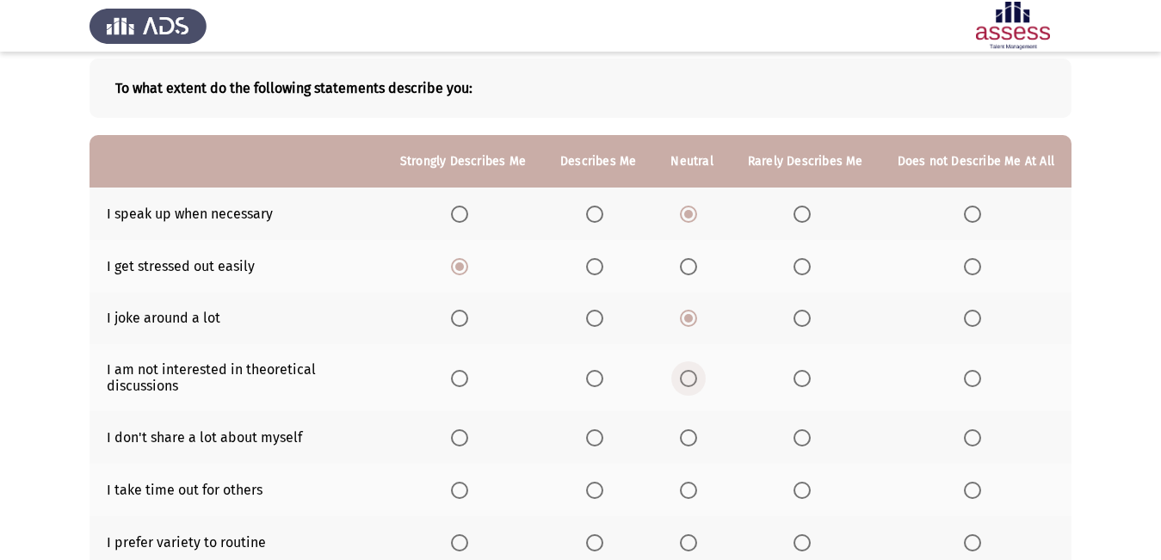
click at [696, 379] on span "Select an option" at bounding box center [688, 378] width 17 height 17
click at [696, 379] on input "Select an option" at bounding box center [688, 378] width 17 height 17
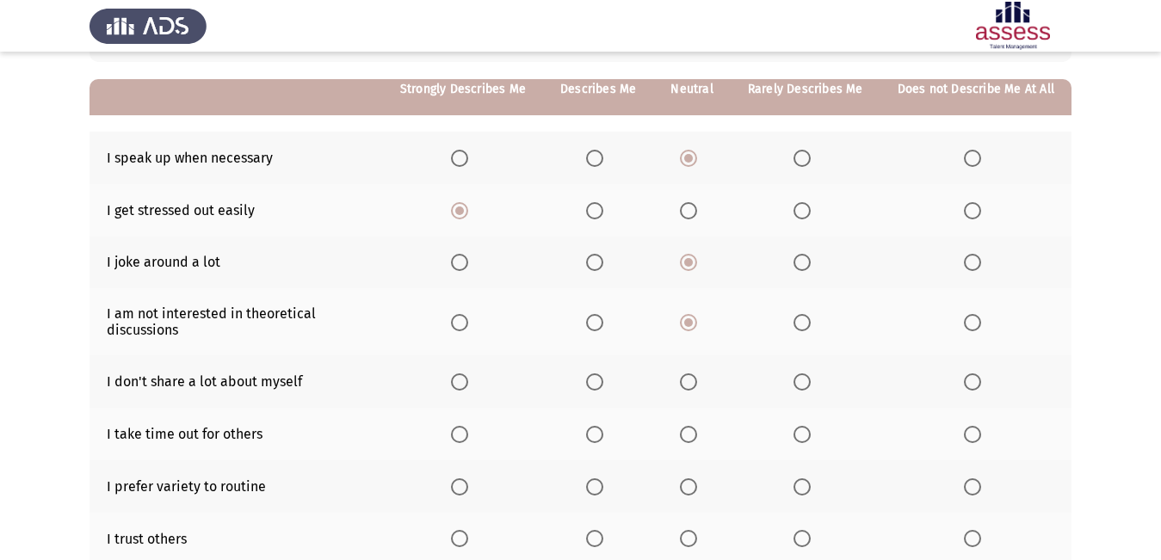
scroll to position [172, 0]
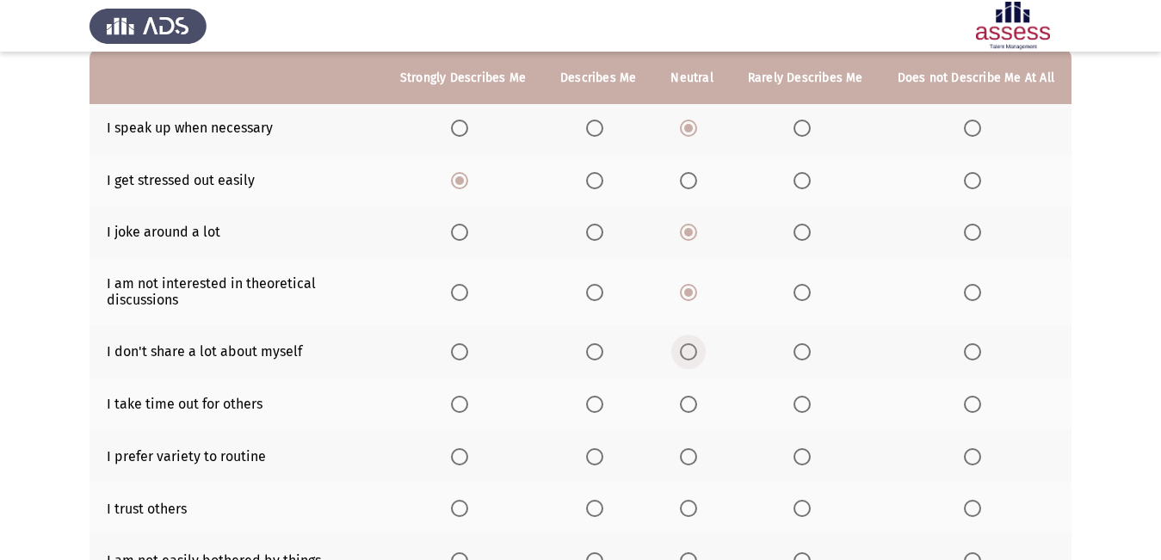
click at [695, 350] on span "Select an option" at bounding box center [688, 351] width 17 height 17
click at [695, 350] on input "Select an option" at bounding box center [688, 351] width 17 height 17
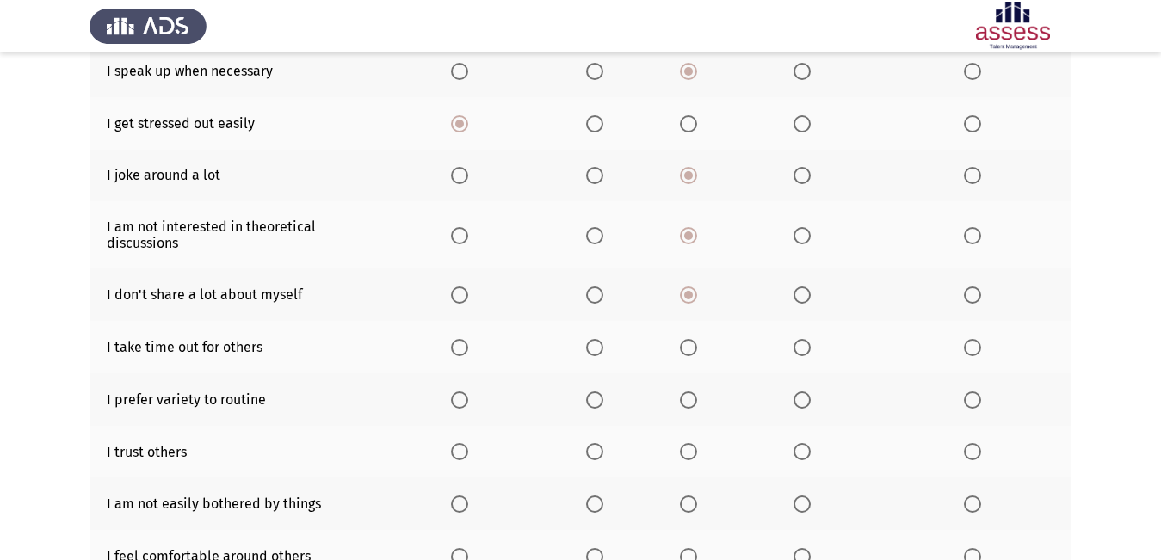
scroll to position [258, 0]
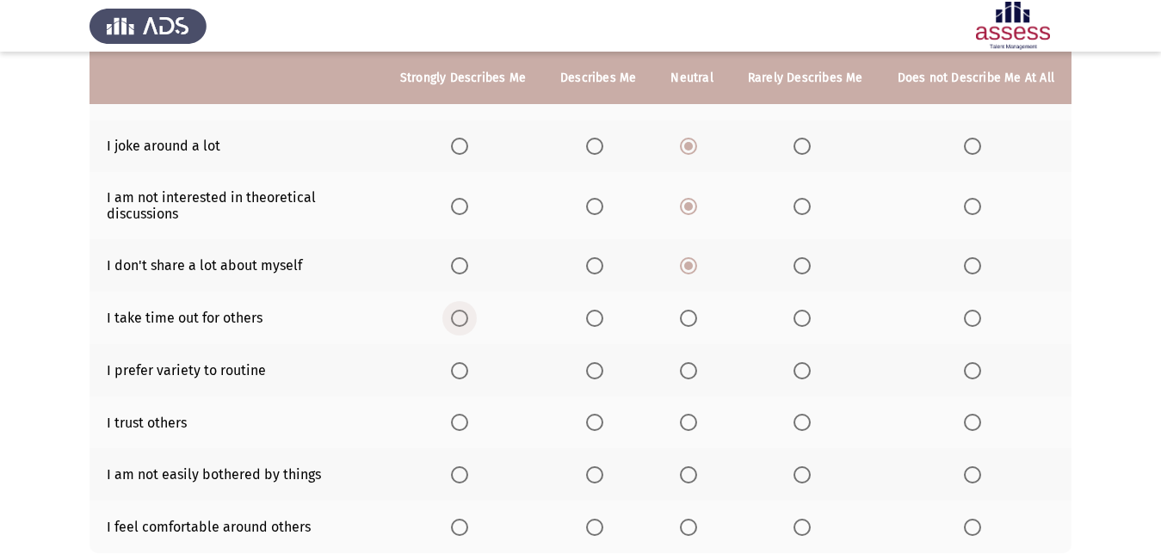
click at [468, 324] on span "Select an option" at bounding box center [459, 318] width 17 height 17
click at [468, 324] on input "Select an option" at bounding box center [459, 318] width 17 height 17
click at [475, 371] on label "Select an option" at bounding box center [463, 370] width 24 height 17
click at [468, 371] on input "Select an option" at bounding box center [459, 370] width 17 height 17
click at [596, 416] on span "Select an option" at bounding box center [594, 422] width 17 height 17
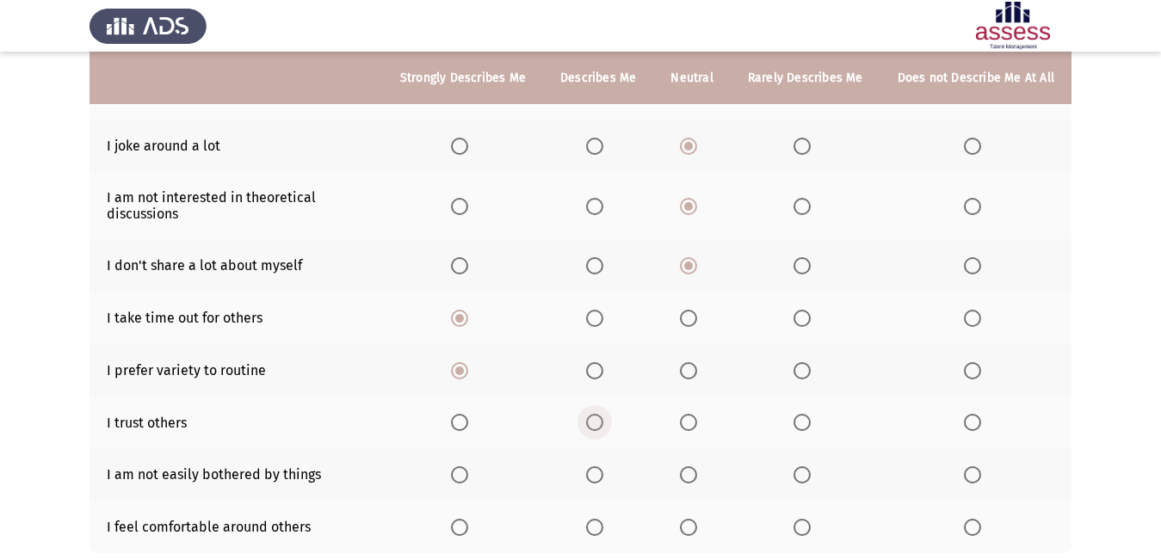
click at [596, 416] on input "Select an option" at bounding box center [594, 422] width 17 height 17
click at [695, 426] on span "Select an option" at bounding box center [688, 422] width 17 height 17
click at [695, 426] on input "Select an option" at bounding box center [688, 422] width 17 height 17
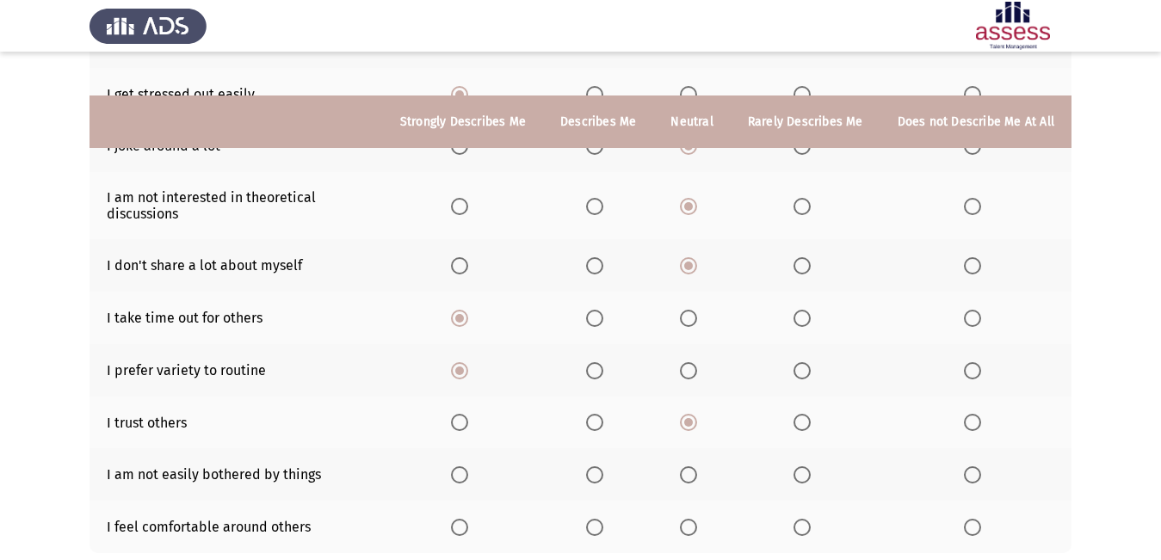
scroll to position [344, 0]
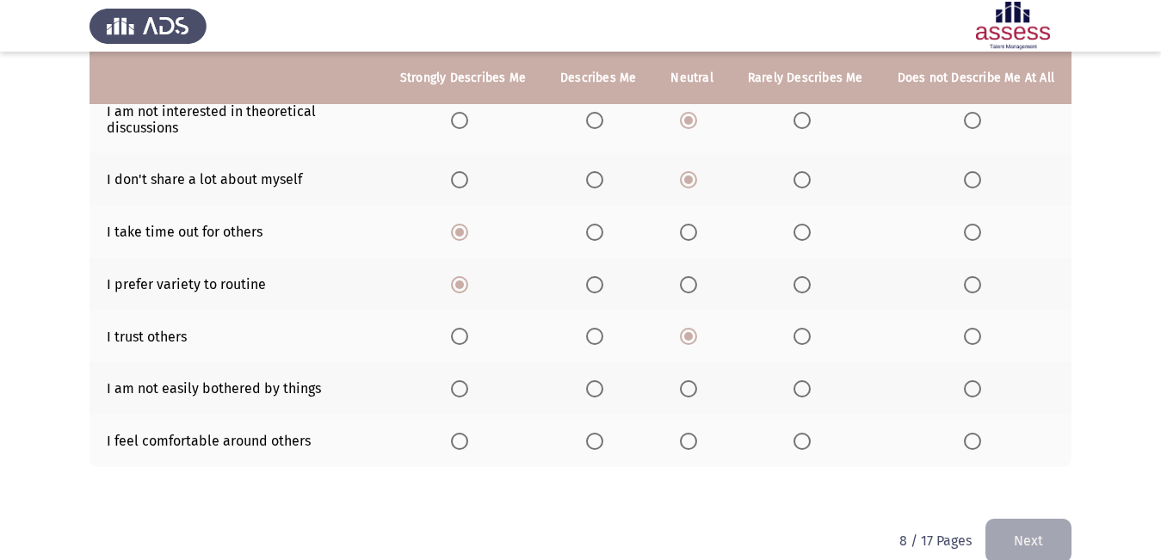
click at [687, 387] on span "Select an option" at bounding box center [688, 388] width 17 height 17
click at [687, 387] on input "Select an option" at bounding box center [688, 388] width 17 height 17
click at [817, 441] on label "Select an option" at bounding box center [805, 441] width 24 height 17
click at [811, 441] on input "Select an option" at bounding box center [801, 441] width 17 height 17
click at [1033, 537] on button "Next" at bounding box center [1028, 541] width 86 height 44
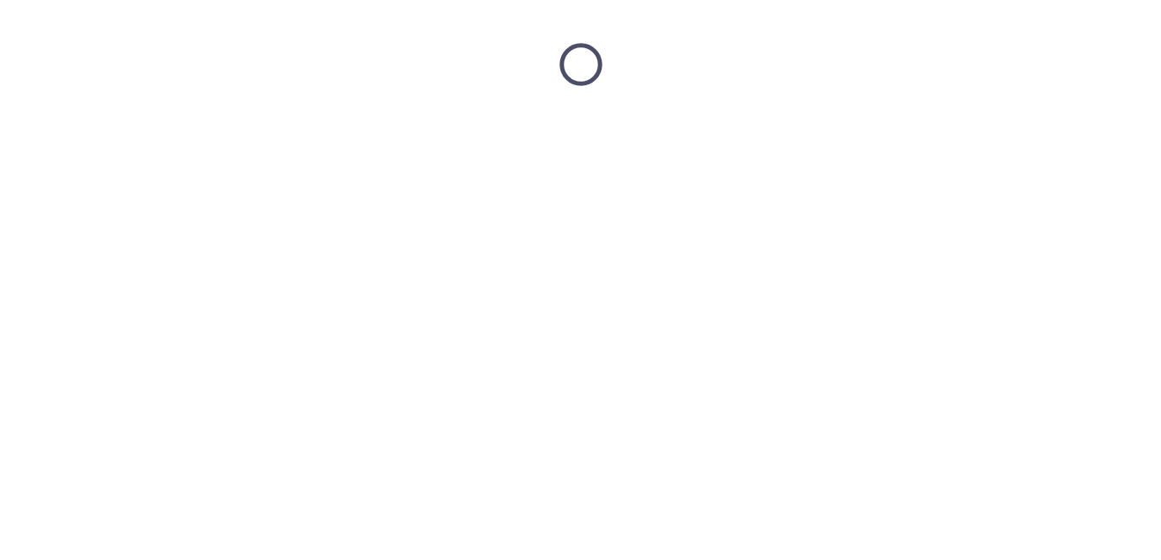
scroll to position [0, 0]
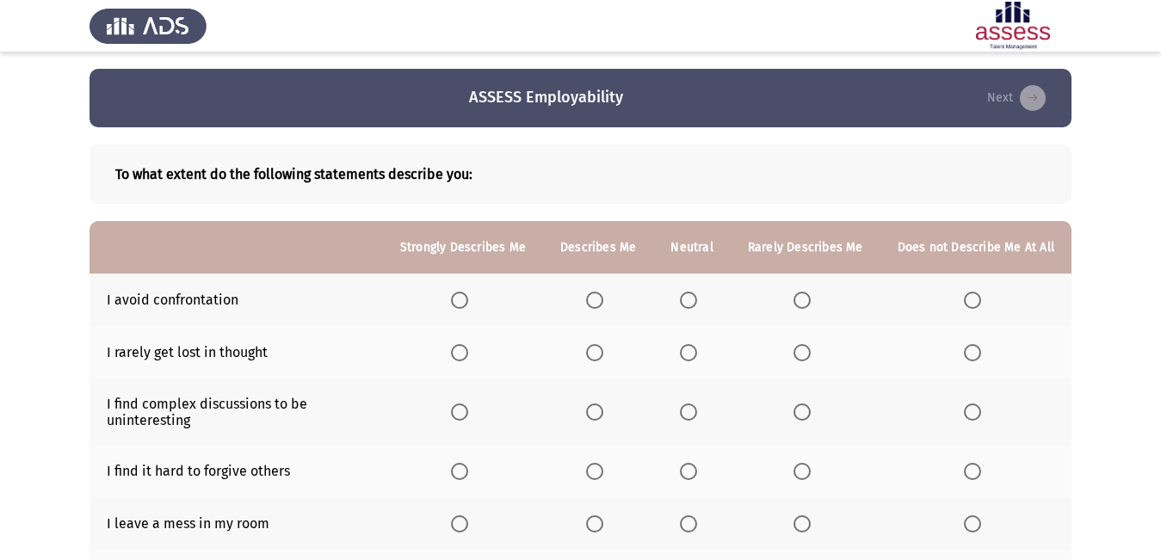
click at [603, 304] on span "Select an option" at bounding box center [594, 300] width 17 height 17
click at [603, 304] on input "Select an option" at bounding box center [594, 300] width 17 height 17
click at [817, 355] on label "Select an option" at bounding box center [805, 352] width 24 height 17
click at [811, 355] on input "Select an option" at bounding box center [801, 352] width 17 height 17
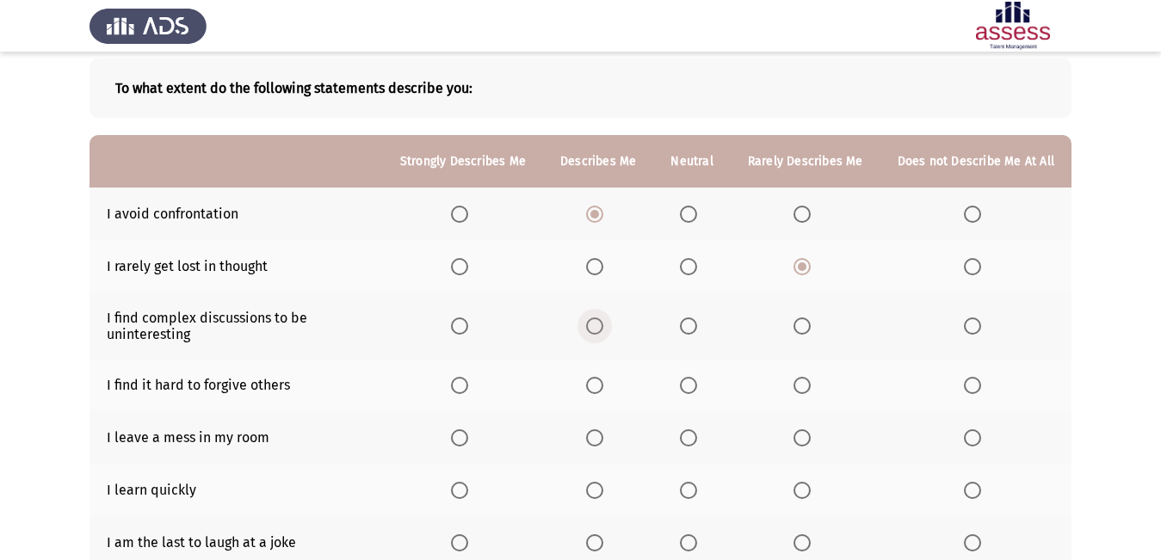
click at [603, 333] on span "Select an option" at bounding box center [594, 326] width 17 height 17
click at [603, 333] on input "Select an option" at bounding box center [594, 326] width 17 height 17
click at [475, 384] on label "Select an option" at bounding box center [463, 385] width 24 height 17
click at [468, 384] on input "Select an option" at bounding box center [459, 385] width 17 height 17
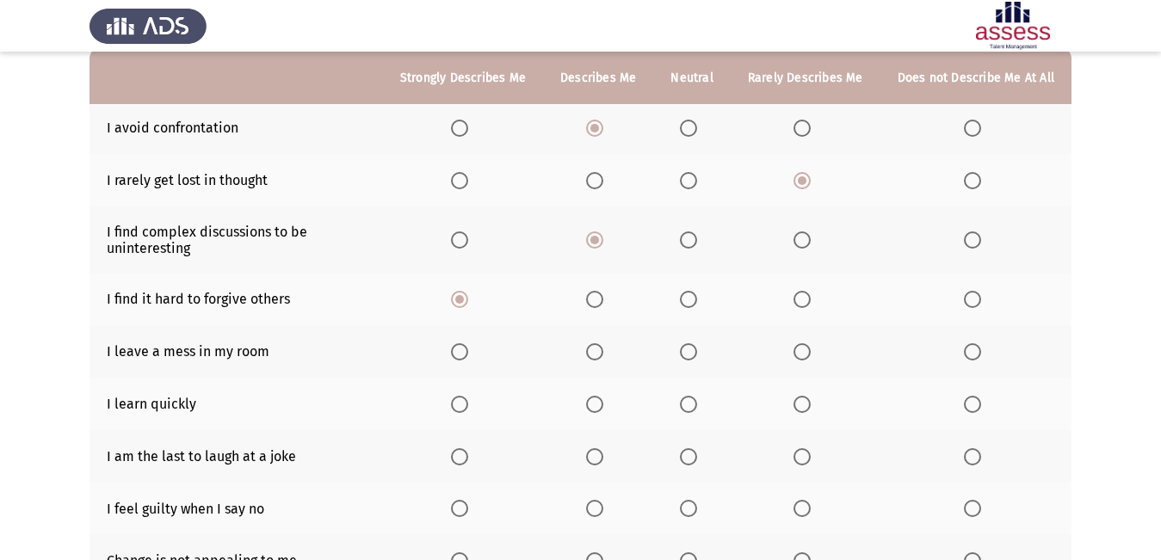
click at [696, 351] on span "Select an option" at bounding box center [688, 351] width 17 height 17
click at [696, 351] on input "Select an option" at bounding box center [688, 351] width 17 height 17
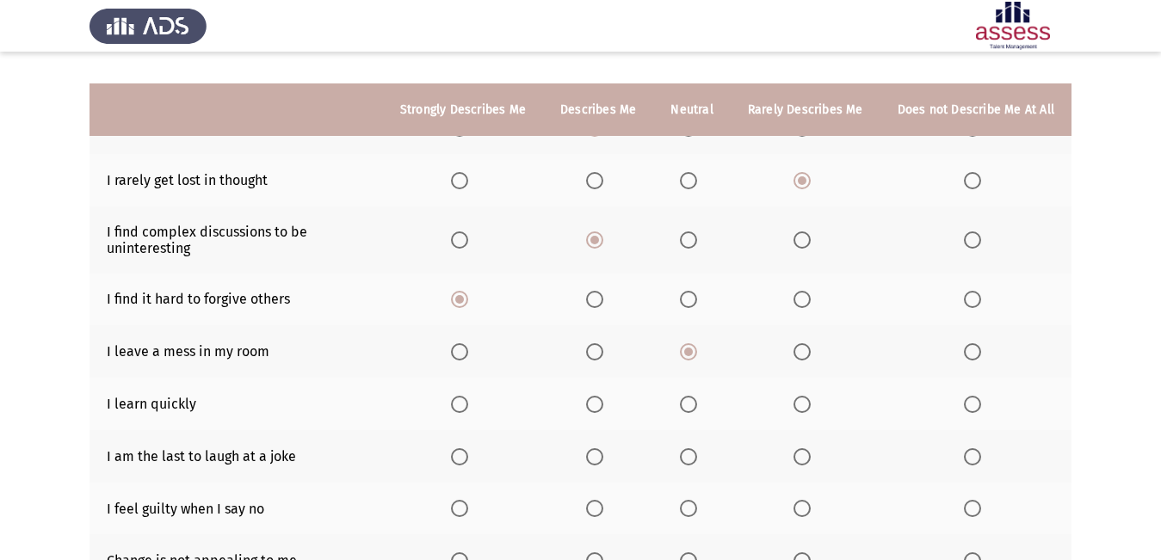
scroll to position [258, 0]
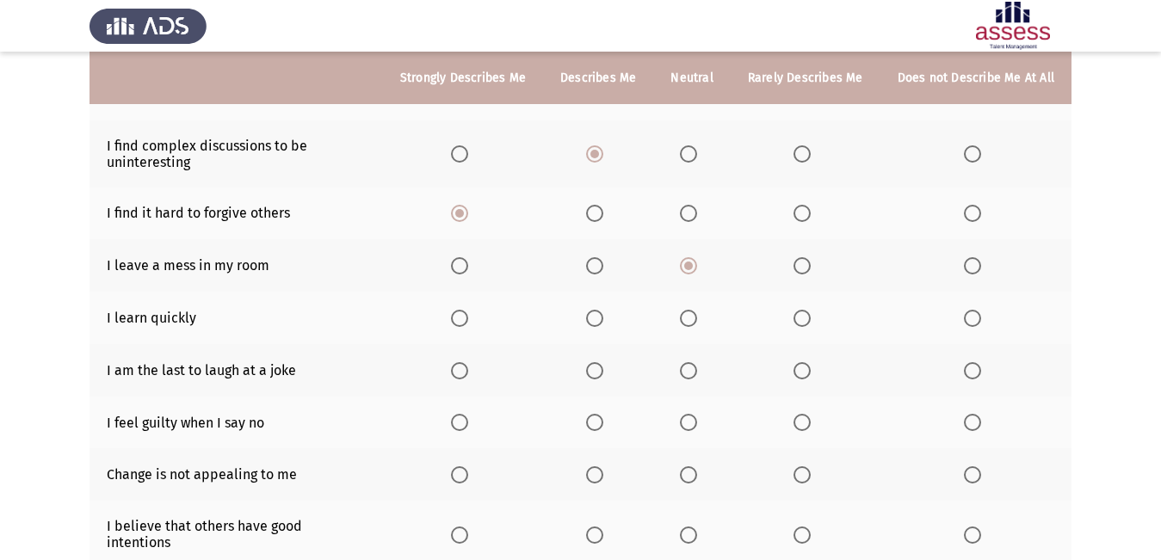
click at [696, 325] on span "Select an option" at bounding box center [688, 318] width 17 height 17
click at [696, 325] on input "Select an option" at bounding box center [688, 318] width 17 height 17
click at [603, 322] on span "Select an option" at bounding box center [594, 318] width 17 height 17
click at [603, 322] on input "Select an option" at bounding box center [594, 318] width 17 height 17
click at [603, 373] on span "Select an option" at bounding box center [594, 370] width 17 height 17
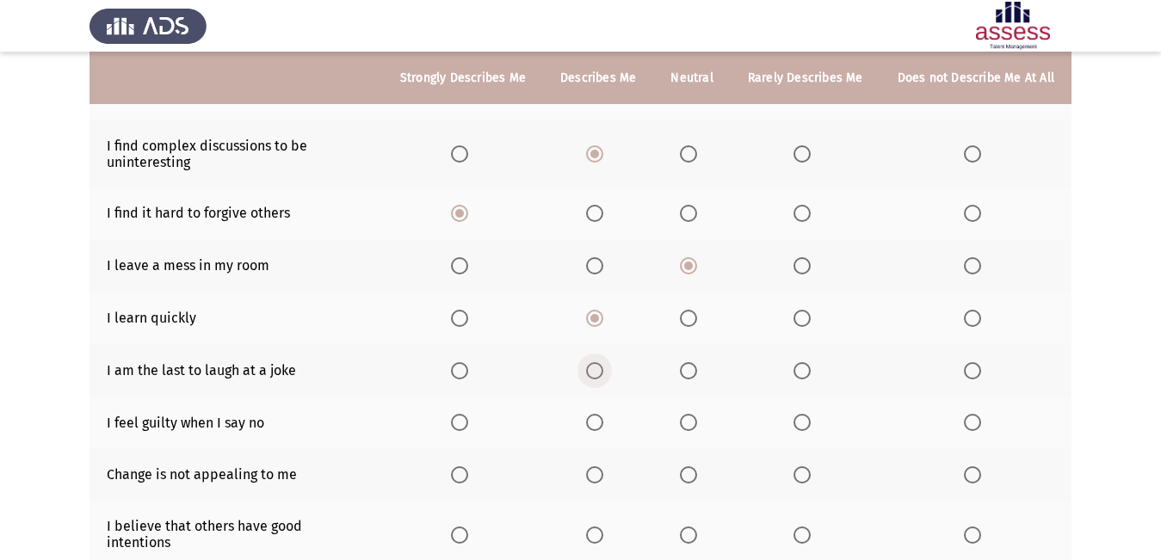
click at [603, 373] on input "Select an option" at bounding box center [594, 370] width 17 height 17
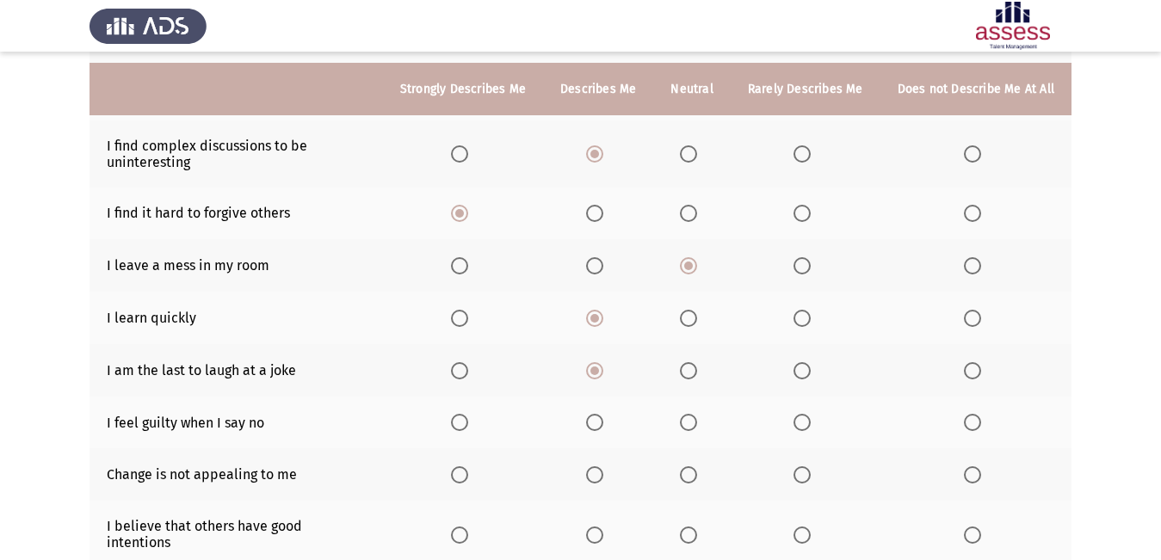
scroll to position [344, 0]
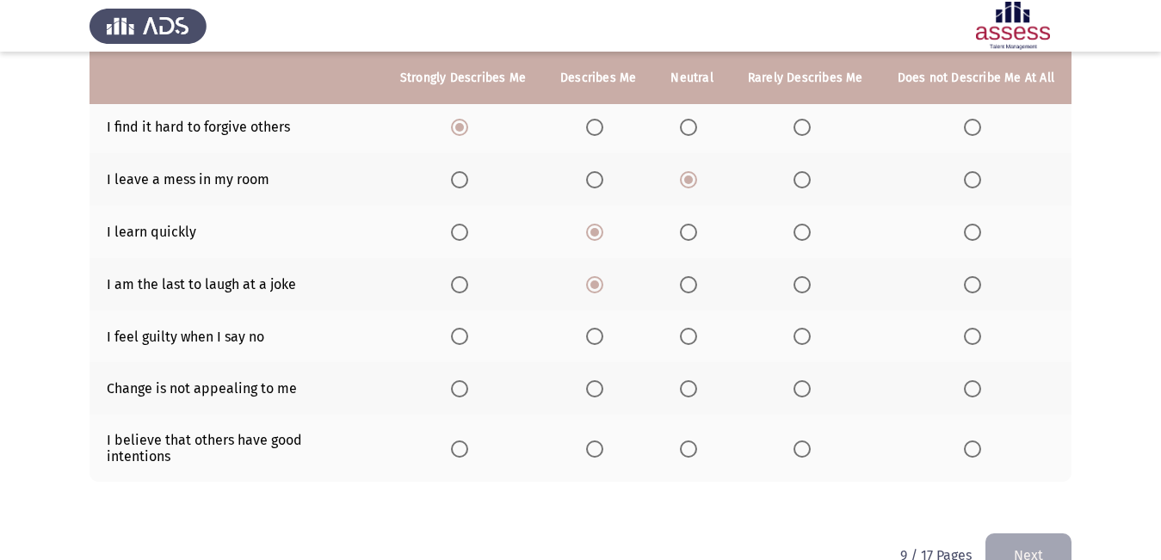
click at [972, 343] on span "Select an option" at bounding box center [972, 336] width 17 height 17
click at [972, 343] on input "Select an option" at bounding box center [972, 336] width 17 height 17
click at [803, 390] on span "Select an option" at bounding box center [801, 388] width 17 height 17
click at [803, 390] on input "Select an option" at bounding box center [801, 388] width 17 height 17
drag, startPoint x: 972, startPoint y: 444, endPoint x: 990, endPoint y: 472, distance: 33.2
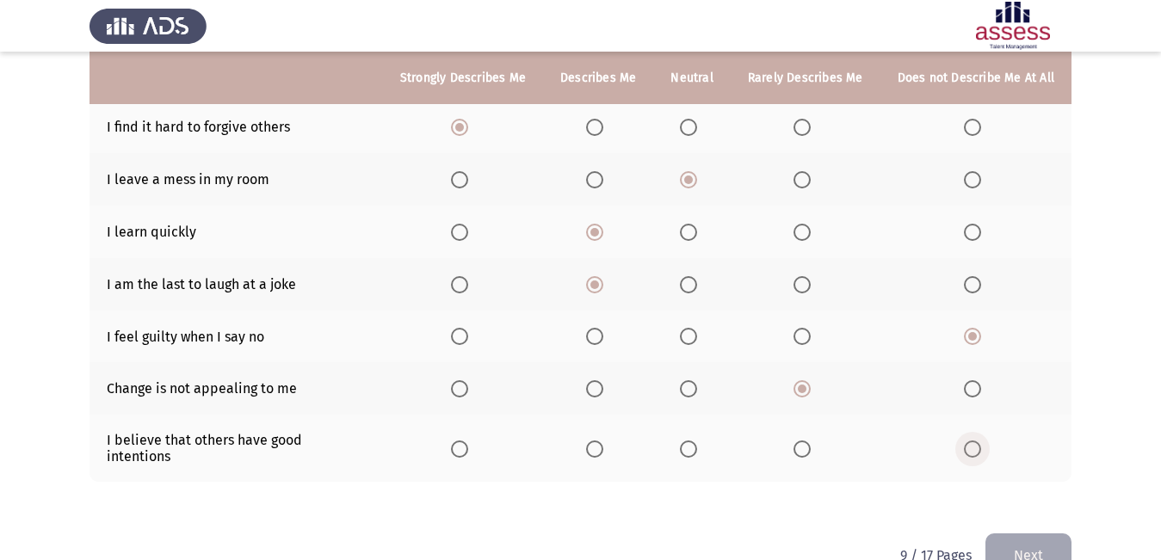
click at [976, 447] on span "Select an option" at bounding box center [972, 449] width 17 height 17
click at [976, 447] on input "Select an option" at bounding box center [972, 449] width 17 height 17
click at [1044, 534] on button "Next" at bounding box center [1028, 556] width 86 height 44
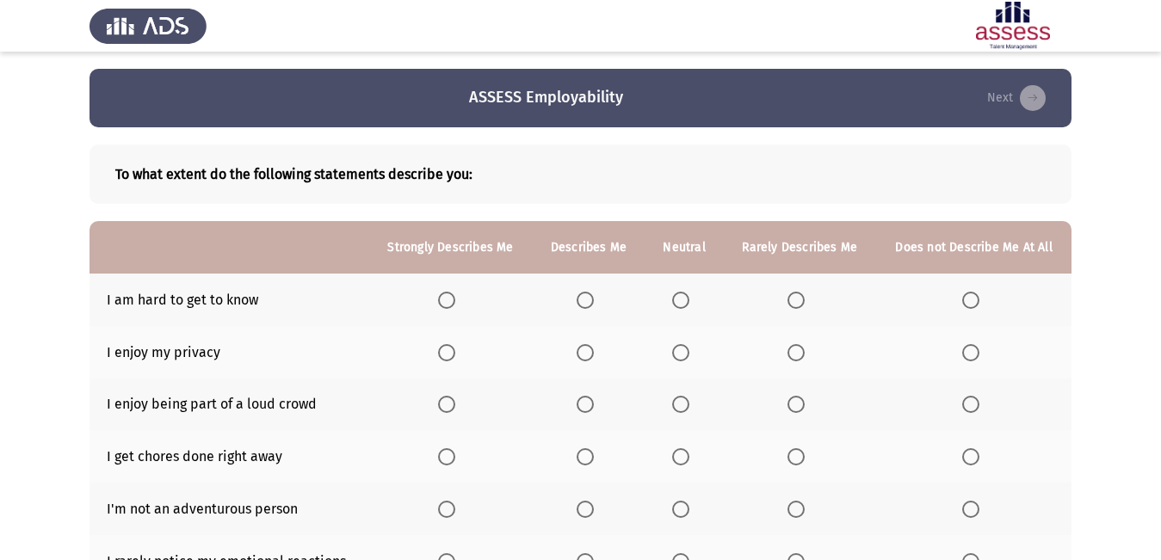
click at [440, 299] on span "Select an option" at bounding box center [446, 300] width 17 height 17
click at [440, 299] on input "Select an option" at bounding box center [446, 300] width 17 height 17
click at [973, 357] on span "Select an option" at bounding box center [970, 352] width 17 height 17
click at [973, 357] on input "Select an option" at bounding box center [970, 352] width 17 height 17
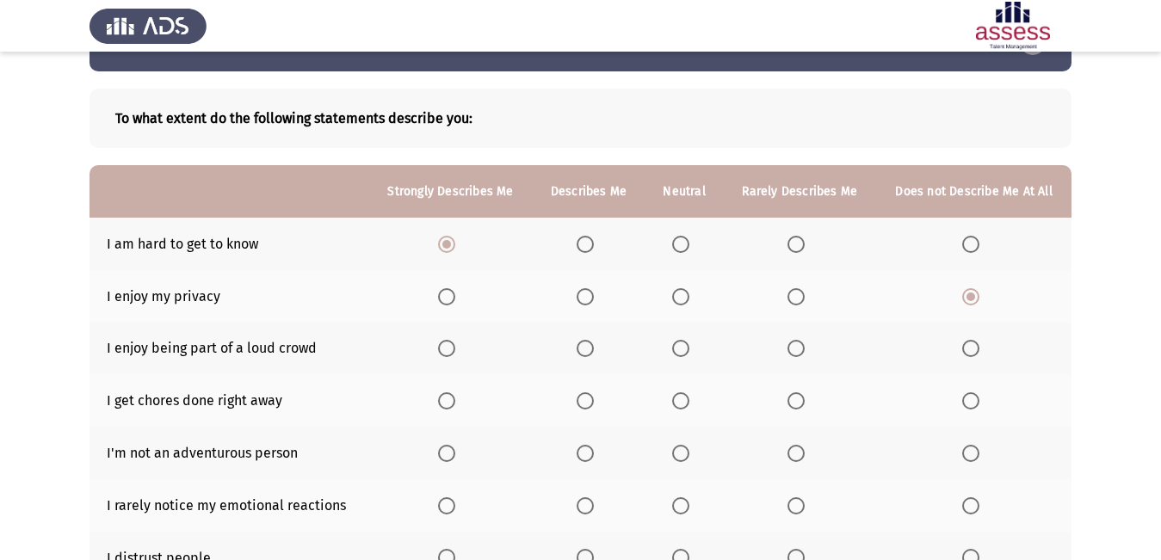
scroll to position [86, 0]
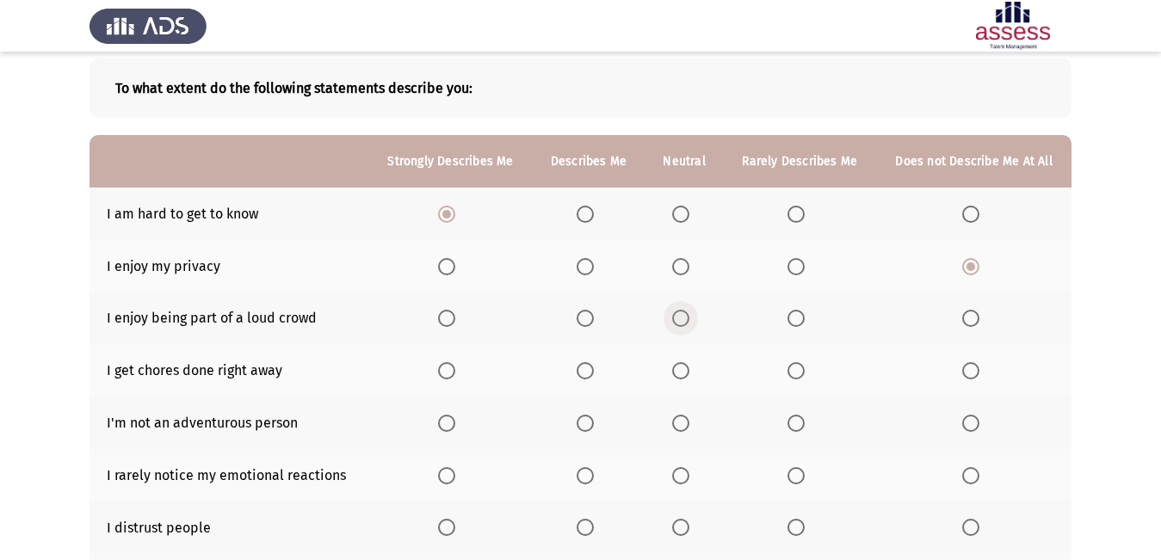
click at [676, 318] on span "Select an option" at bounding box center [680, 318] width 17 height 17
click at [676, 318] on input "Select an option" at bounding box center [680, 318] width 17 height 17
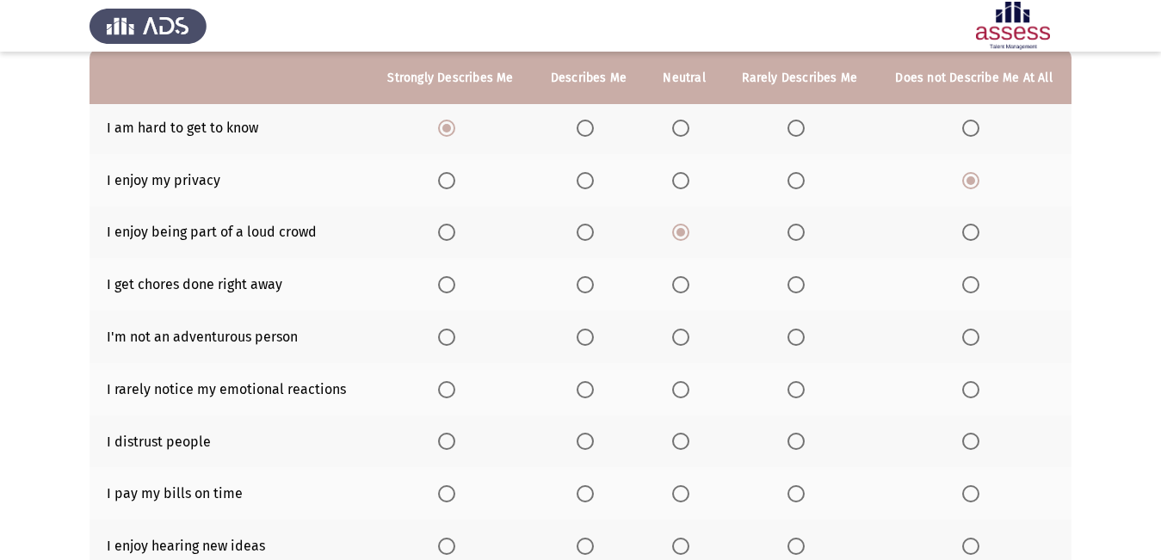
click at [588, 287] on span "Select an option" at bounding box center [585, 284] width 17 height 17
click at [588, 287] on input "Select an option" at bounding box center [585, 284] width 17 height 17
click at [797, 344] on span "Select an option" at bounding box center [795, 337] width 17 height 17
click at [797, 344] on input "Select an option" at bounding box center [795, 337] width 17 height 17
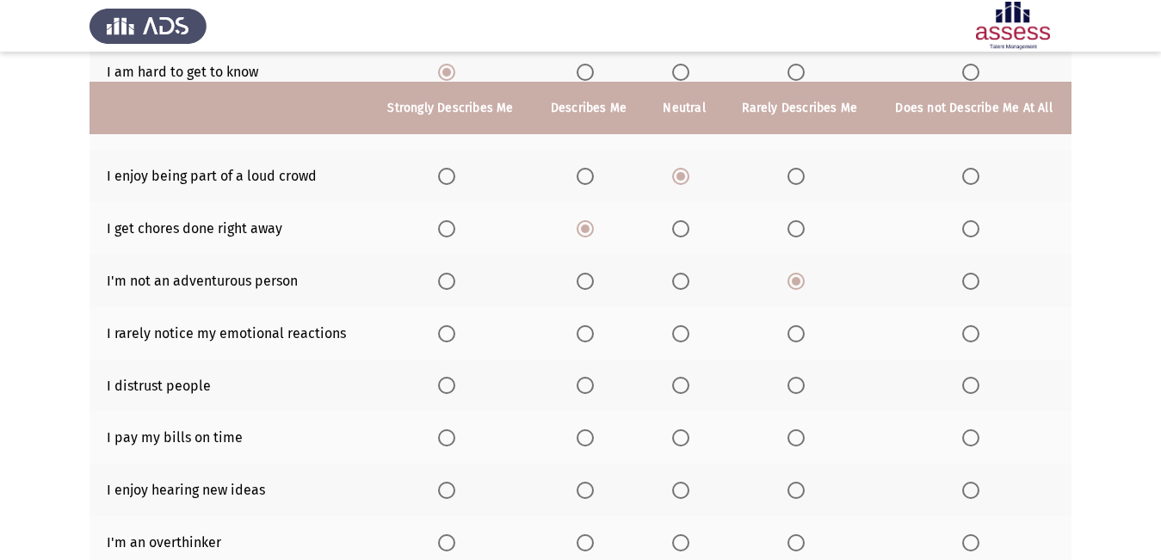
scroll to position [258, 0]
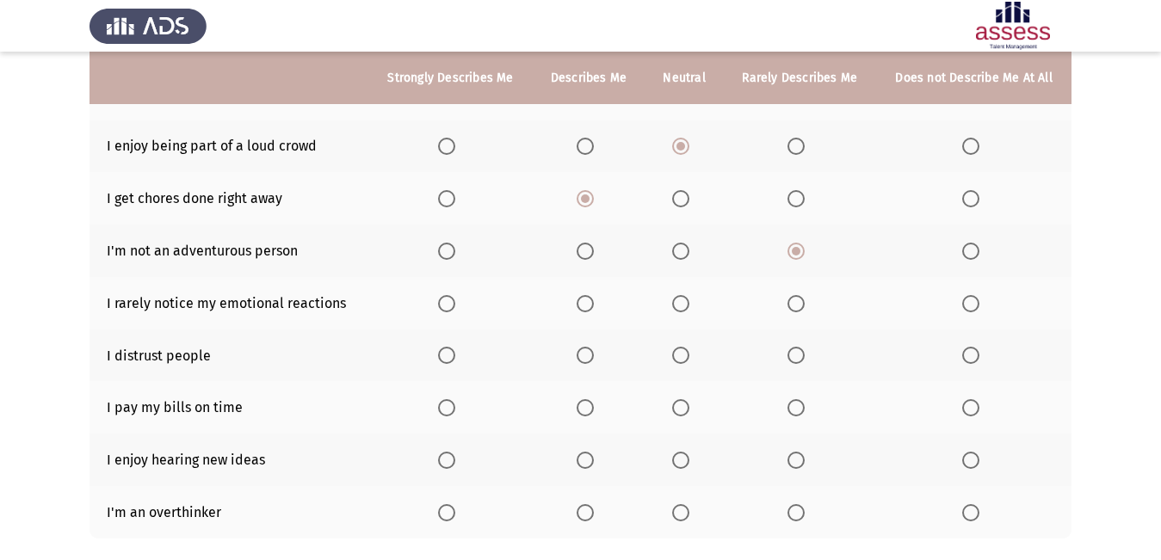
click at [588, 295] on span "Select an option" at bounding box center [585, 303] width 17 height 17
click at [588, 295] on input "Select an option" at bounding box center [585, 303] width 17 height 17
click at [802, 361] on span "Select an option" at bounding box center [795, 355] width 17 height 17
click at [802, 361] on input "Select an option" at bounding box center [795, 355] width 17 height 17
click at [452, 405] on span "Select an option" at bounding box center [446, 407] width 17 height 17
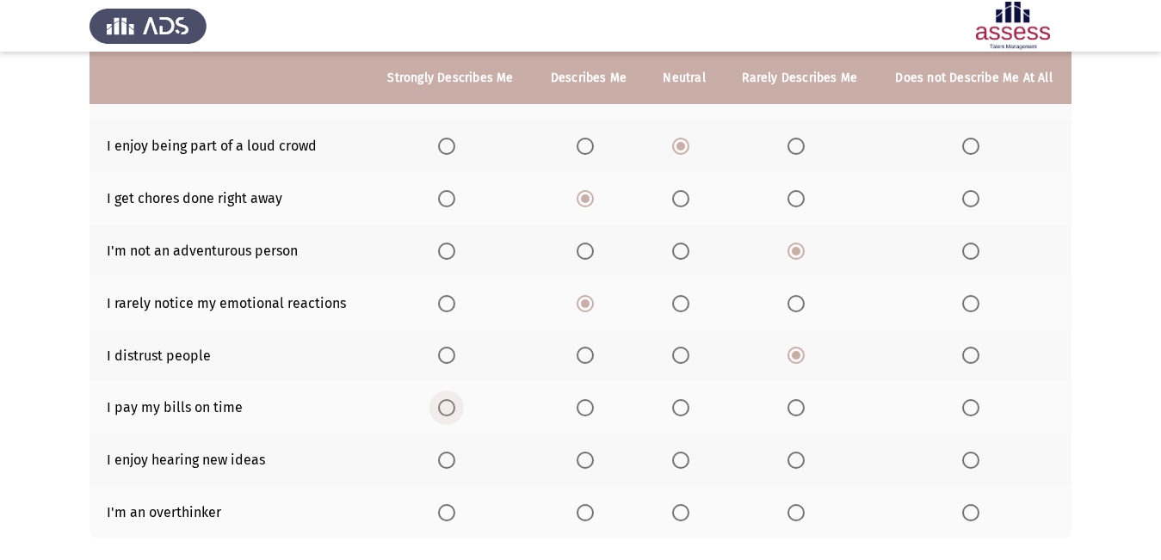
click at [452, 405] on input "Select an option" at bounding box center [446, 407] width 17 height 17
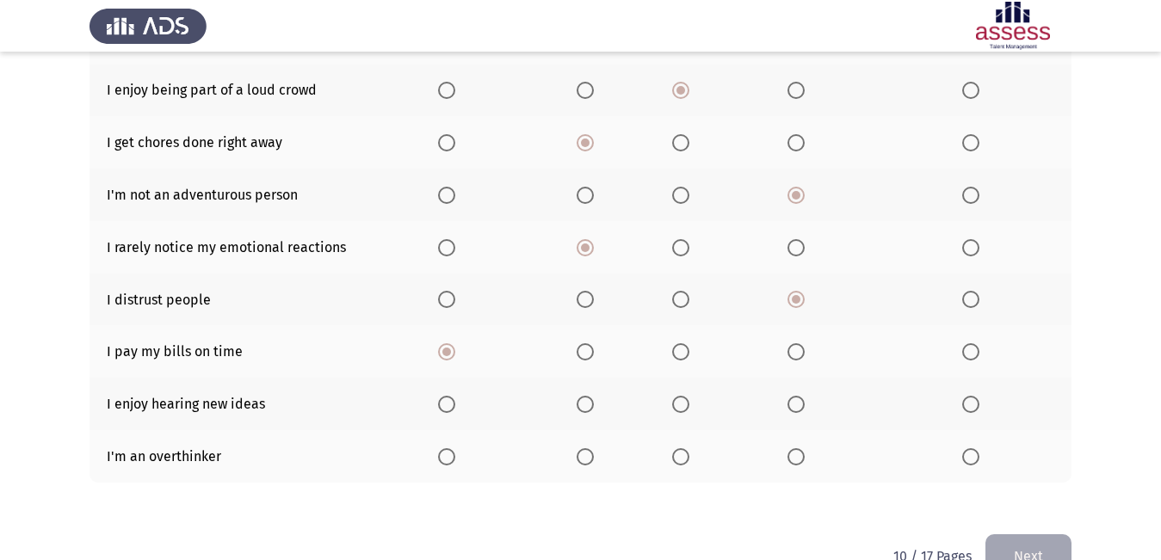
scroll to position [344, 0]
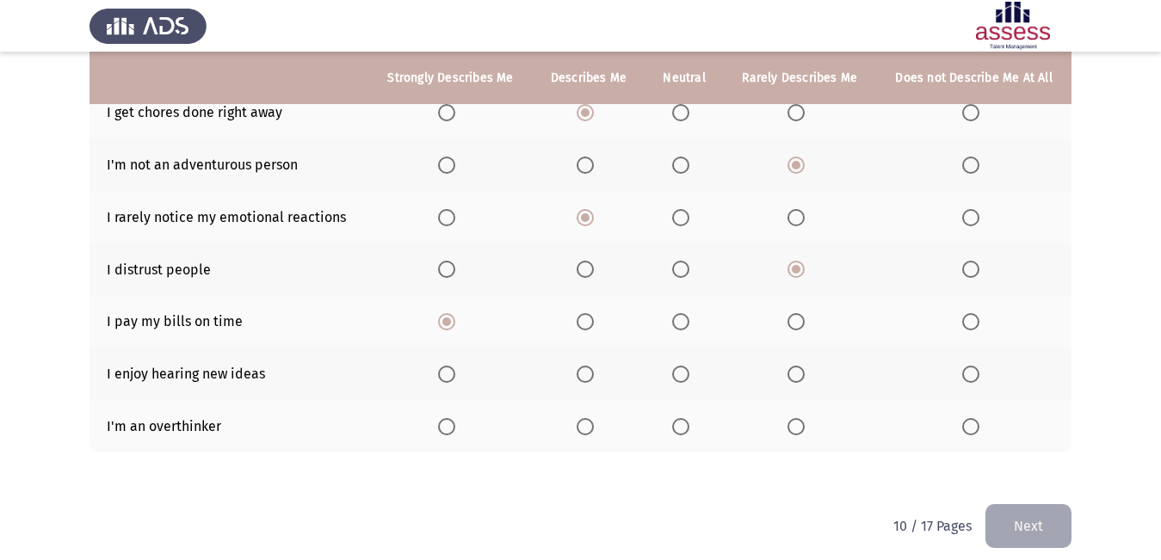
click at [462, 373] on label "Select an option" at bounding box center [450, 374] width 24 height 17
click at [455, 373] on input "Select an option" at bounding box center [446, 374] width 17 height 17
click at [435, 420] on th at bounding box center [449, 426] width 163 height 52
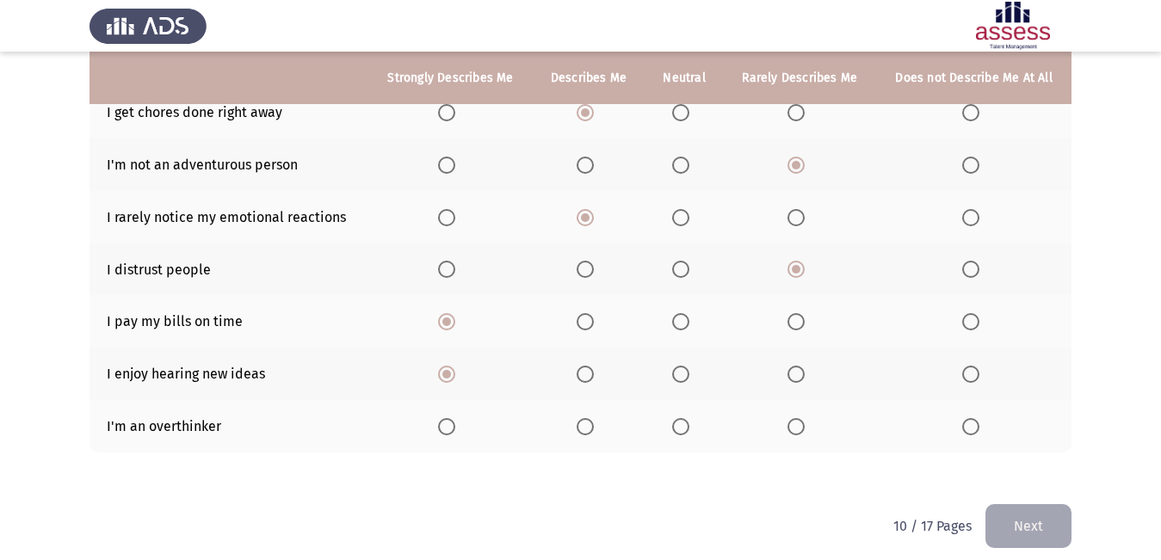
click at [448, 421] on span "Select an option" at bounding box center [446, 426] width 17 height 17
click at [448, 421] on input "Select an option" at bounding box center [446, 426] width 17 height 17
click at [1040, 508] on button "Next" at bounding box center [1028, 526] width 86 height 44
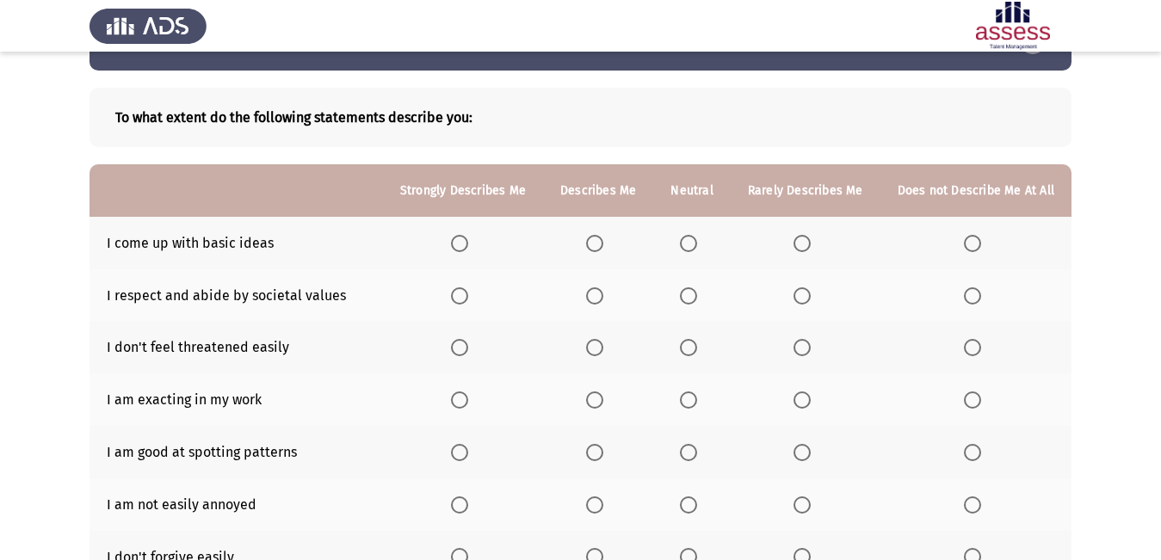
scroll to position [86, 0]
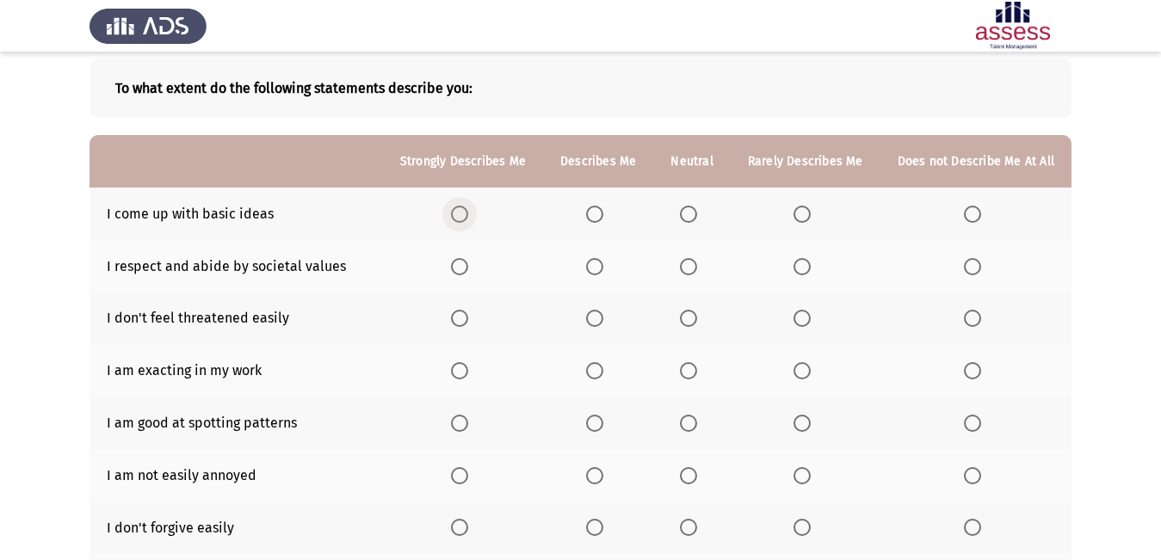
click at [468, 219] on span "Select an option" at bounding box center [459, 214] width 17 height 17
click at [468, 219] on input "Select an option" at bounding box center [459, 214] width 17 height 17
click at [468, 264] on span "Select an option" at bounding box center [459, 266] width 17 height 17
click at [468, 264] on input "Select an option" at bounding box center [459, 266] width 17 height 17
click at [810, 323] on span "Select an option" at bounding box center [801, 318] width 17 height 17
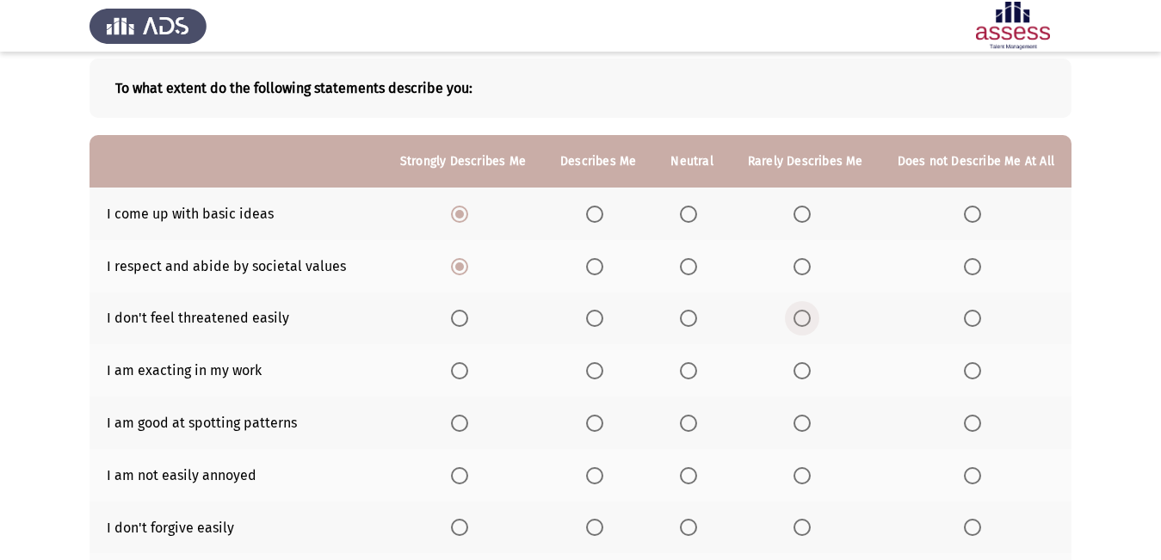
click at [810, 323] on input "Select an option" at bounding box center [801, 318] width 17 height 17
click at [463, 362] on span "Select an option" at bounding box center [459, 370] width 17 height 17
click at [463, 362] on input "Select an option" at bounding box center [459, 370] width 17 height 17
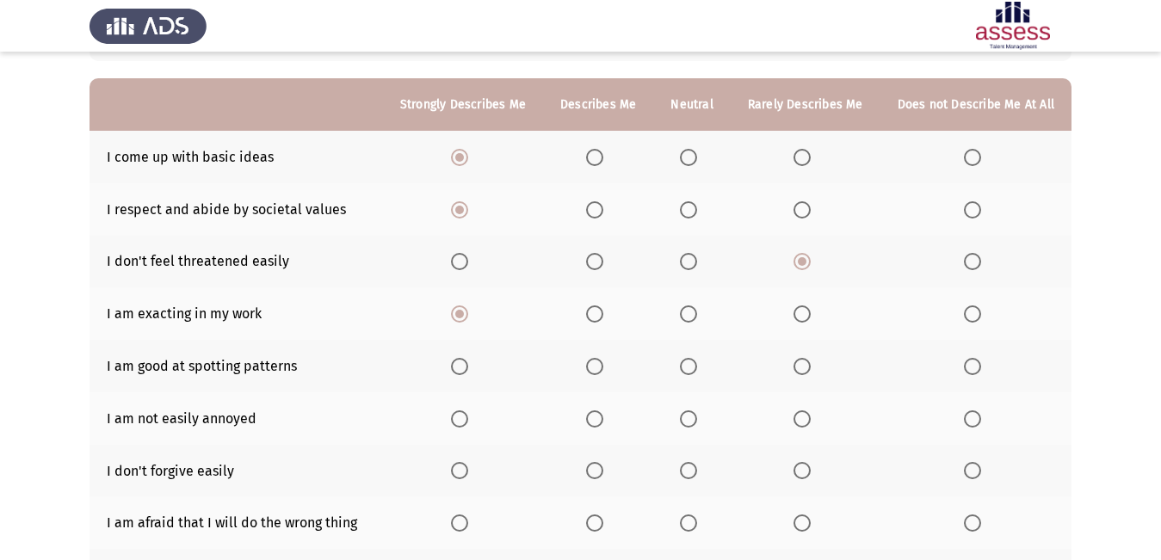
scroll to position [172, 0]
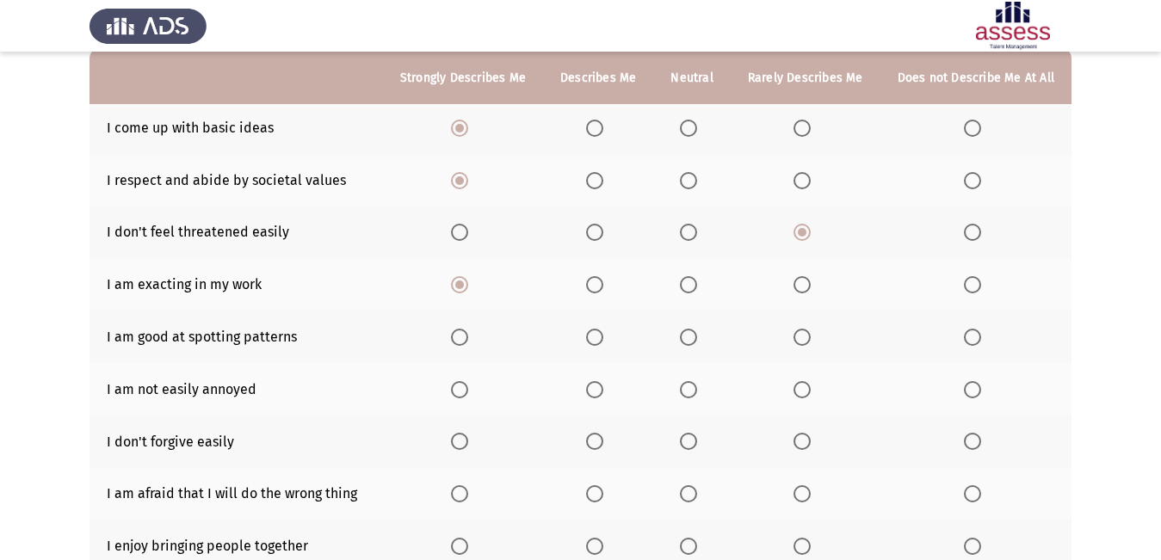
click at [697, 343] on span "Select an option" at bounding box center [688, 337] width 17 height 17
click at [697, 343] on input "Select an option" at bounding box center [688, 337] width 17 height 17
click at [697, 392] on span "Select an option" at bounding box center [688, 389] width 17 height 17
click at [697, 392] on input "Select an option" at bounding box center [688, 389] width 17 height 17
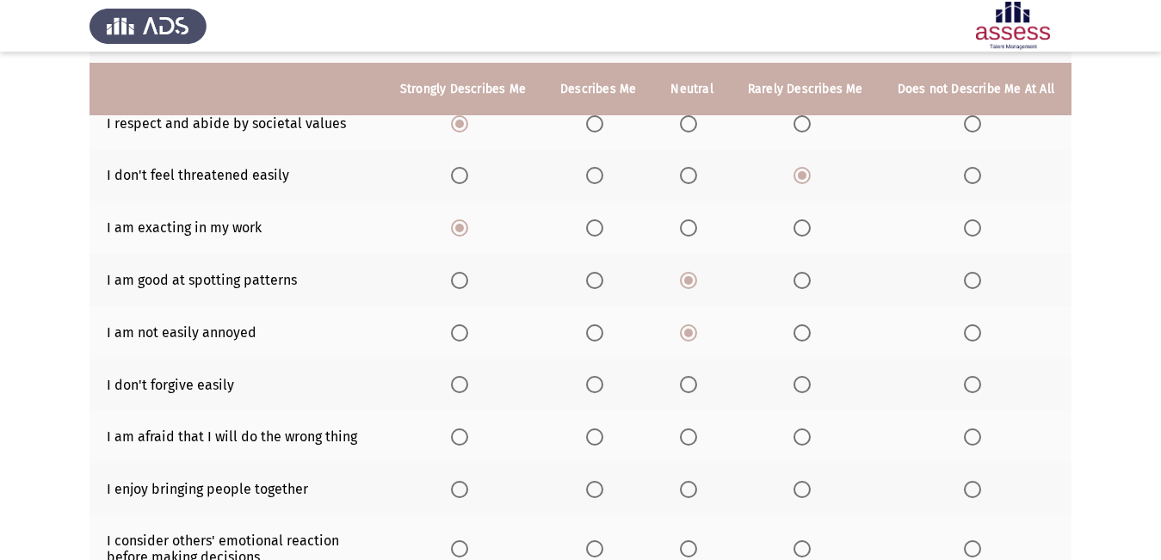
scroll to position [258, 0]
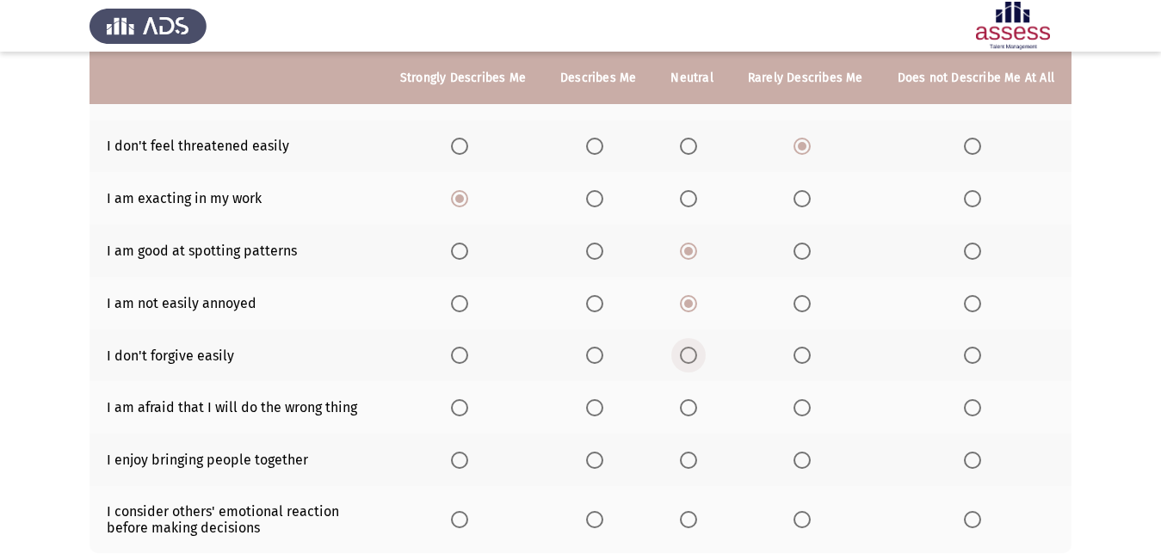
click at [689, 360] on span "Select an option" at bounding box center [688, 355] width 17 height 17
click at [689, 360] on input "Select an option" at bounding box center [688, 355] width 17 height 17
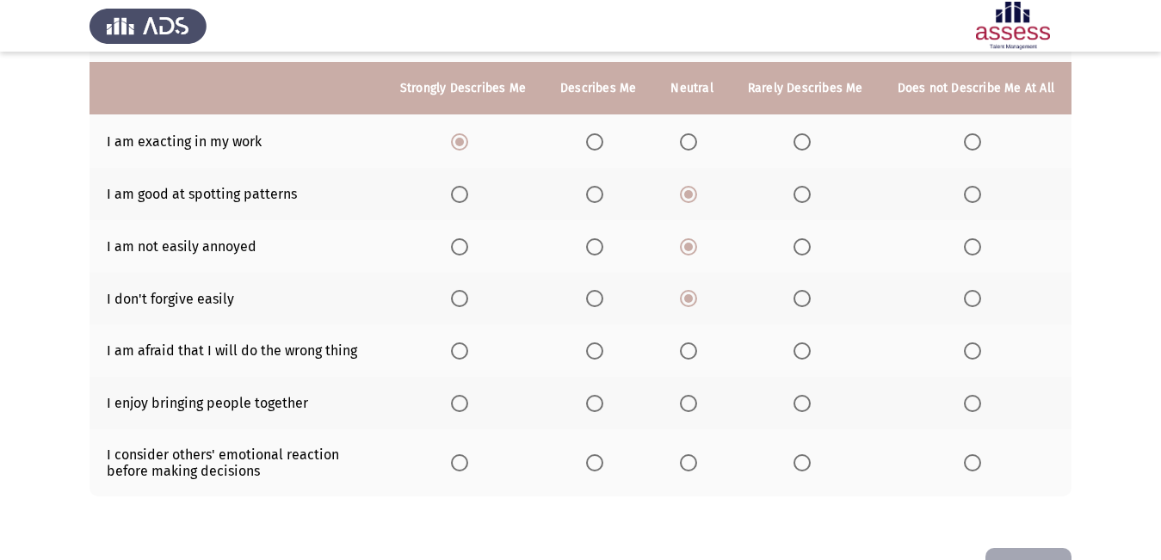
scroll to position [344, 0]
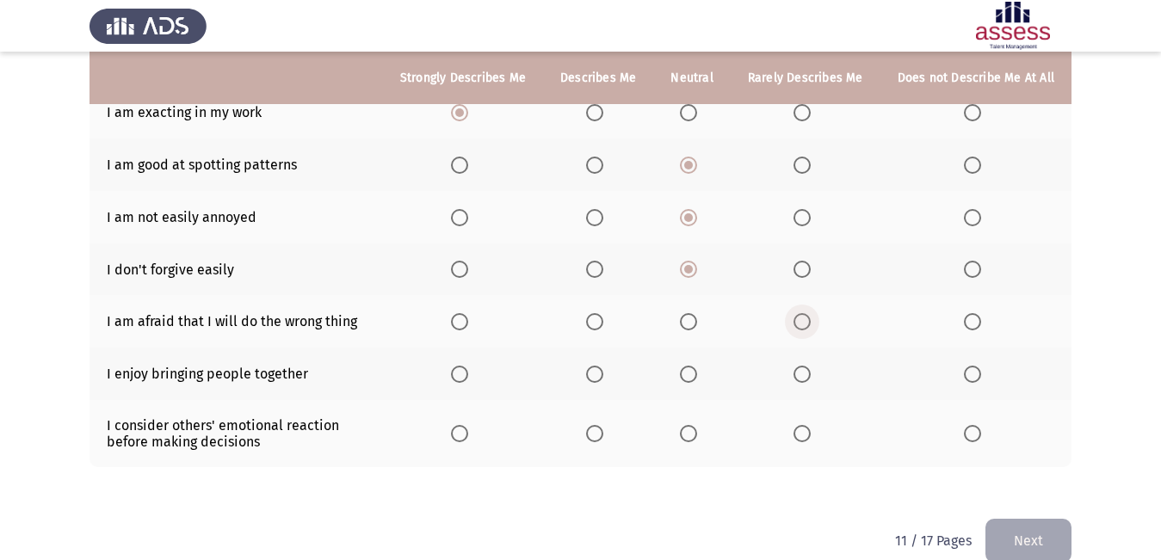
click at [806, 323] on span "Select an option" at bounding box center [801, 321] width 17 height 17
click at [806, 323] on input "Select an option" at bounding box center [801, 321] width 17 height 17
click at [603, 376] on span "Select an option" at bounding box center [594, 374] width 17 height 17
click at [603, 376] on input "Select an option" at bounding box center [594, 374] width 17 height 17
click at [697, 439] on span "Select an option" at bounding box center [688, 433] width 17 height 17
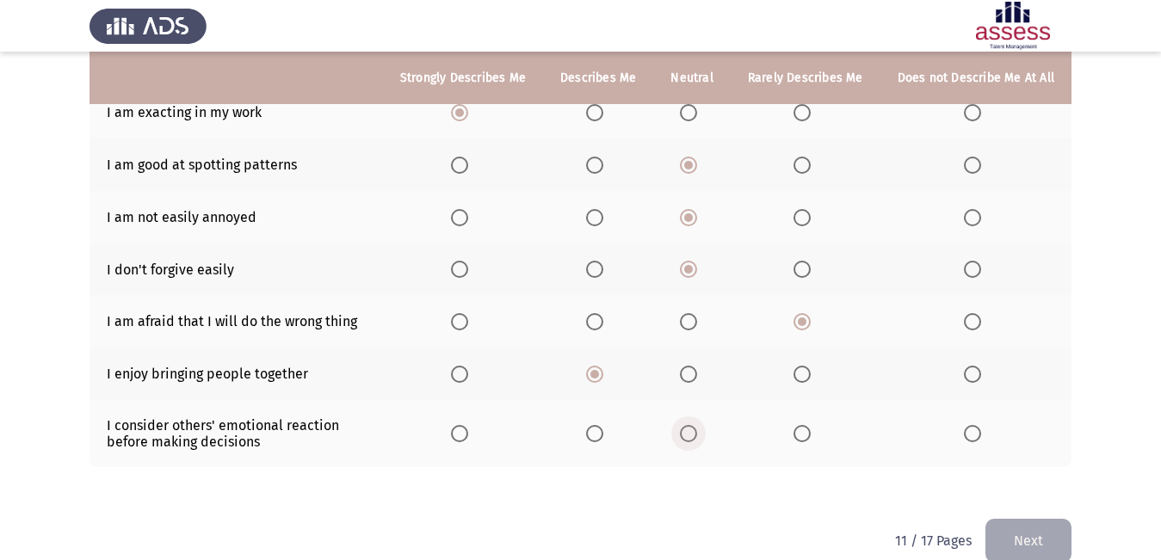
click at [697, 439] on input "Select an option" at bounding box center [688, 433] width 17 height 17
click at [1029, 533] on button "Next" at bounding box center [1028, 541] width 86 height 44
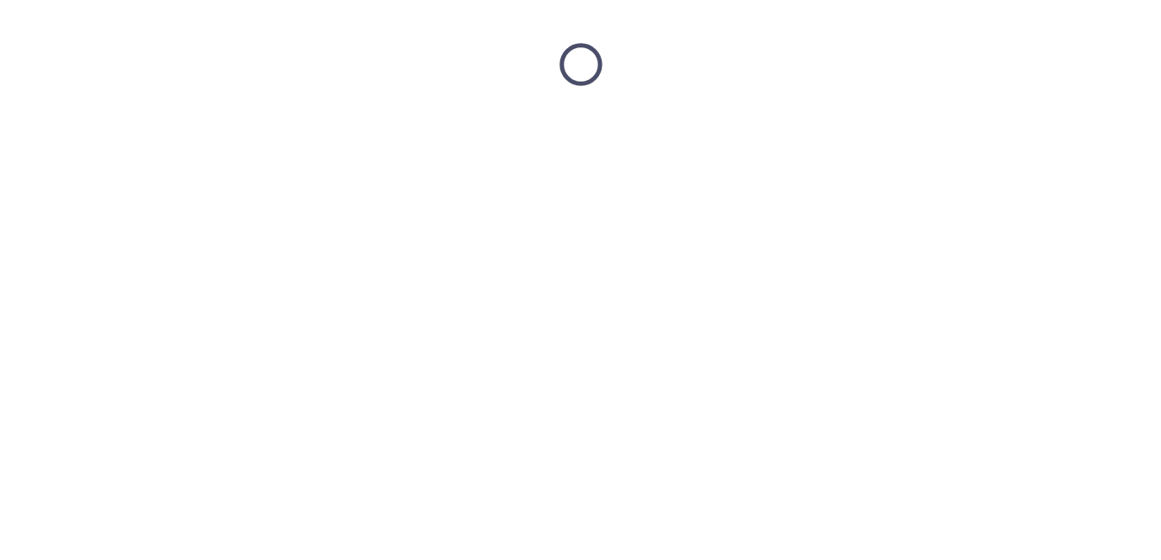
scroll to position [0, 0]
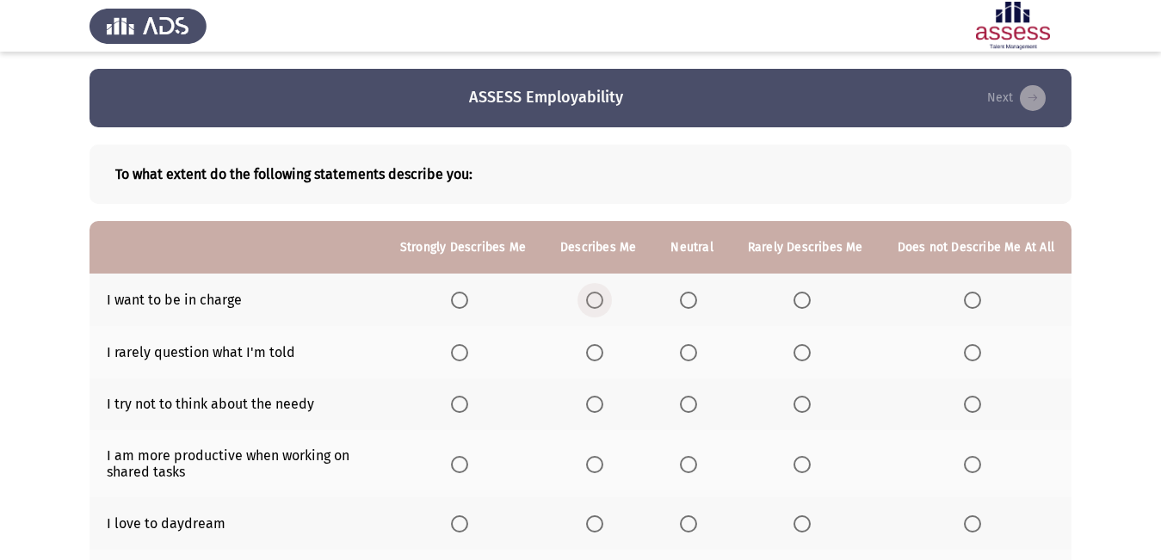
click at [595, 300] on span "Select an option" at bounding box center [594, 300] width 17 height 17
click at [595, 300] on input "Select an option" at bounding box center [594, 300] width 17 height 17
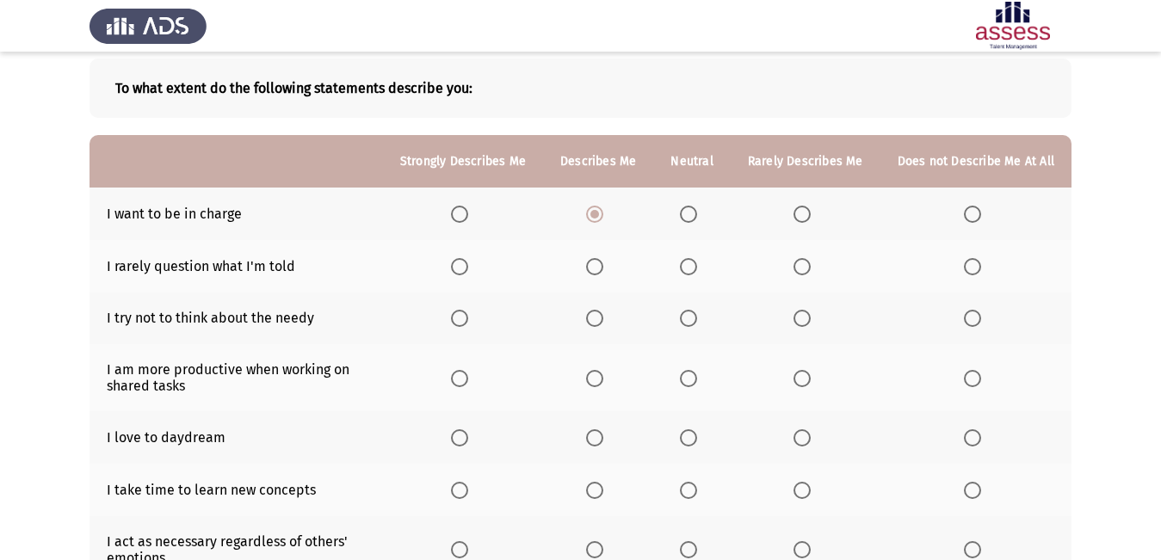
click at [695, 270] on span "Select an option" at bounding box center [688, 266] width 17 height 17
click at [695, 270] on input "Select an option" at bounding box center [688, 266] width 17 height 17
click at [460, 314] on span "Select an option" at bounding box center [459, 318] width 17 height 17
click at [460, 314] on input "Select an option" at bounding box center [459, 318] width 17 height 17
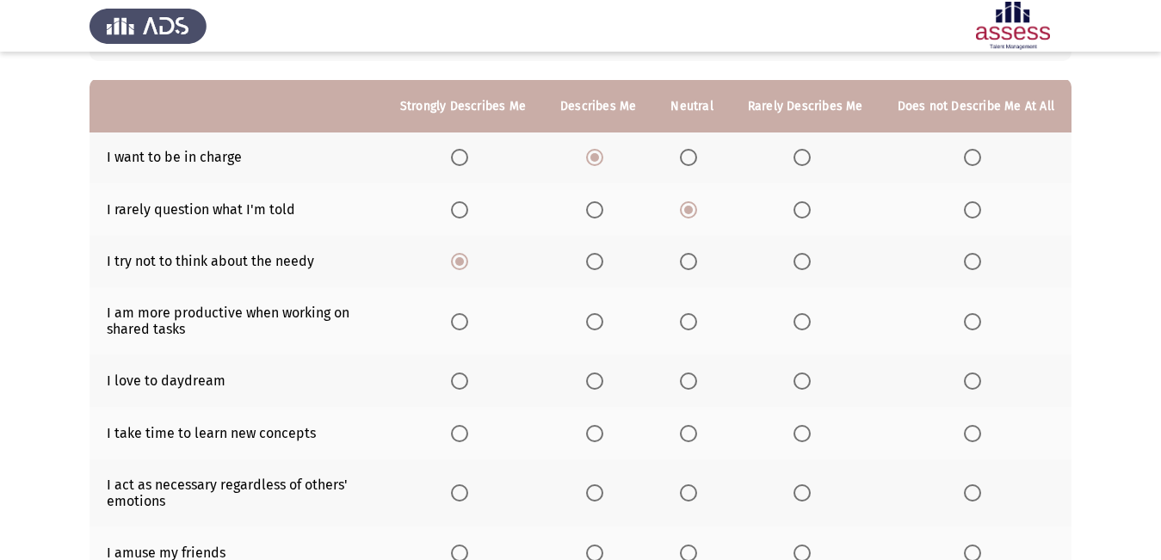
scroll to position [172, 0]
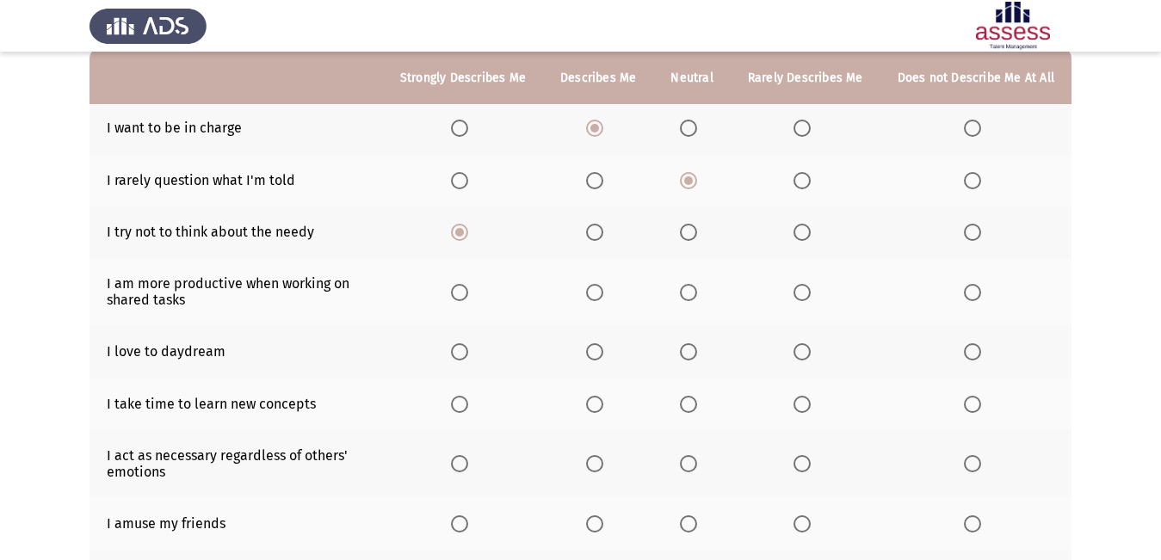
click at [595, 289] on span "Select an option" at bounding box center [594, 292] width 17 height 17
click at [595, 289] on input "Select an option" at bounding box center [594, 292] width 17 height 17
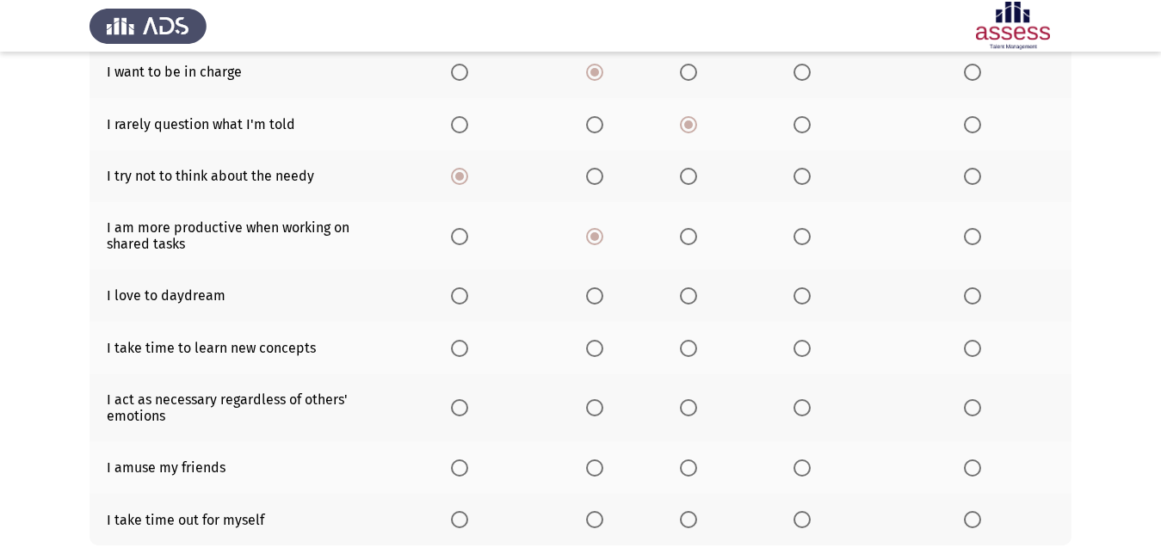
scroll to position [258, 0]
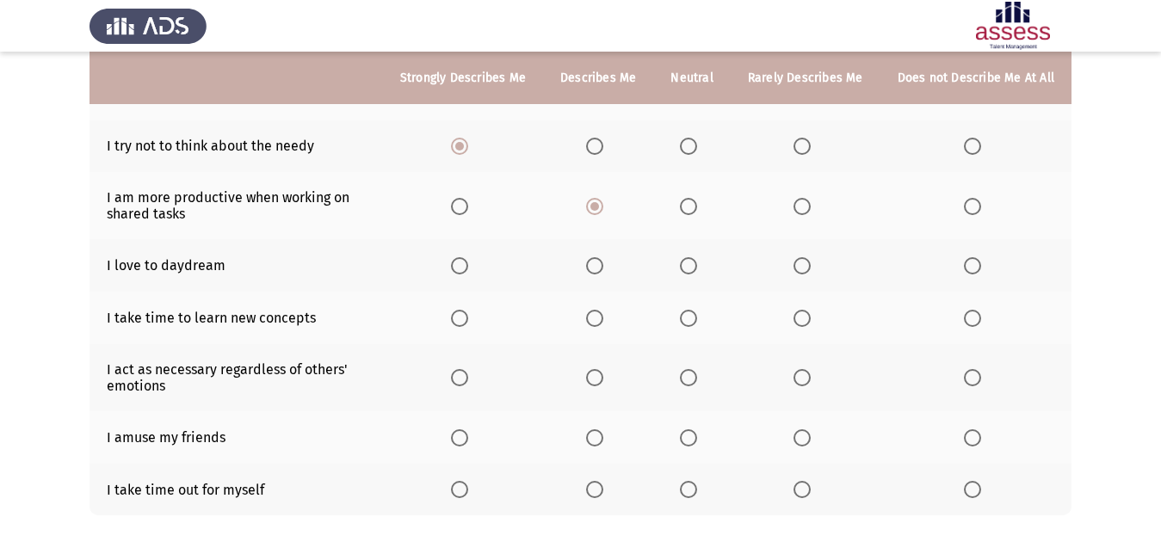
click at [684, 264] on th at bounding box center [691, 265] width 77 height 52
click at [696, 268] on span "Select an option" at bounding box center [688, 265] width 17 height 17
click at [696, 268] on input "Select an option" at bounding box center [688, 265] width 17 height 17
click at [594, 320] on span "Select an option" at bounding box center [594, 318] width 17 height 17
click at [594, 320] on input "Select an option" at bounding box center [594, 318] width 17 height 17
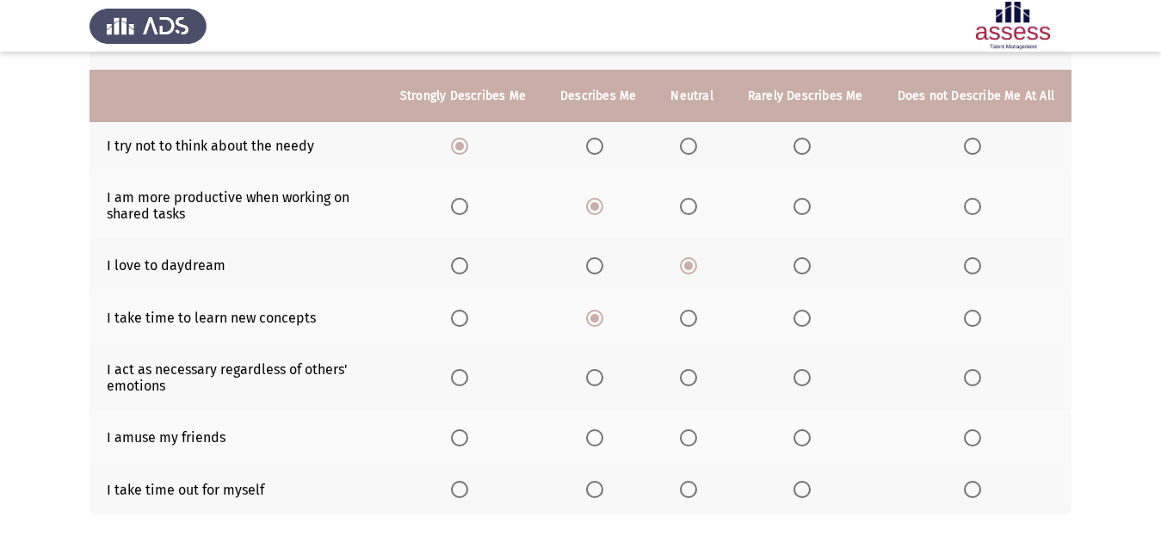
scroll to position [334, 0]
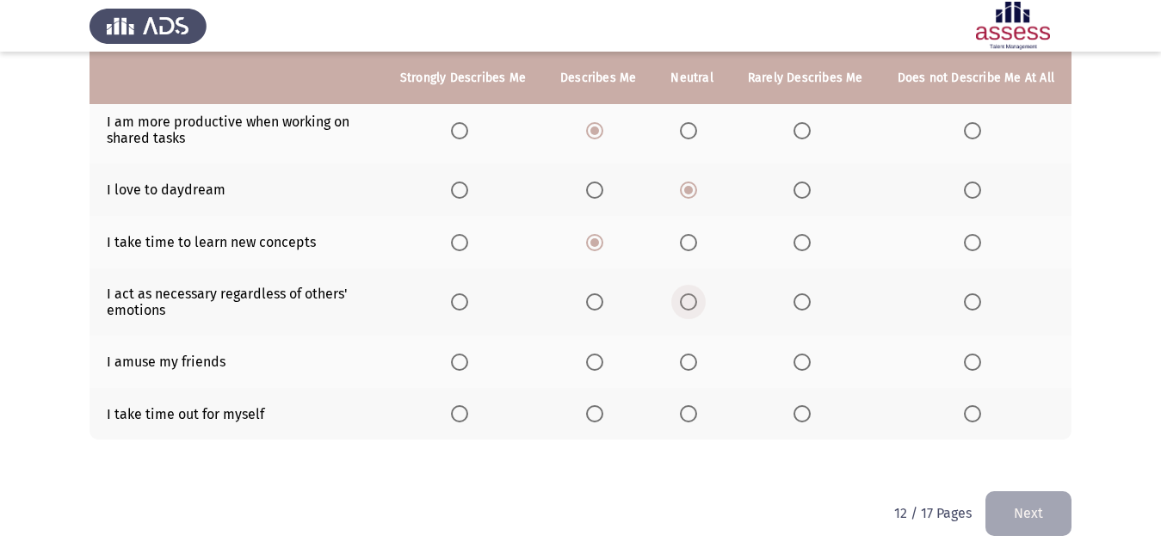
click at [697, 305] on span "Select an option" at bounding box center [688, 301] width 17 height 17
click at [697, 305] on input "Select an option" at bounding box center [688, 301] width 17 height 17
click at [704, 363] on label "Select an option" at bounding box center [692, 362] width 24 height 17
click at [697, 363] on input "Select an option" at bounding box center [688, 362] width 17 height 17
click at [815, 416] on label "Select an option" at bounding box center [805, 413] width 24 height 17
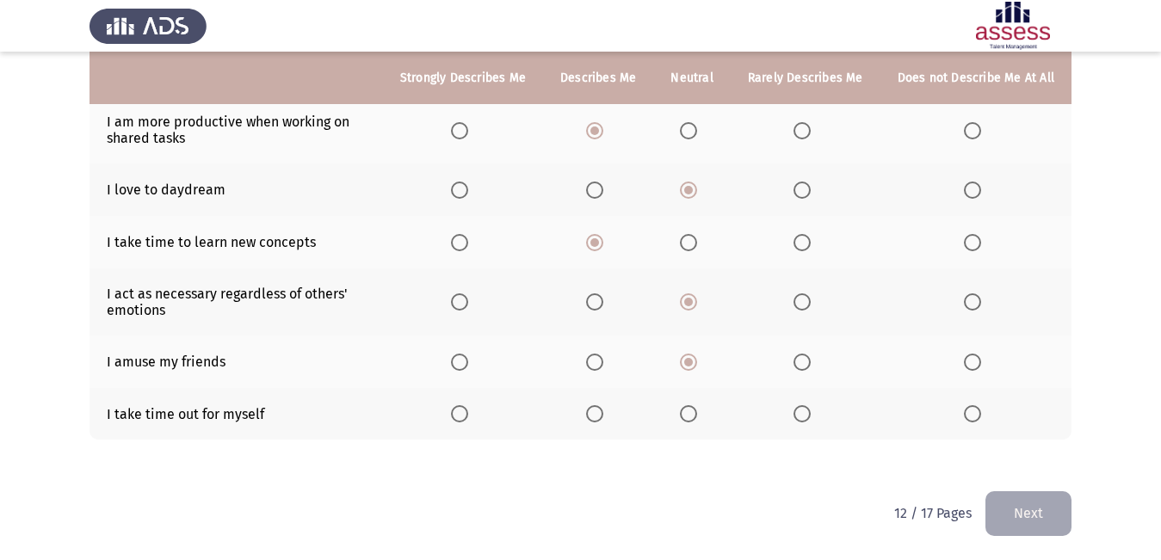
click at [811, 416] on input "Select an option" at bounding box center [801, 413] width 17 height 17
click at [1007, 501] on button "Next" at bounding box center [1028, 513] width 86 height 44
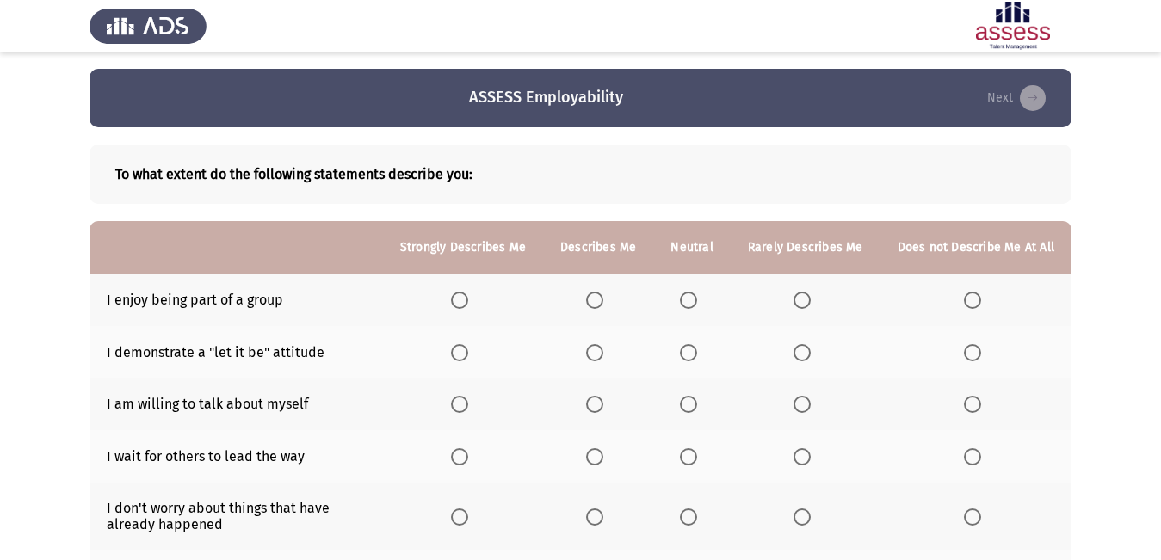
click at [468, 306] on span "Select an option" at bounding box center [459, 300] width 17 height 17
click at [468, 306] on input "Select an option" at bounding box center [459, 300] width 17 height 17
click at [695, 352] on span "Select an option" at bounding box center [688, 352] width 17 height 17
click at [695, 352] on input "Select an option" at bounding box center [688, 352] width 17 height 17
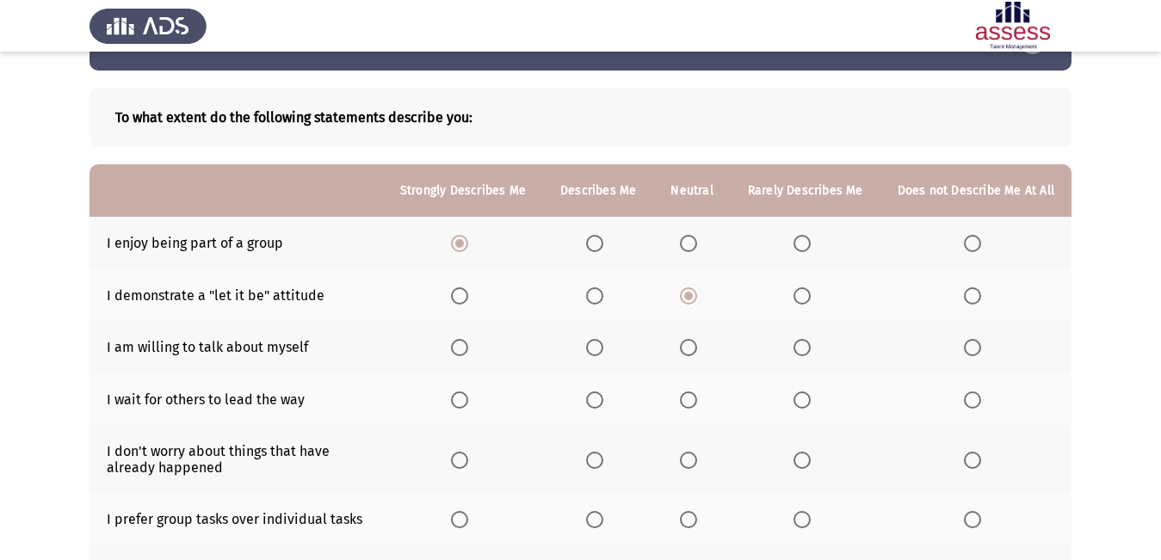
scroll to position [86, 0]
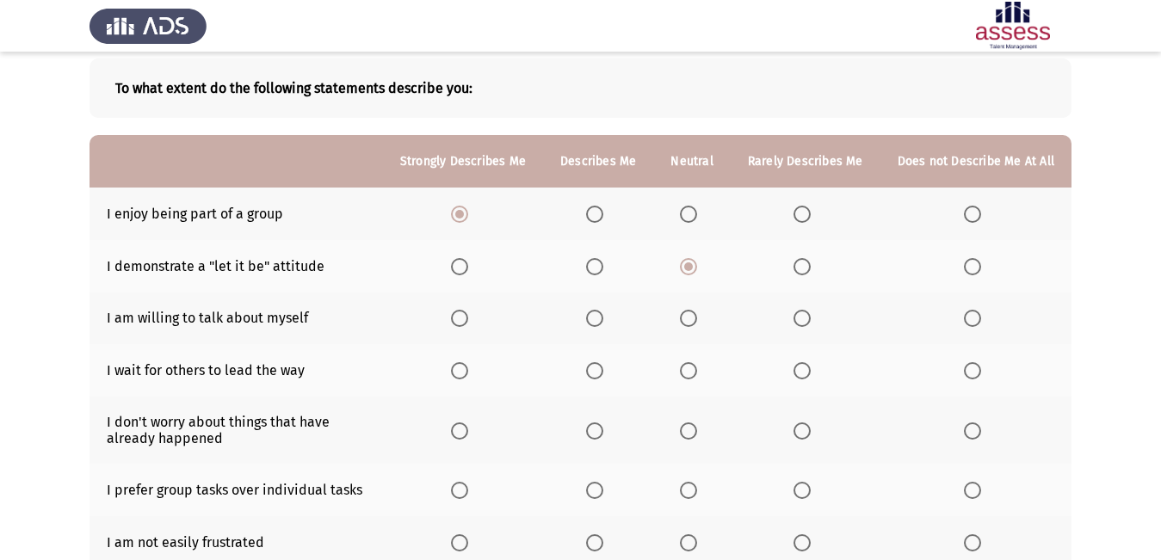
click at [460, 320] on span "Select an option" at bounding box center [459, 318] width 17 height 17
click at [460, 320] on input "Select an option" at bounding box center [459, 318] width 17 height 17
click at [600, 325] on span "Select an option" at bounding box center [594, 318] width 17 height 17
click at [600, 325] on input "Select an option" at bounding box center [594, 318] width 17 height 17
click at [687, 376] on span "Select an option" at bounding box center [688, 370] width 17 height 17
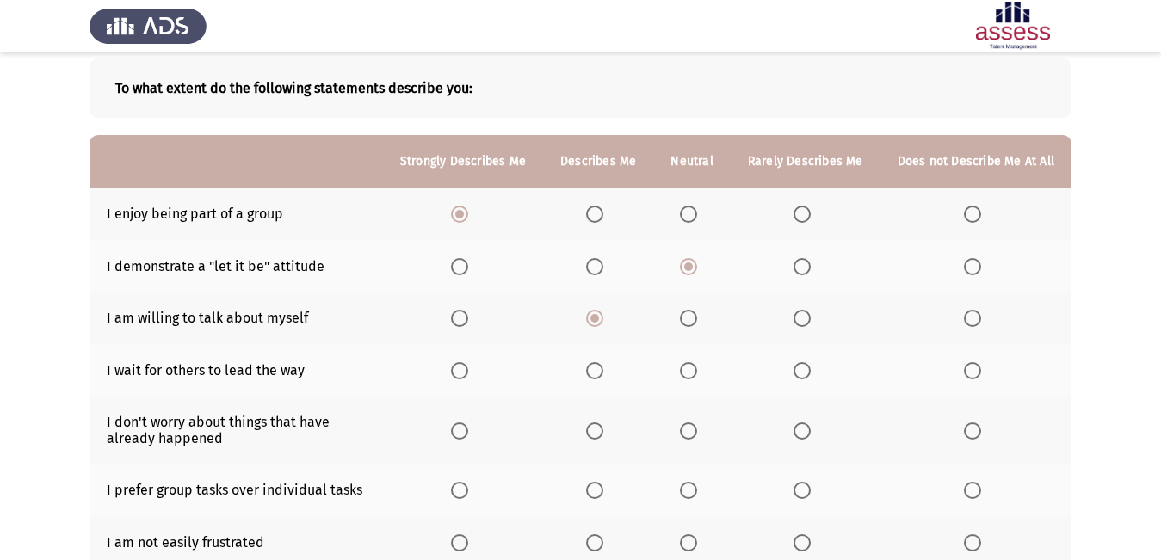
click at [687, 376] on input "Select an option" at bounding box center [688, 370] width 17 height 17
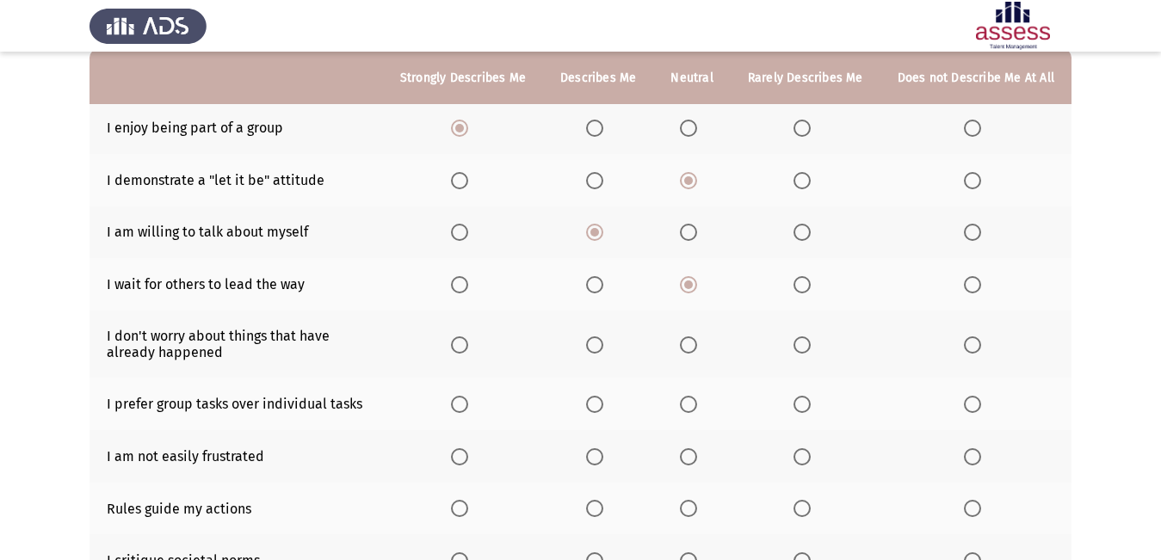
click at [466, 348] on span "Select an option" at bounding box center [459, 344] width 17 height 17
click at [466, 348] on input "Select an option" at bounding box center [459, 344] width 17 height 17
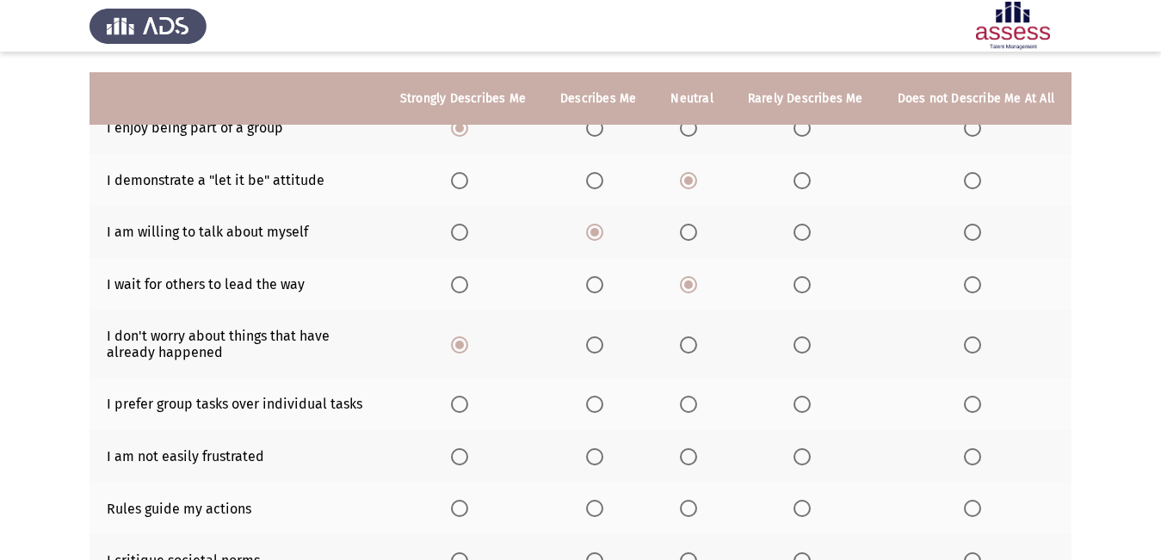
scroll to position [258, 0]
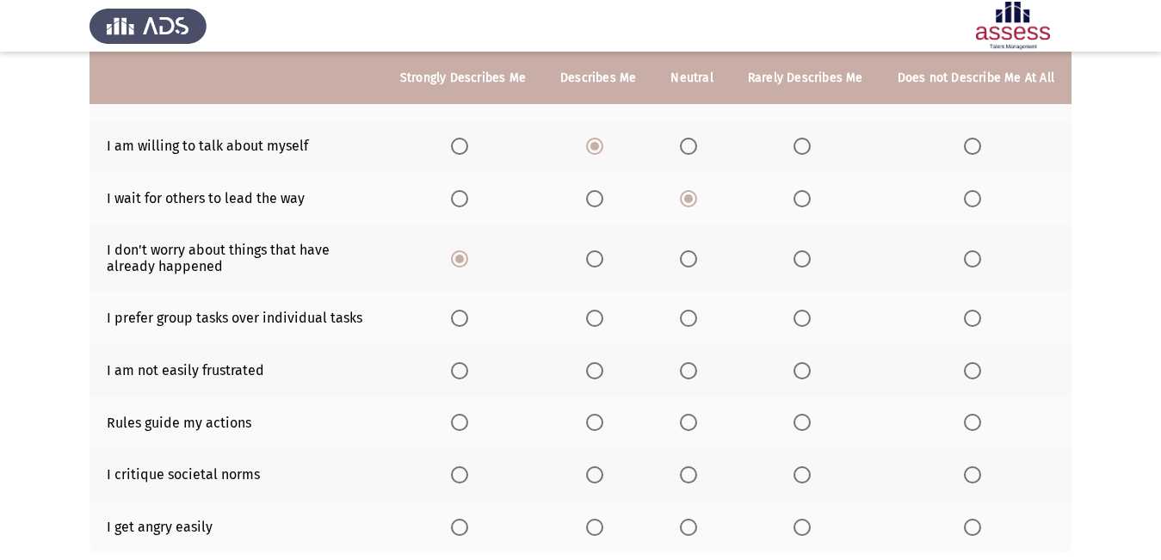
click at [696, 319] on span "Select an option" at bounding box center [688, 318] width 17 height 17
click at [696, 319] on input "Select an option" at bounding box center [688, 318] width 17 height 17
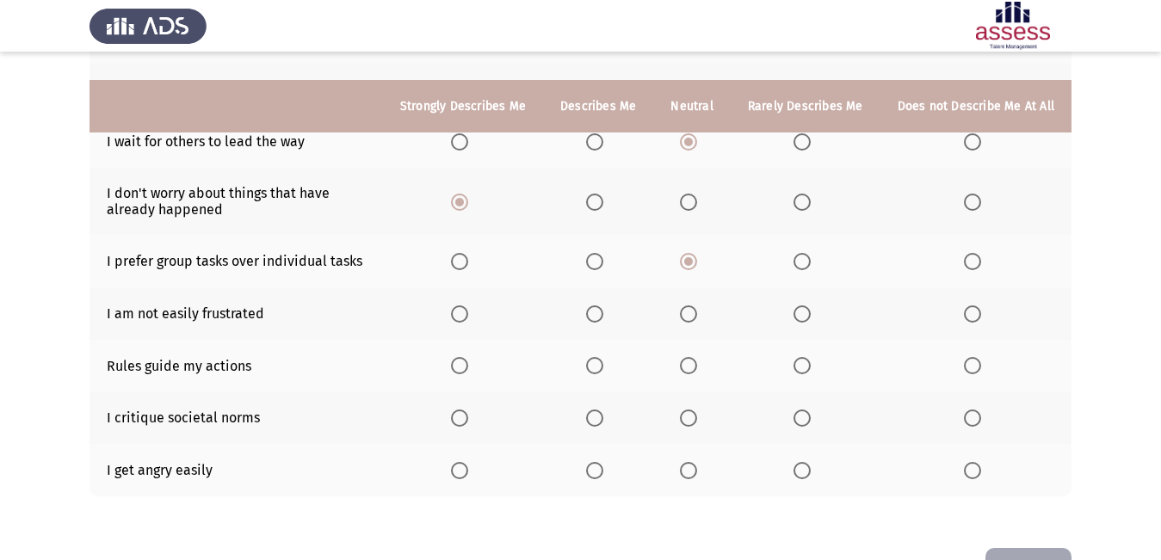
scroll to position [344, 0]
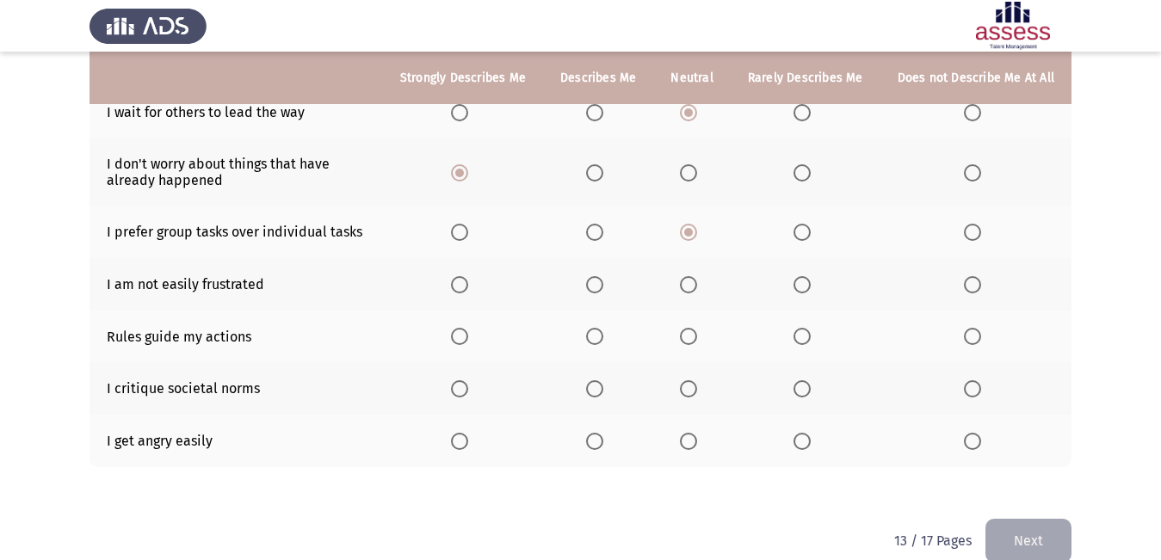
click at [809, 288] on span "Select an option" at bounding box center [801, 284] width 17 height 17
click at [809, 288] on input "Select an option" at bounding box center [801, 284] width 17 height 17
click at [475, 342] on label "Select an option" at bounding box center [463, 336] width 24 height 17
click at [468, 342] on input "Select an option" at bounding box center [459, 336] width 17 height 17
click at [697, 390] on span "Select an option" at bounding box center [688, 388] width 17 height 17
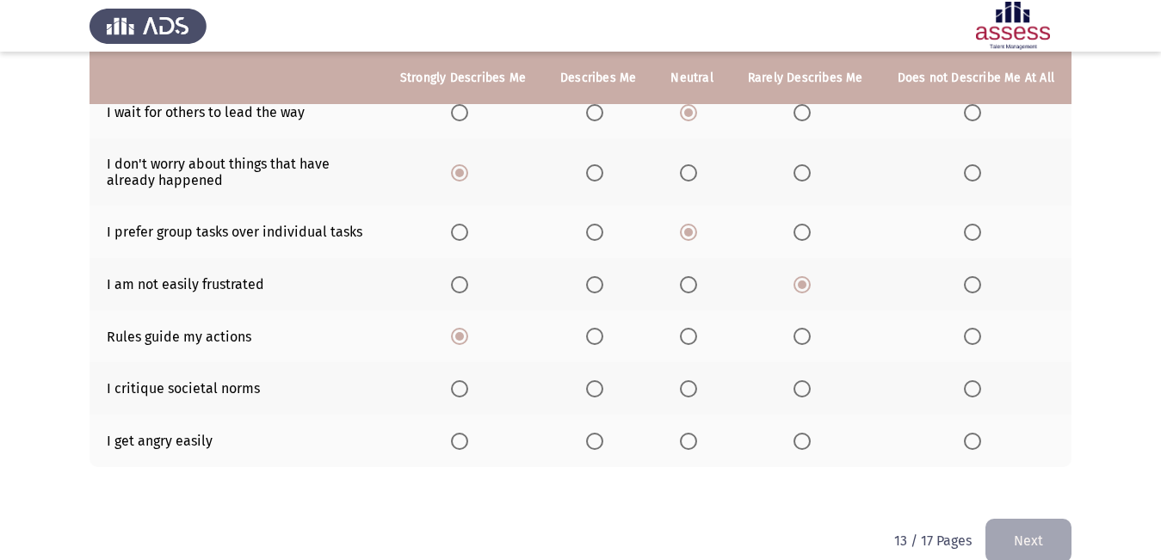
click at [697, 390] on input "Select an option" at bounding box center [688, 388] width 17 height 17
click at [460, 443] on span "Select an option" at bounding box center [459, 441] width 17 height 17
click at [460, 443] on input "Select an option" at bounding box center [459, 441] width 17 height 17
click at [1008, 532] on button "Next" at bounding box center [1028, 541] width 86 height 44
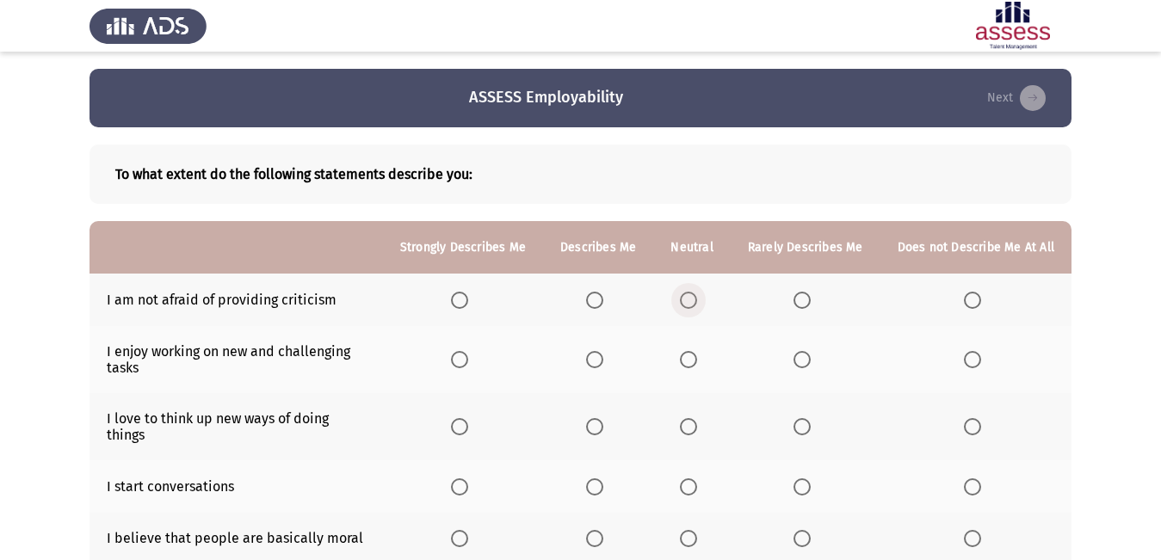
click at [697, 297] on span "Select an option" at bounding box center [688, 300] width 17 height 17
click at [697, 297] on input "Select an option" at bounding box center [688, 300] width 17 height 17
click at [603, 367] on span "Select an option" at bounding box center [594, 359] width 17 height 17
click at [603, 367] on input "Select an option" at bounding box center [594, 359] width 17 height 17
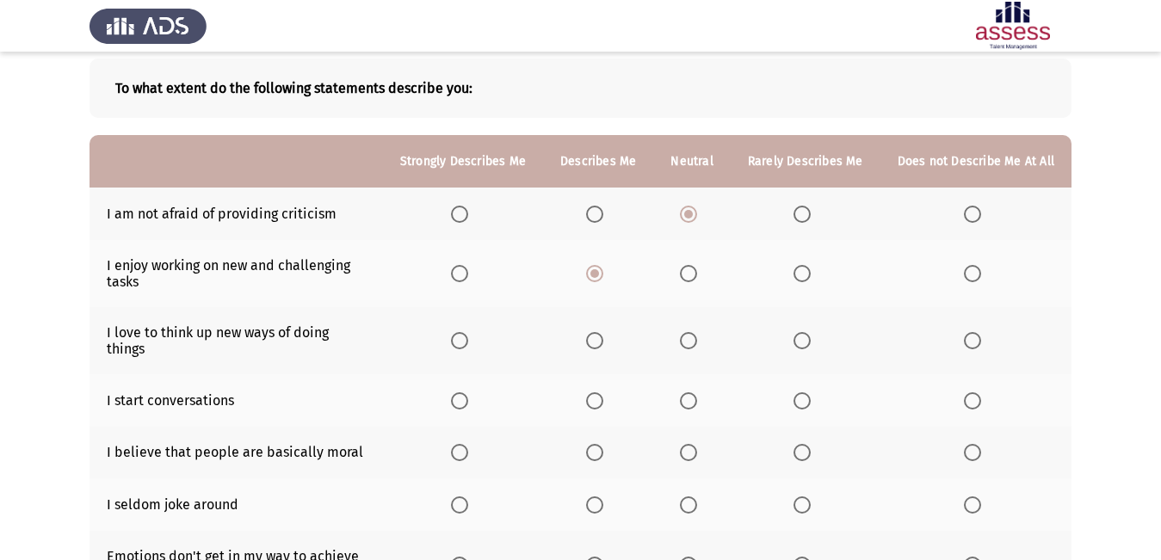
click at [610, 332] on label "Select an option" at bounding box center [598, 340] width 24 height 17
click at [603, 332] on input "Select an option" at bounding box center [594, 340] width 17 height 17
click at [468, 392] on span "Select an option" at bounding box center [459, 400] width 17 height 17
click at [468, 392] on input "Select an option" at bounding box center [459, 400] width 17 height 17
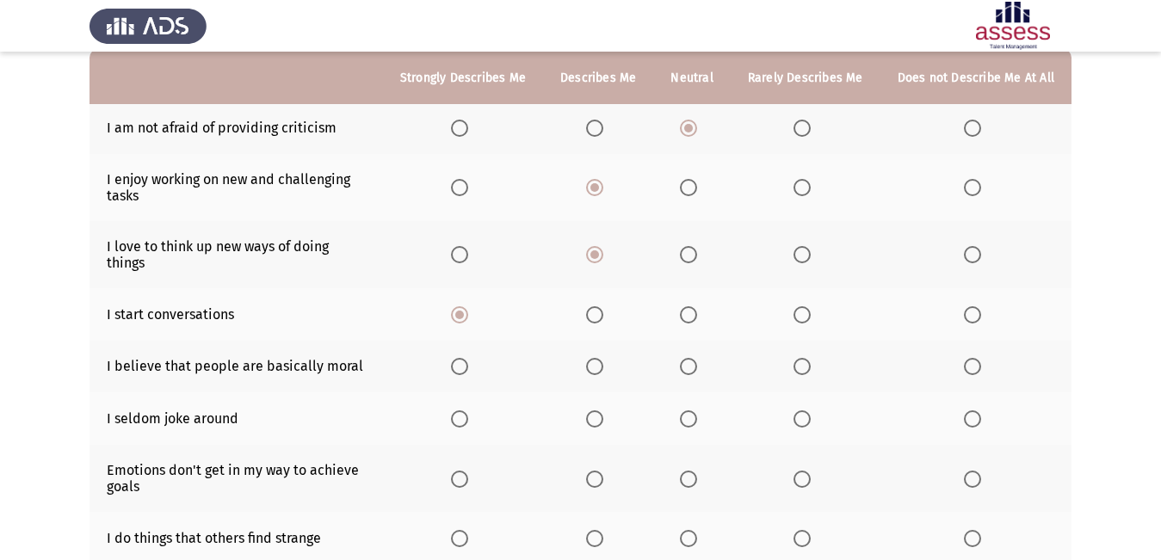
click at [684, 354] on th at bounding box center [691, 367] width 77 height 52
click at [704, 360] on label "Select an option" at bounding box center [692, 366] width 24 height 17
click at [697, 360] on input "Select an option" at bounding box center [688, 366] width 17 height 17
click at [695, 410] on span "Select an option" at bounding box center [688, 418] width 17 height 17
click at [695, 410] on input "Select an option" at bounding box center [688, 418] width 17 height 17
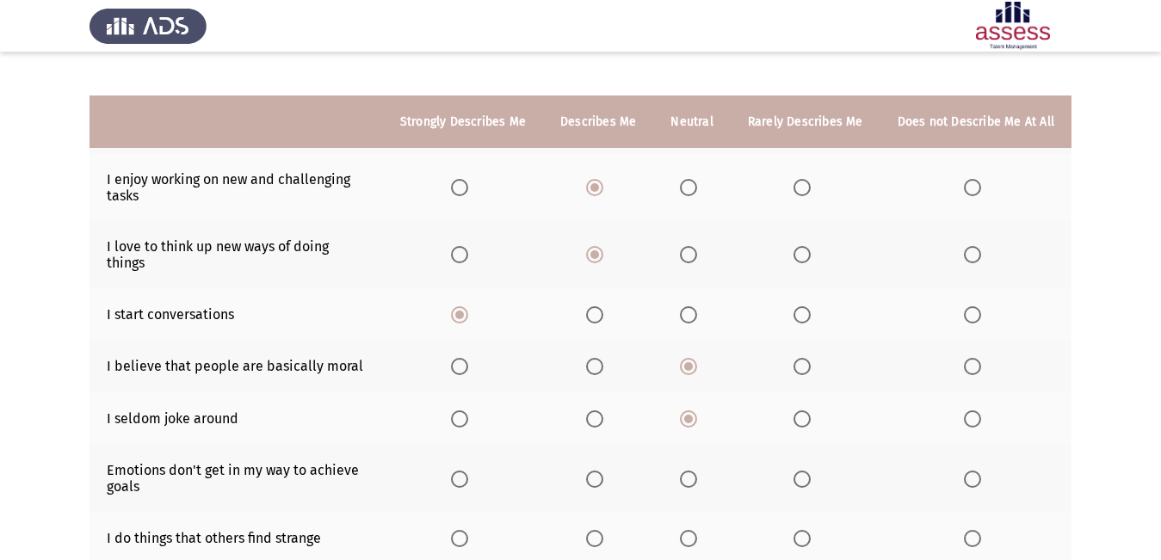
scroll to position [258, 0]
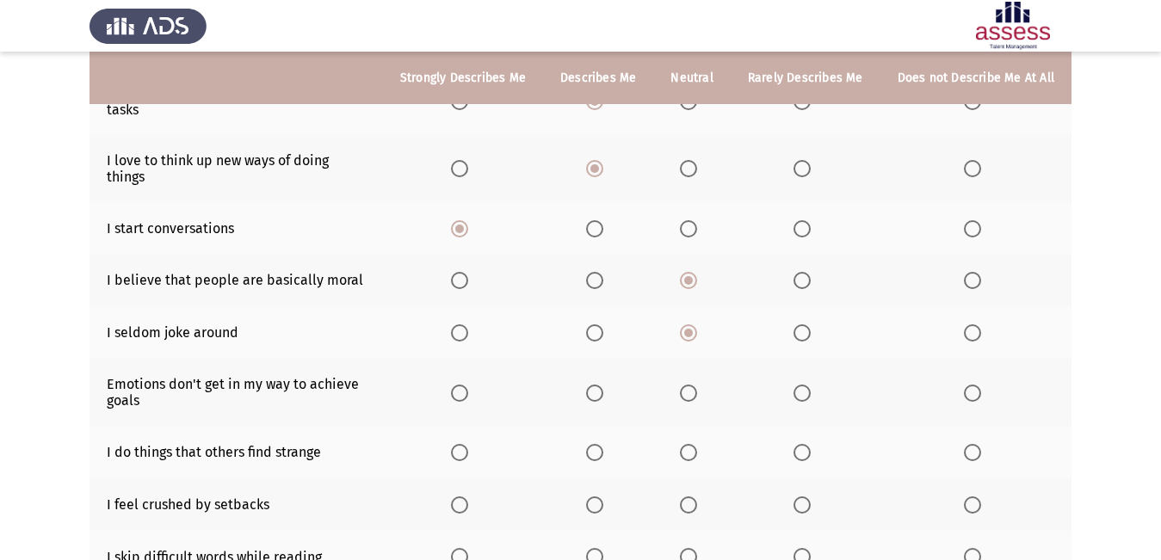
click at [808, 385] on span "Select an option" at bounding box center [801, 393] width 17 height 17
click at [808, 385] on input "Select an option" at bounding box center [801, 393] width 17 height 17
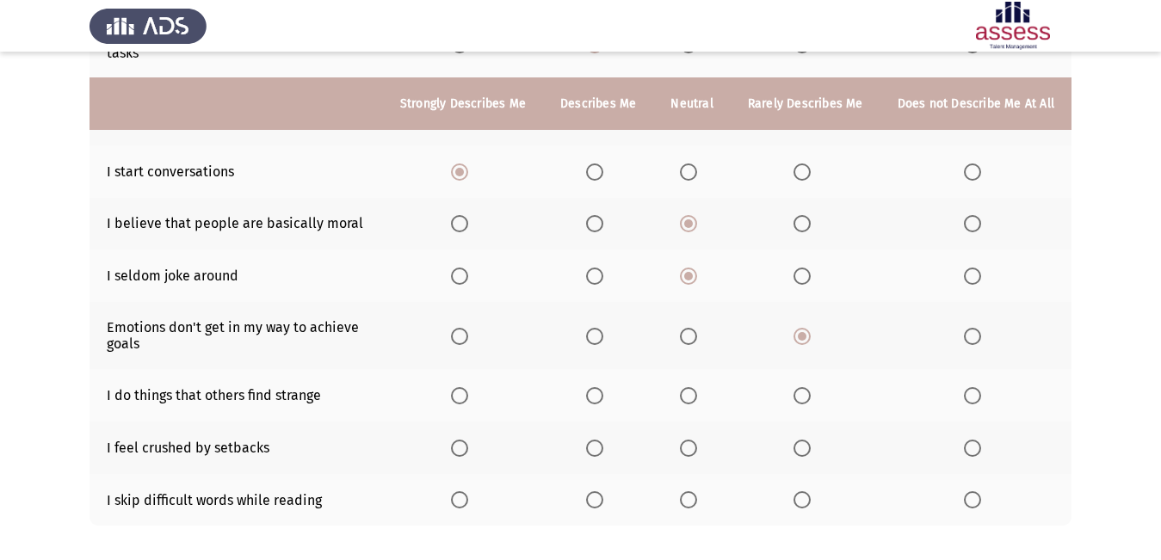
scroll to position [344, 0]
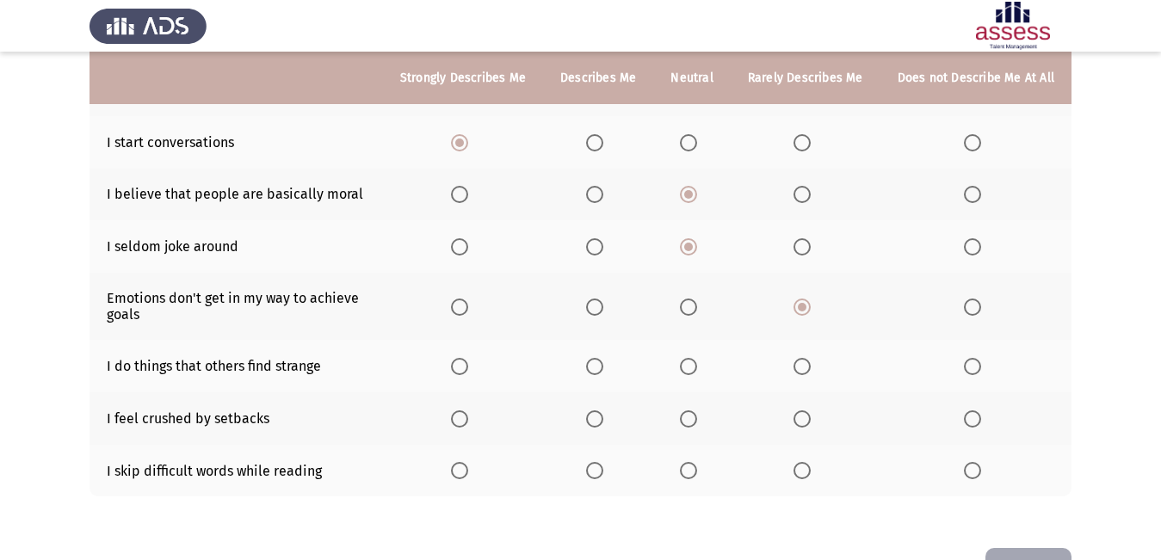
click at [691, 360] on span "Select an option" at bounding box center [688, 366] width 17 height 17
click at [691, 360] on input "Select an option" at bounding box center [688, 366] width 17 height 17
click at [809, 410] on span "Select an option" at bounding box center [801, 418] width 17 height 17
click at [809, 410] on input "Select an option" at bounding box center [801, 418] width 17 height 17
click at [808, 462] on span "Select an option" at bounding box center [801, 470] width 17 height 17
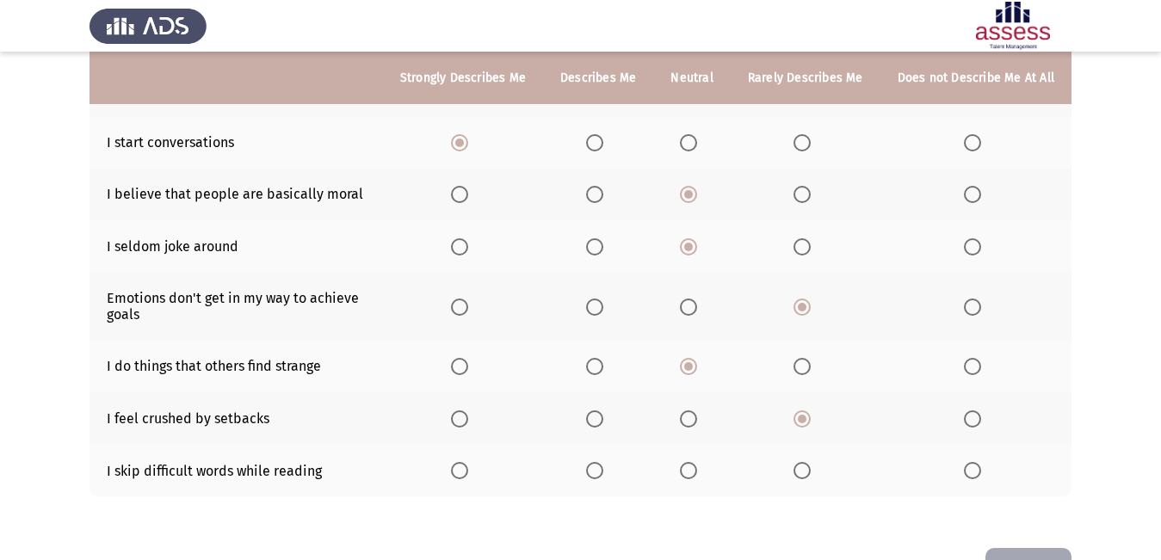
click at [808, 462] on input "Select an option" at bounding box center [801, 470] width 17 height 17
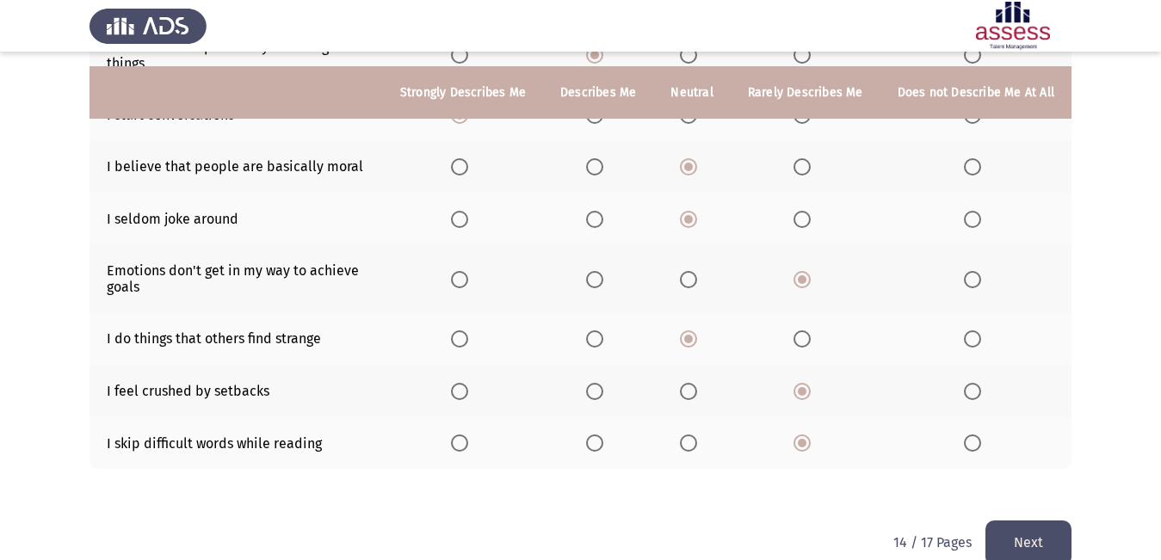
scroll to position [386, 0]
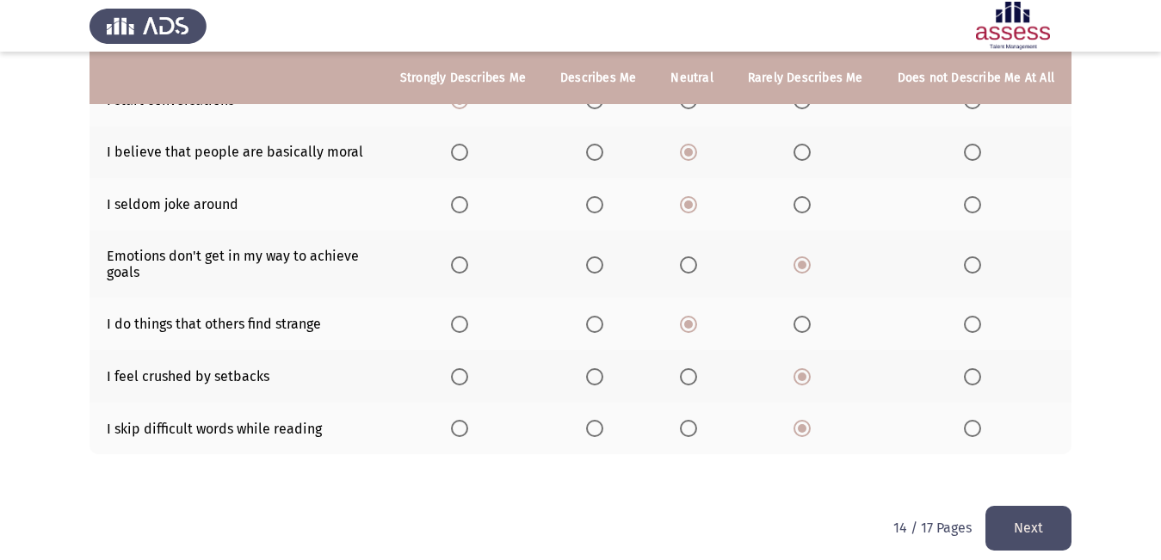
click at [1006, 506] on button "Next" at bounding box center [1028, 528] width 86 height 44
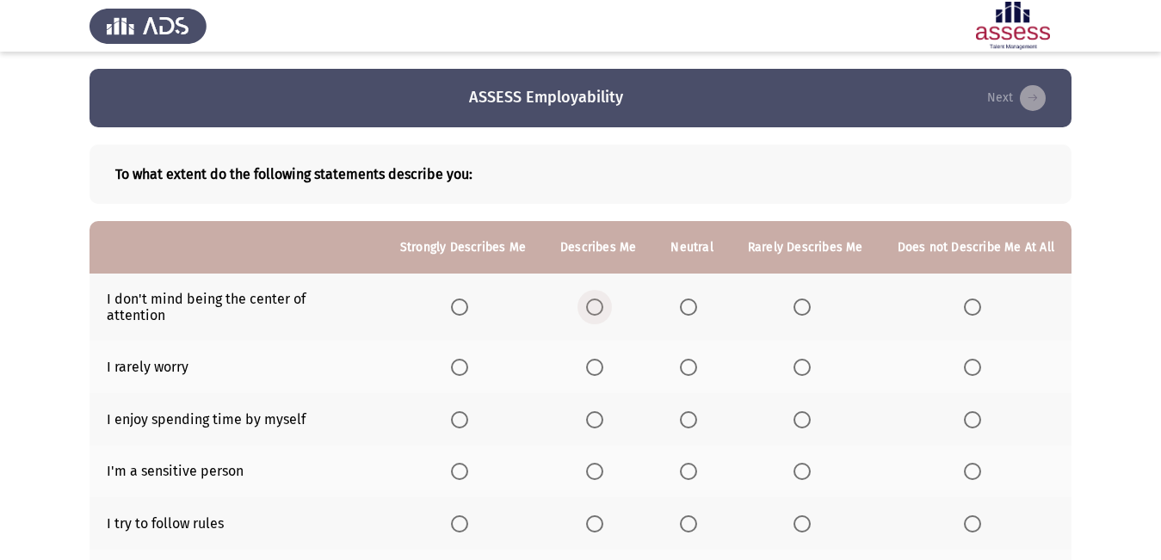
click at [594, 299] on span "Select an option" at bounding box center [594, 307] width 17 height 17
click at [594, 299] on input "Select an option" at bounding box center [594, 307] width 17 height 17
click at [595, 359] on span "Select an option" at bounding box center [594, 367] width 17 height 17
click at [595, 359] on input "Select an option" at bounding box center [594, 367] width 17 height 17
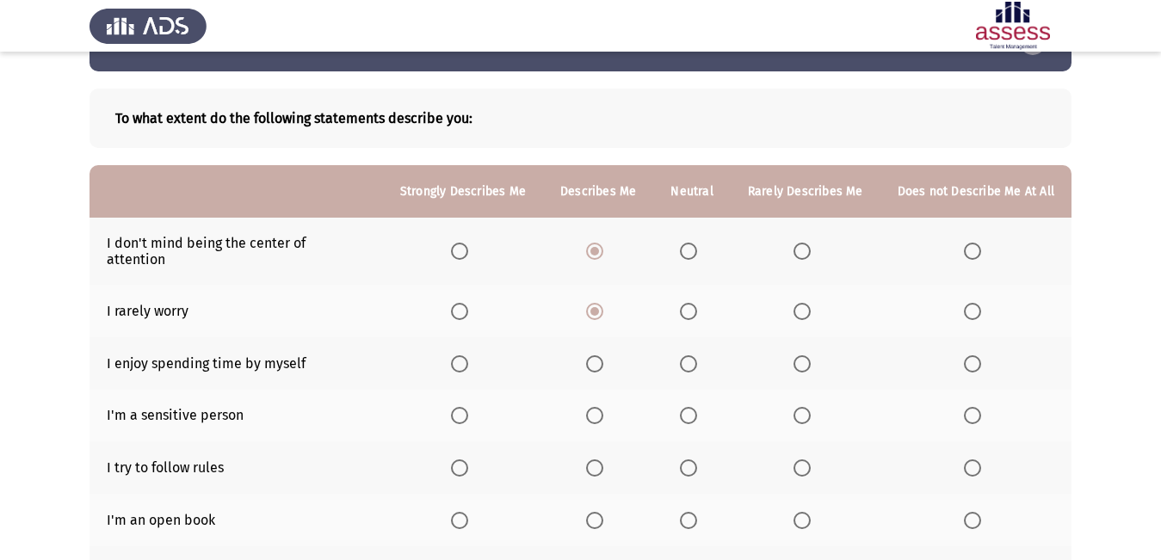
scroll to position [86, 0]
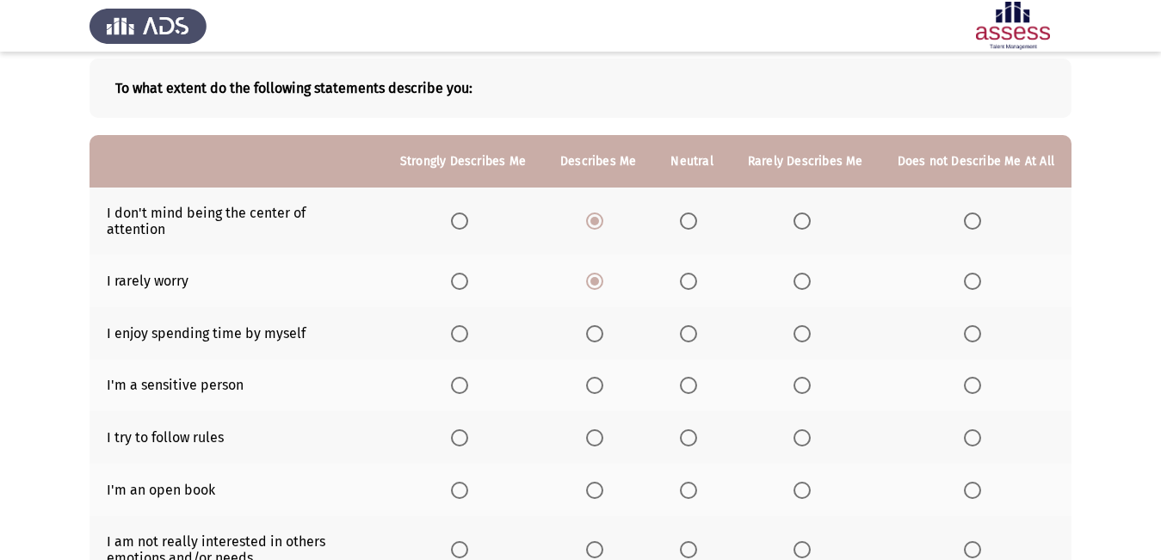
click at [811, 325] on span "Select an option" at bounding box center [801, 333] width 17 height 17
click at [811, 325] on input "Select an option" at bounding box center [801, 333] width 17 height 17
click at [817, 377] on label "Select an option" at bounding box center [805, 385] width 24 height 17
click at [811, 377] on input "Select an option" at bounding box center [801, 385] width 17 height 17
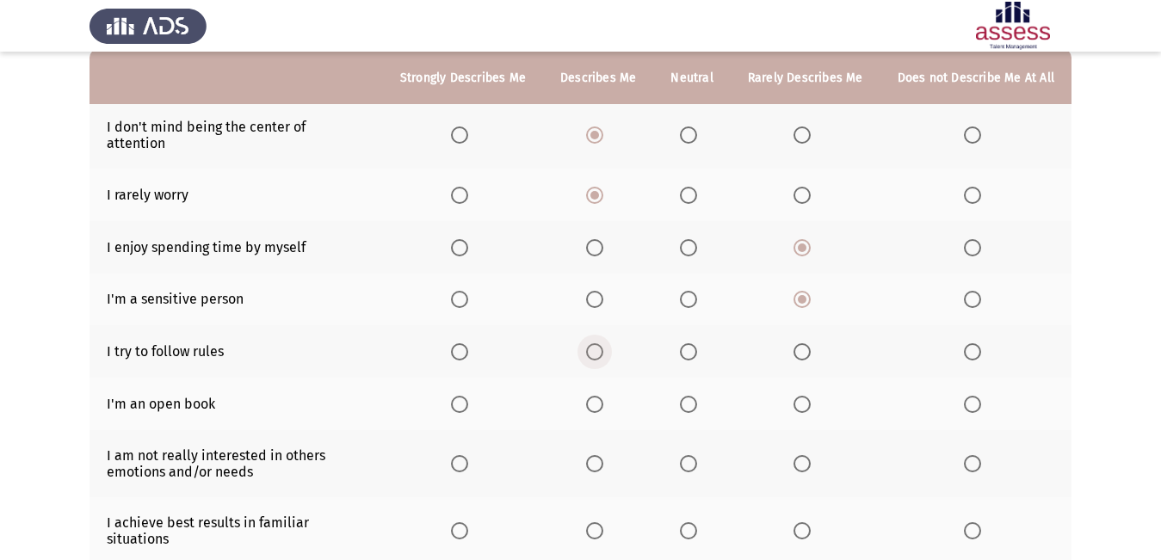
click at [602, 343] on span "Select an option" at bounding box center [594, 351] width 17 height 17
click at [602, 343] on input "Select an option" at bounding box center [594, 351] width 17 height 17
click at [697, 396] on span "Select an option" at bounding box center [688, 404] width 17 height 17
click at [697, 396] on input "Select an option" at bounding box center [688, 404] width 17 height 17
click at [977, 396] on span "Select an option" at bounding box center [972, 404] width 17 height 17
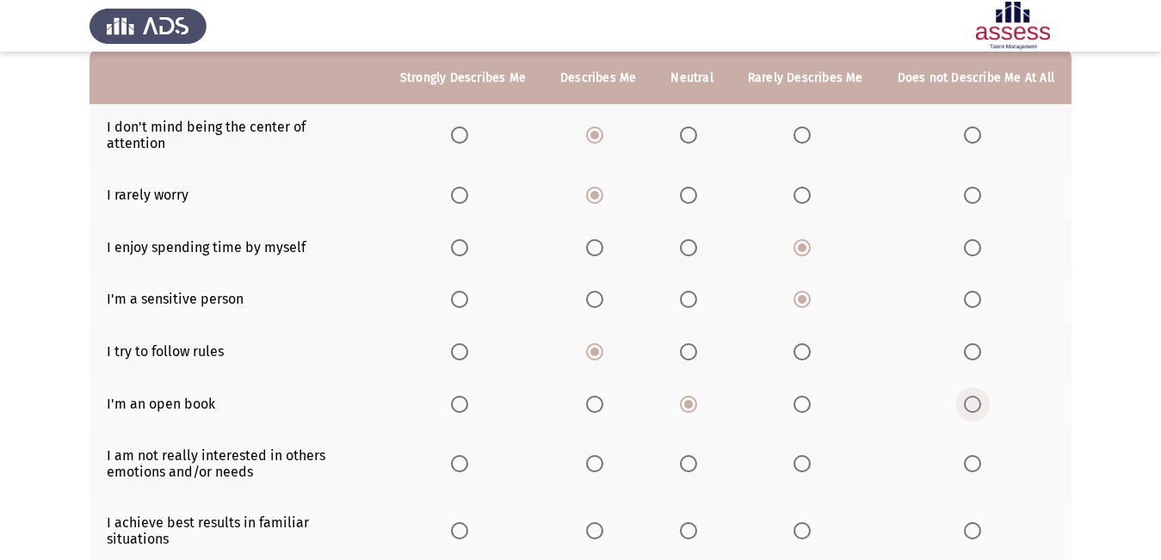
click at [977, 396] on input "Select an option" at bounding box center [972, 404] width 17 height 17
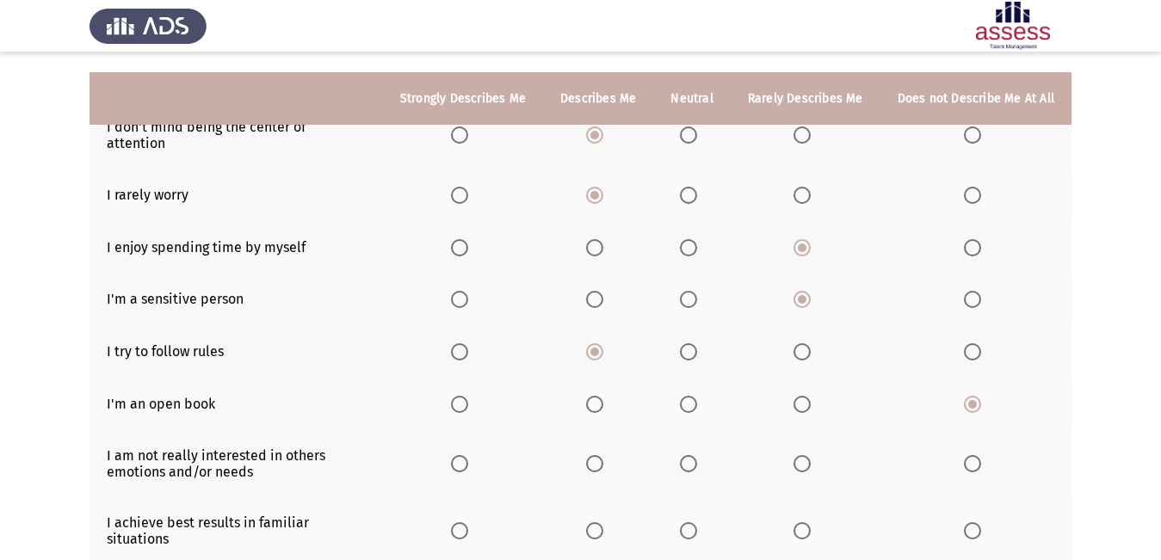
scroll to position [258, 0]
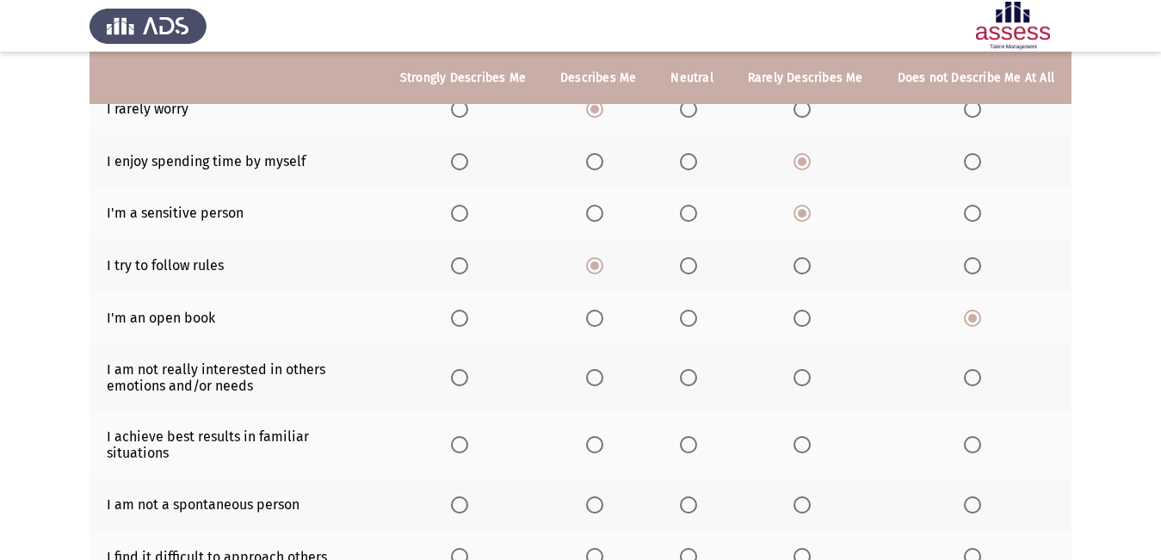
click at [811, 369] on span "Select an option" at bounding box center [801, 377] width 17 height 17
click at [811, 369] on input "Select an option" at bounding box center [801, 377] width 17 height 17
click at [603, 436] on span "Select an option" at bounding box center [594, 444] width 17 height 17
click at [603, 436] on input "Select an option" at bounding box center [594, 444] width 17 height 17
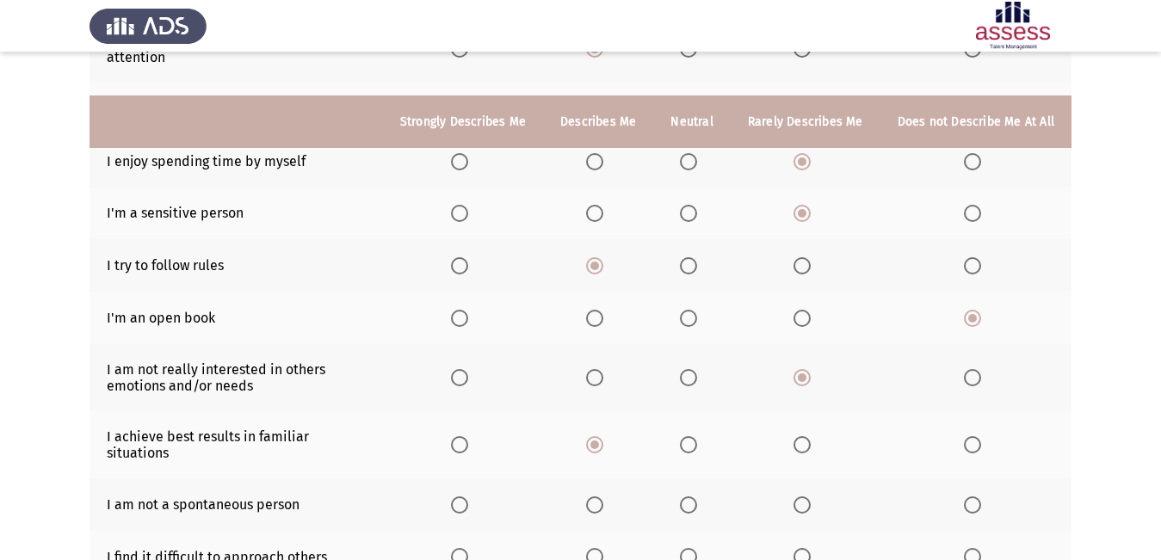
scroll to position [344, 0]
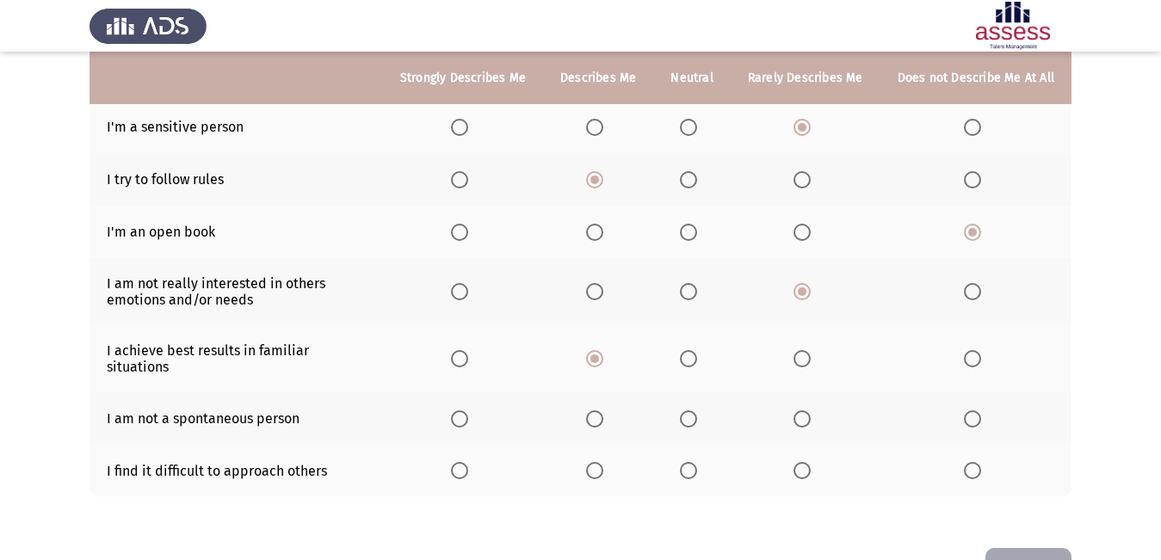
click at [597, 462] on span "Select an option" at bounding box center [594, 470] width 17 height 17
click at [597, 462] on input "Select an option" at bounding box center [594, 470] width 17 height 17
click at [697, 410] on span "Select an option" at bounding box center [688, 418] width 17 height 17
click at [697, 410] on input "Select an option" at bounding box center [688, 418] width 17 height 17
click at [1048, 548] on button "Next" at bounding box center [1028, 570] width 86 height 44
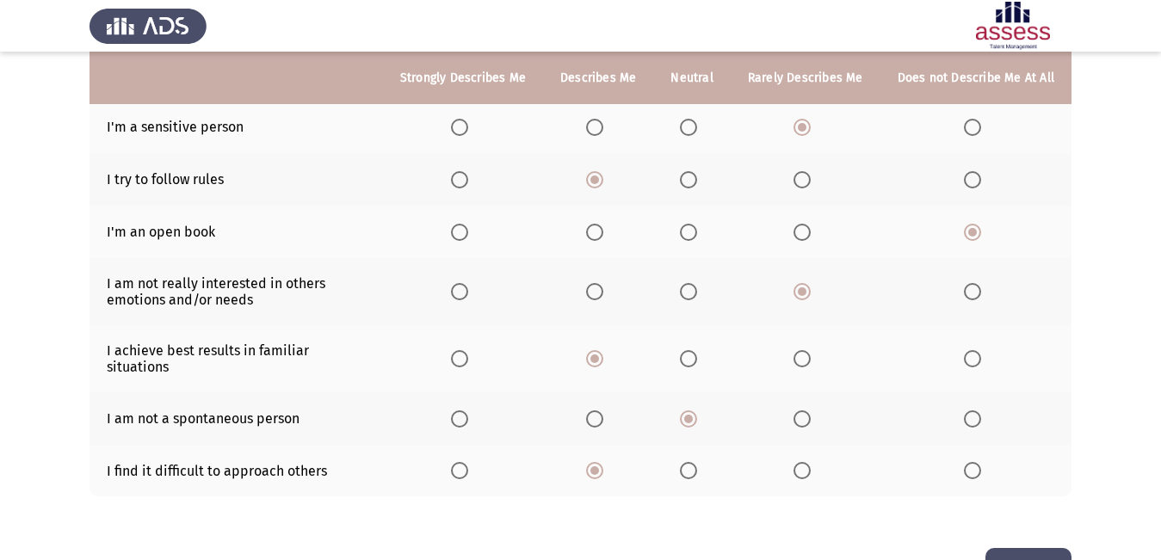
scroll to position [0, 0]
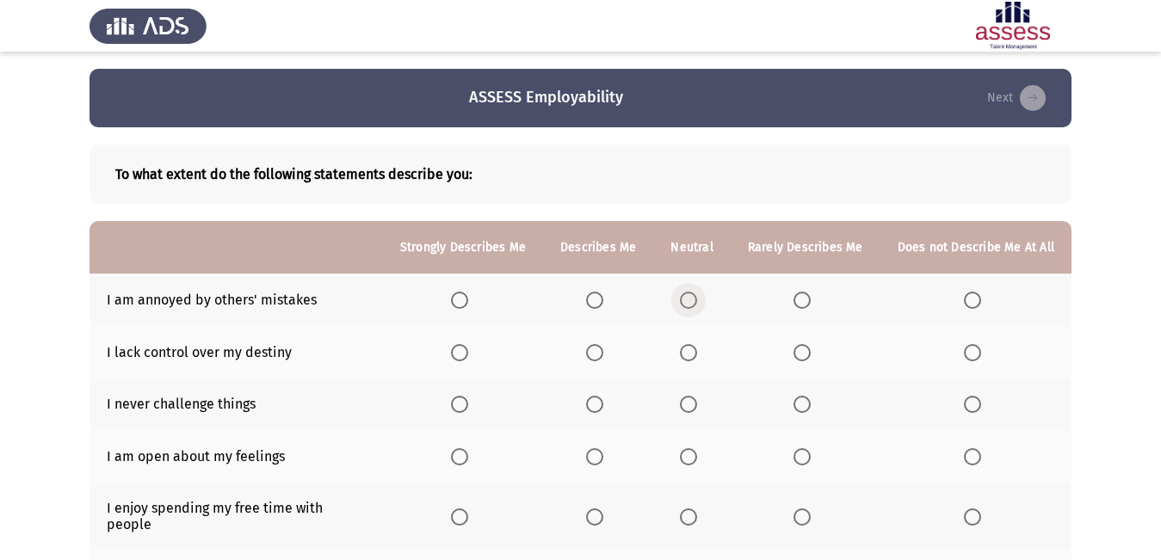
click at [697, 301] on span "Select an option" at bounding box center [688, 300] width 17 height 17
click at [697, 301] on input "Select an option" at bounding box center [688, 300] width 17 height 17
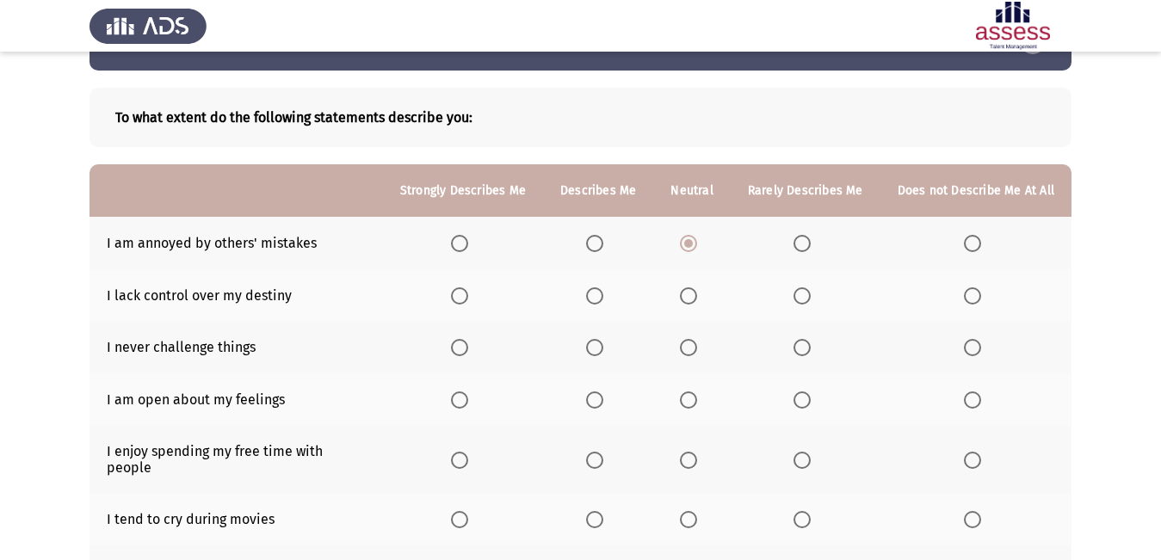
scroll to position [86, 0]
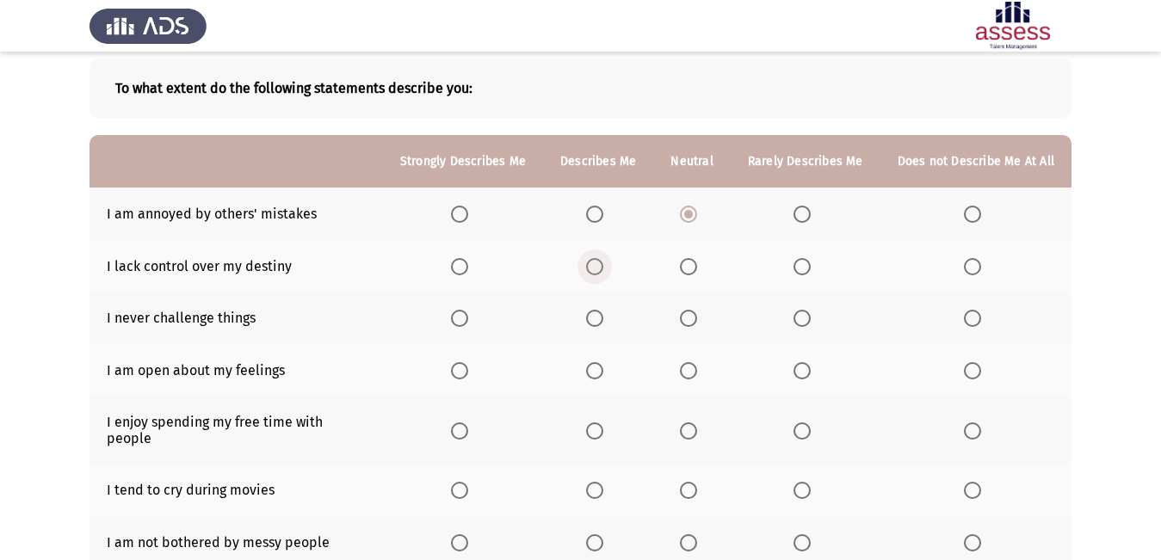
click at [596, 268] on span "Select an option" at bounding box center [594, 266] width 17 height 17
click at [596, 268] on input "Select an option" at bounding box center [594, 266] width 17 height 17
click at [808, 327] on span "Select an option" at bounding box center [801, 318] width 17 height 17
click at [808, 327] on input "Select an option" at bounding box center [801, 318] width 17 height 17
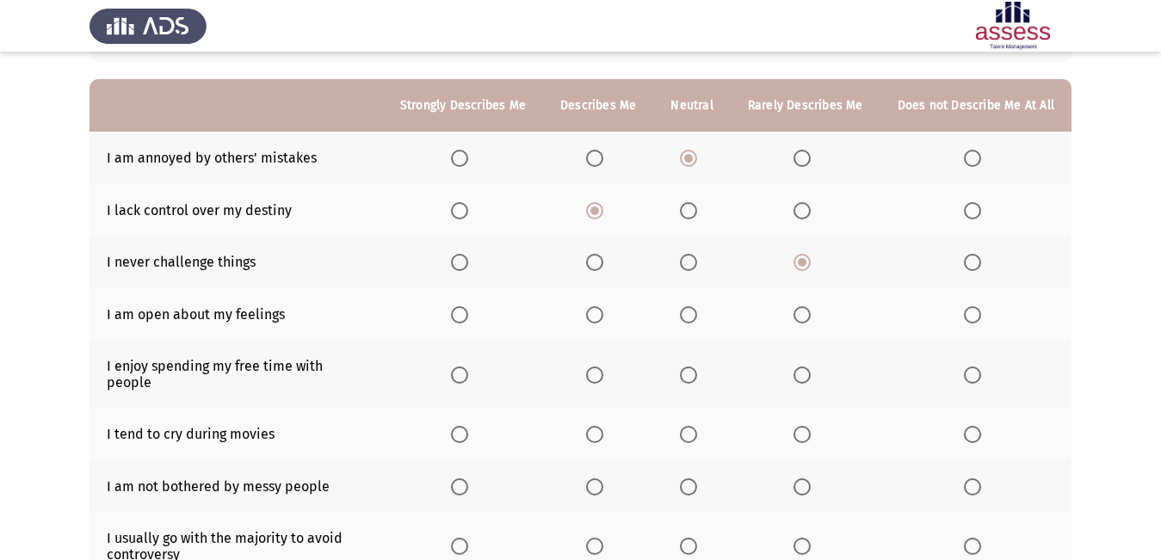
scroll to position [172, 0]
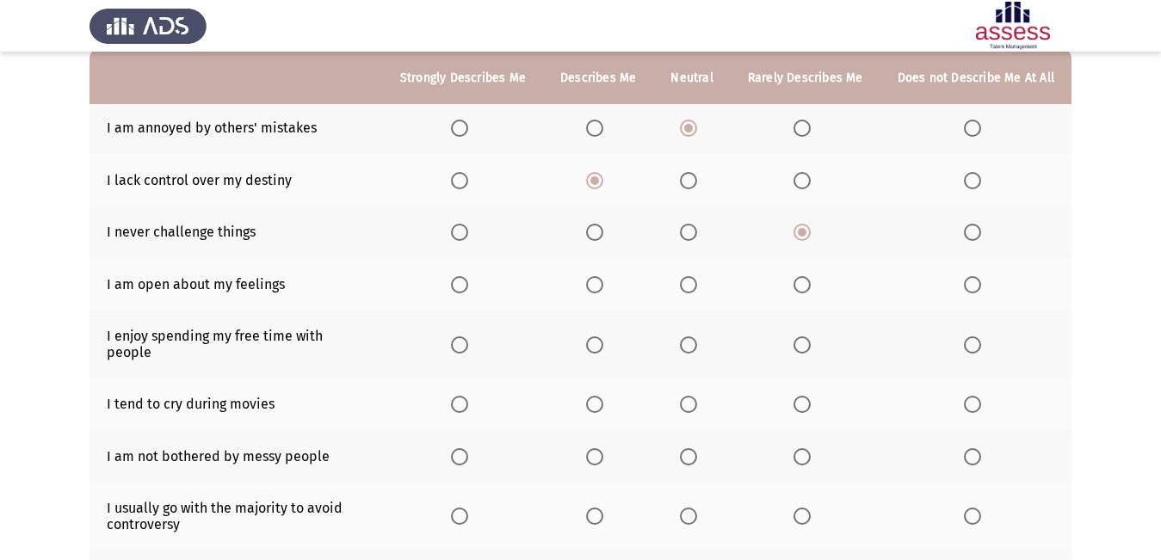
click at [468, 283] on span "Select an option" at bounding box center [459, 284] width 17 height 17
click at [468, 283] on input "Select an option" at bounding box center [459, 284] width 17 height 17
click at [603, 336] on span "Select an option" at bounding box center [594, 344] width 17 height 17
click at [603, 336] on input "Select an option" at bounding box center [594, 344] width 17 height 17
click at [816, 396] on label "Select an option" at bounding box center [805, 404] width 24 height 17
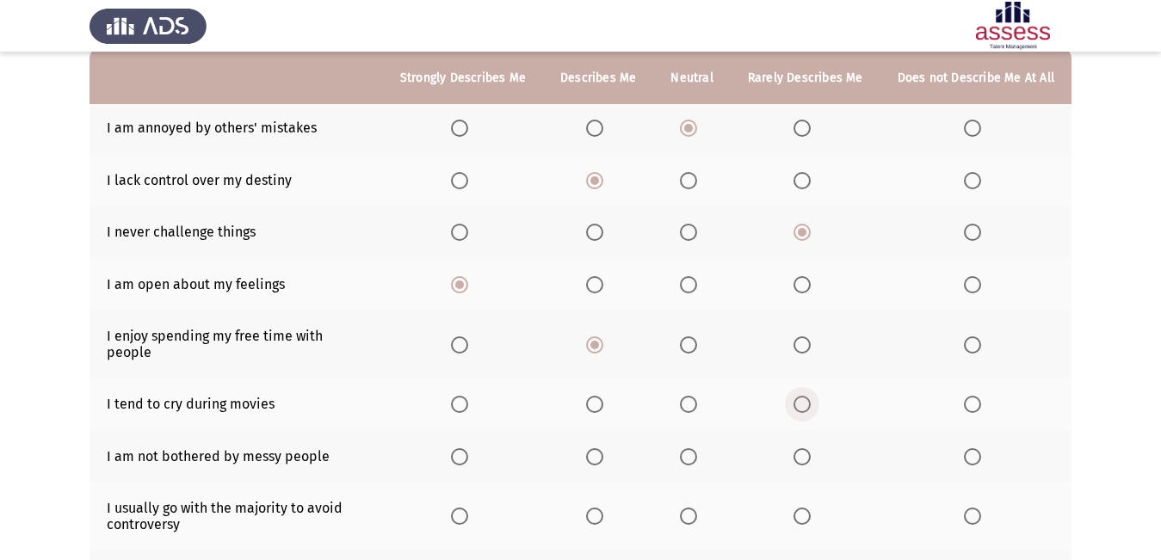
click at [811, 396] on input "Select an option" at bounding box center [801, 404] width 17 height 17
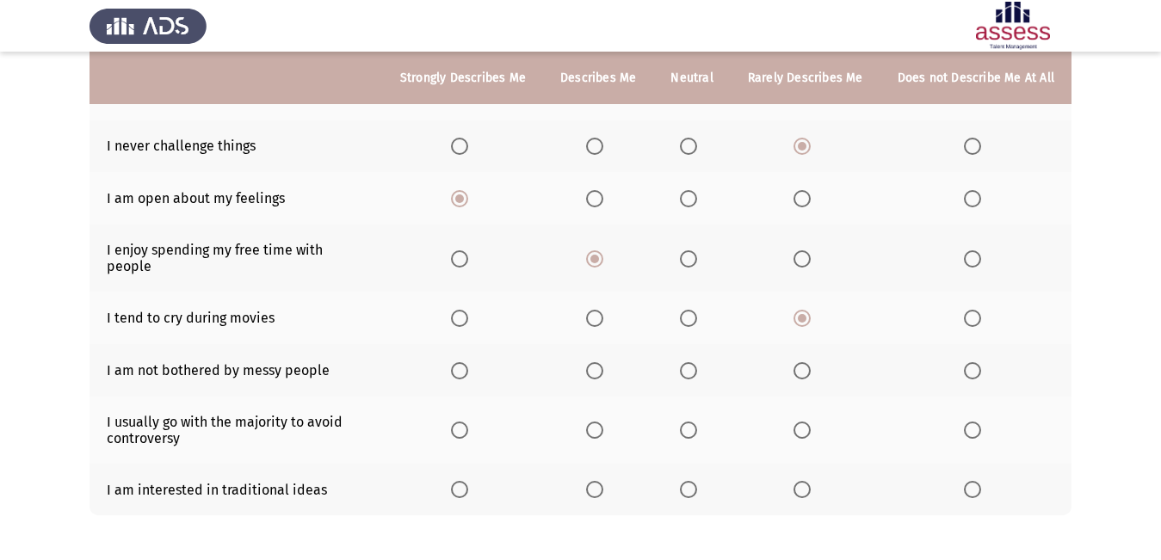
click at [689, 362] on span "Select an option" at bounding box center [688, 370] width 17 height 17
click at [689, 362] on input "Select an option" at bounding box center [688, 370] width 17 height 17
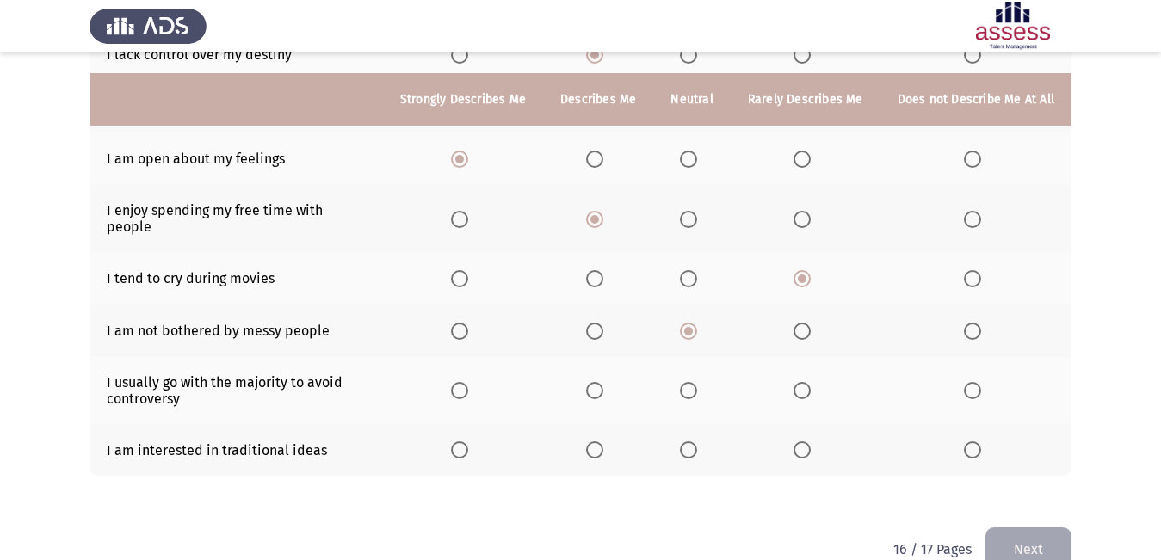
scroll to position [319, 0]
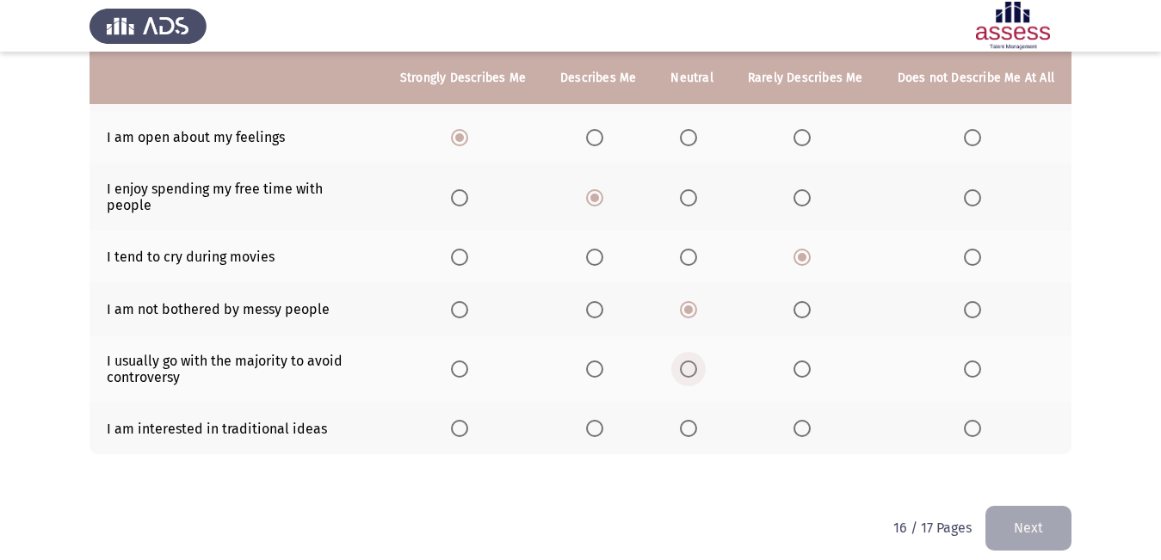
click at [695, 362] on span "Select an option" at bounding box center [688, 369] width 17 height 17
click at [695, 362] on input "Select an option" at bounding box center [688, 369] width 17 height 17
click at [610, 420] on label "Select an option" at bounding box center [598, 428] width 24 height 17
click at [603, 420] on input "Select an option" at bounding box center [594, 428] width 17 height 17
click at [990, 515] on button "Next" at bounding box center [1028, 528] width 86 height 44
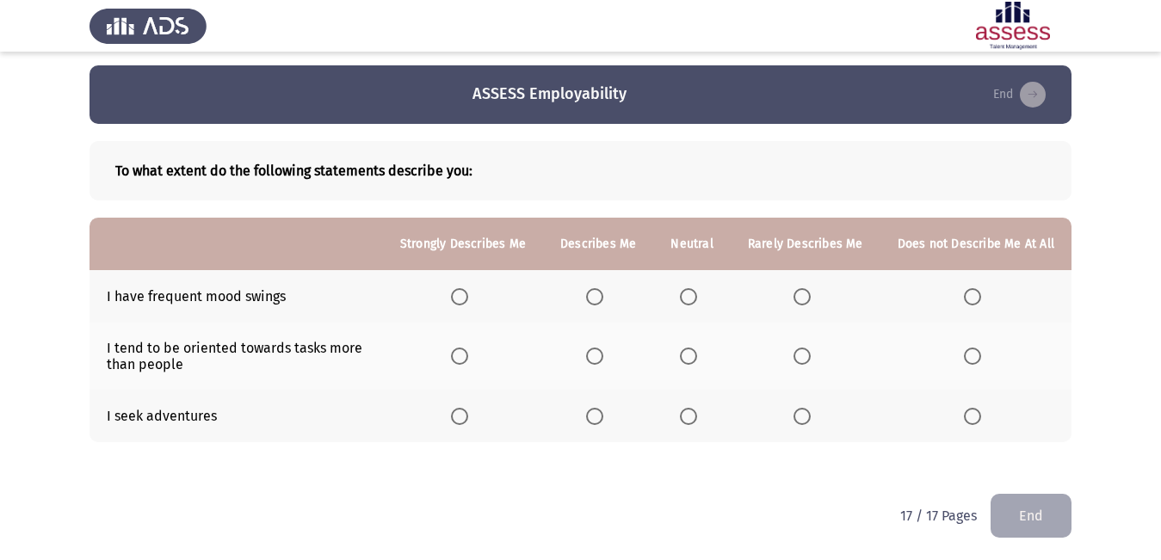
scroll to position [6, 0]
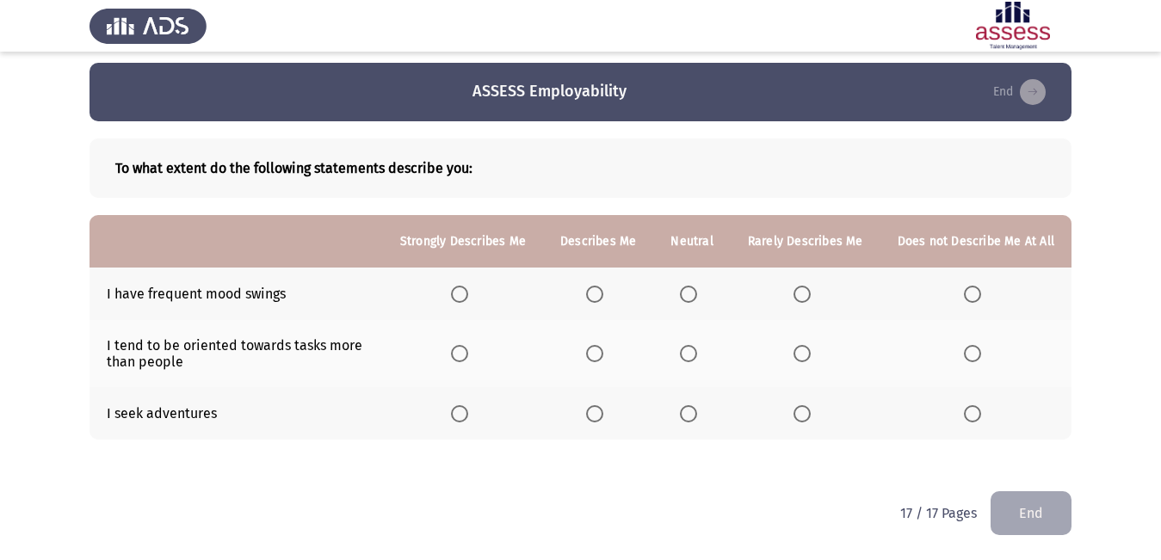
click at [603, 292] on span "Select an option" at bounding box center [594, 294] width 17 height 17
click at [603, 292] on input "Select an option" at bounding box center [594, 294] width 17 height 17
click at [475, 355] on label "Select an option" at bounding box center [463, 353] width 24 height 17
click at [468, 355] on input "Select an option" at bounding box center [459, 353] width 17 height 17
click at [610, 409] on label "Select an option" at bounding box center [598, 413] width 24 height 17
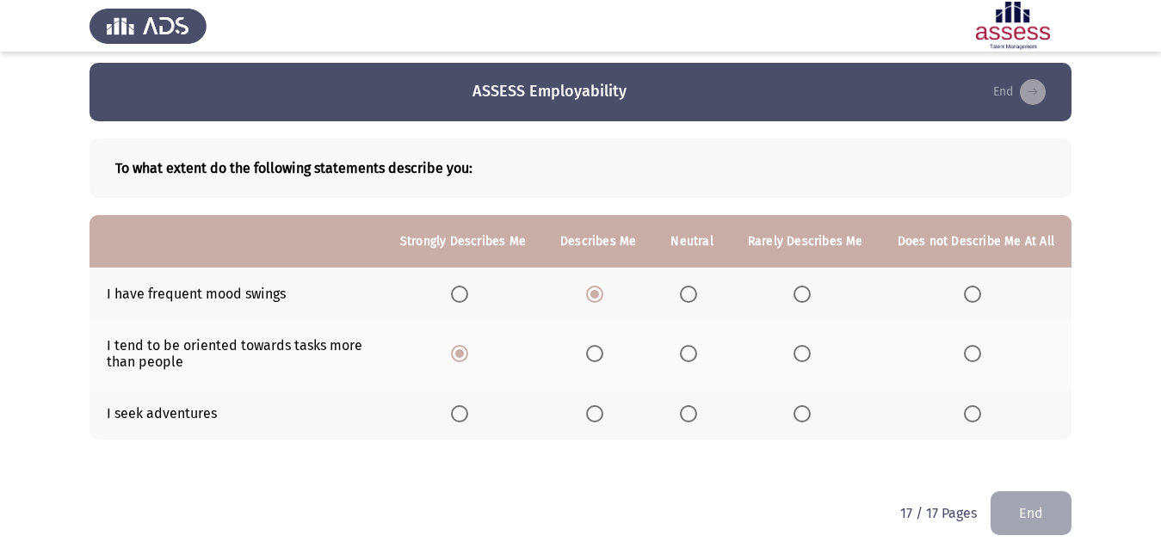
click at [603, 409] on input "Select an option" at bounding box center [594, 413] width 17 height 17
click at [816, 355] on label "Select an option" at bounding box center [805, 353] width 24 height 17
click at [811, 355] on input "Select an option" at bounding box center [801, 353] width 17 height 17
click at [1009, 503] on button "End" at bounding box center [1030, 513] width 81 height 44
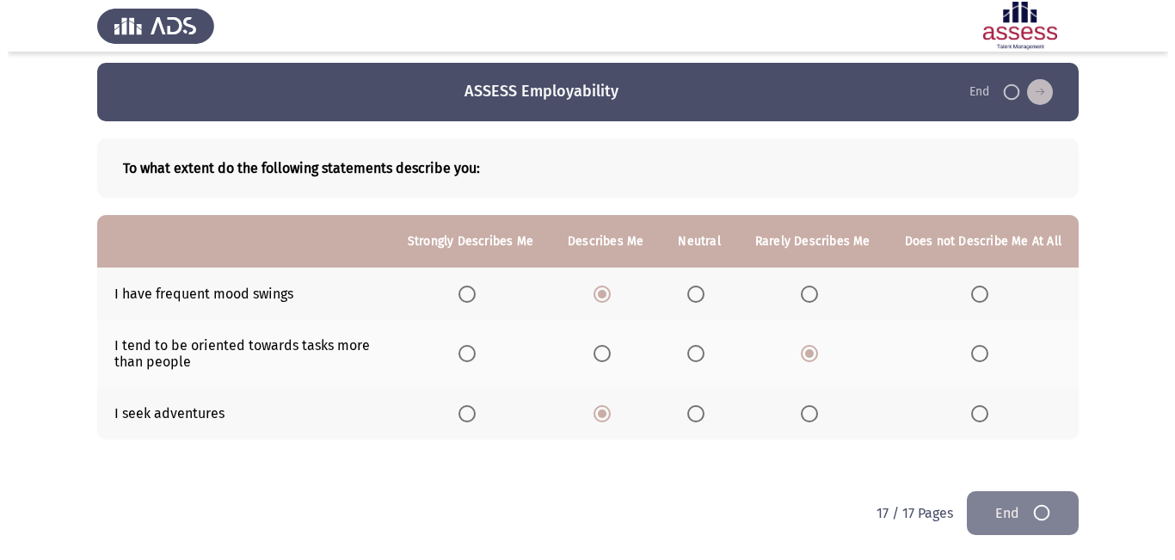
scroll to position [0, 0]
